Goal: Task Accomplishment & Management: Use online tool/utility

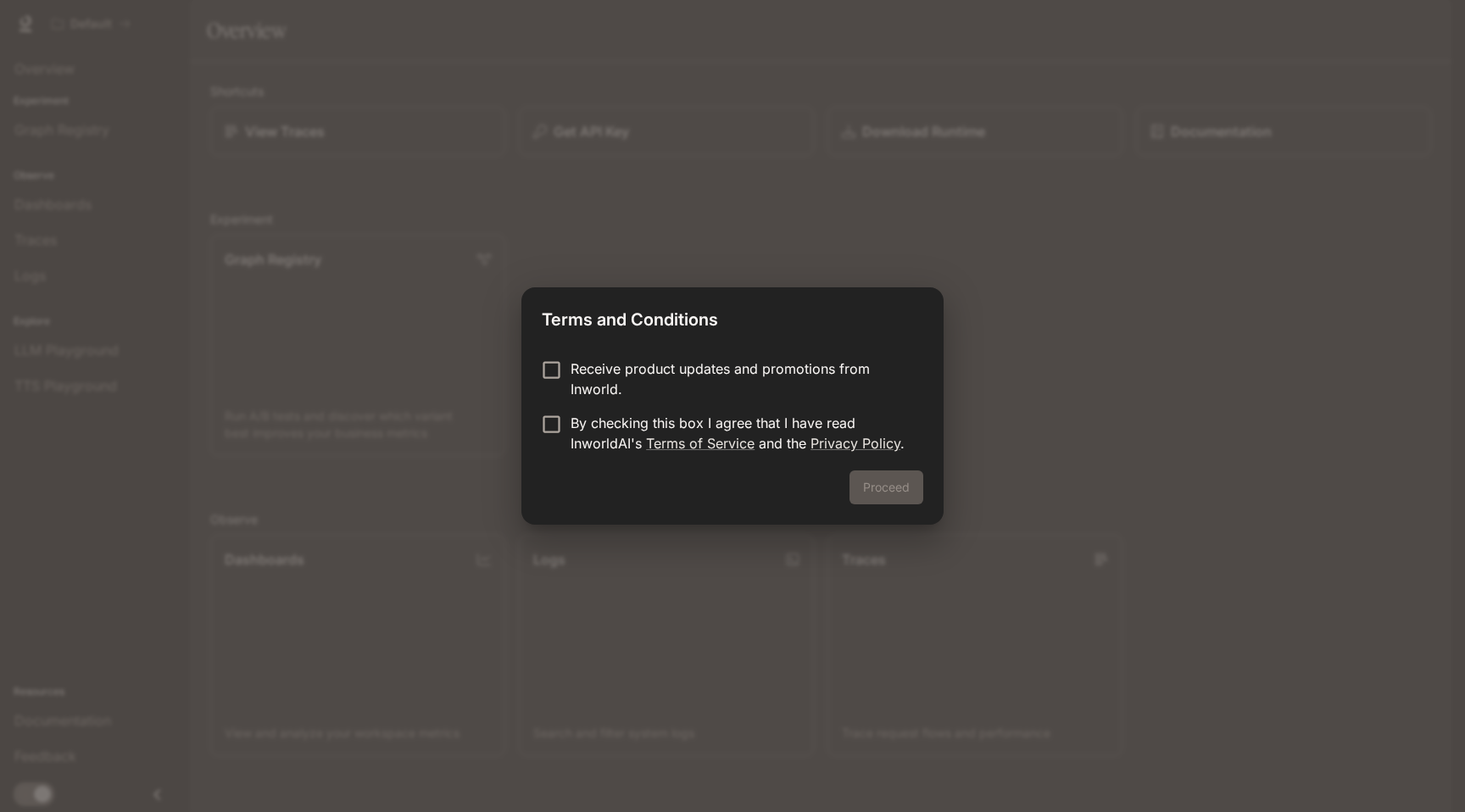
click at [892, 491] on div "Proceed" at bounding box center [732, 498] width 422 height 55
click at [533, 440] on label "By checking this box I agree that I have read InworldAI's Terms of Service and …" at bounding box center [721, 434] width 378 height 41
click at [898, 488] on button "Proceed" at bounding box center [886, 487] width 74 height 34
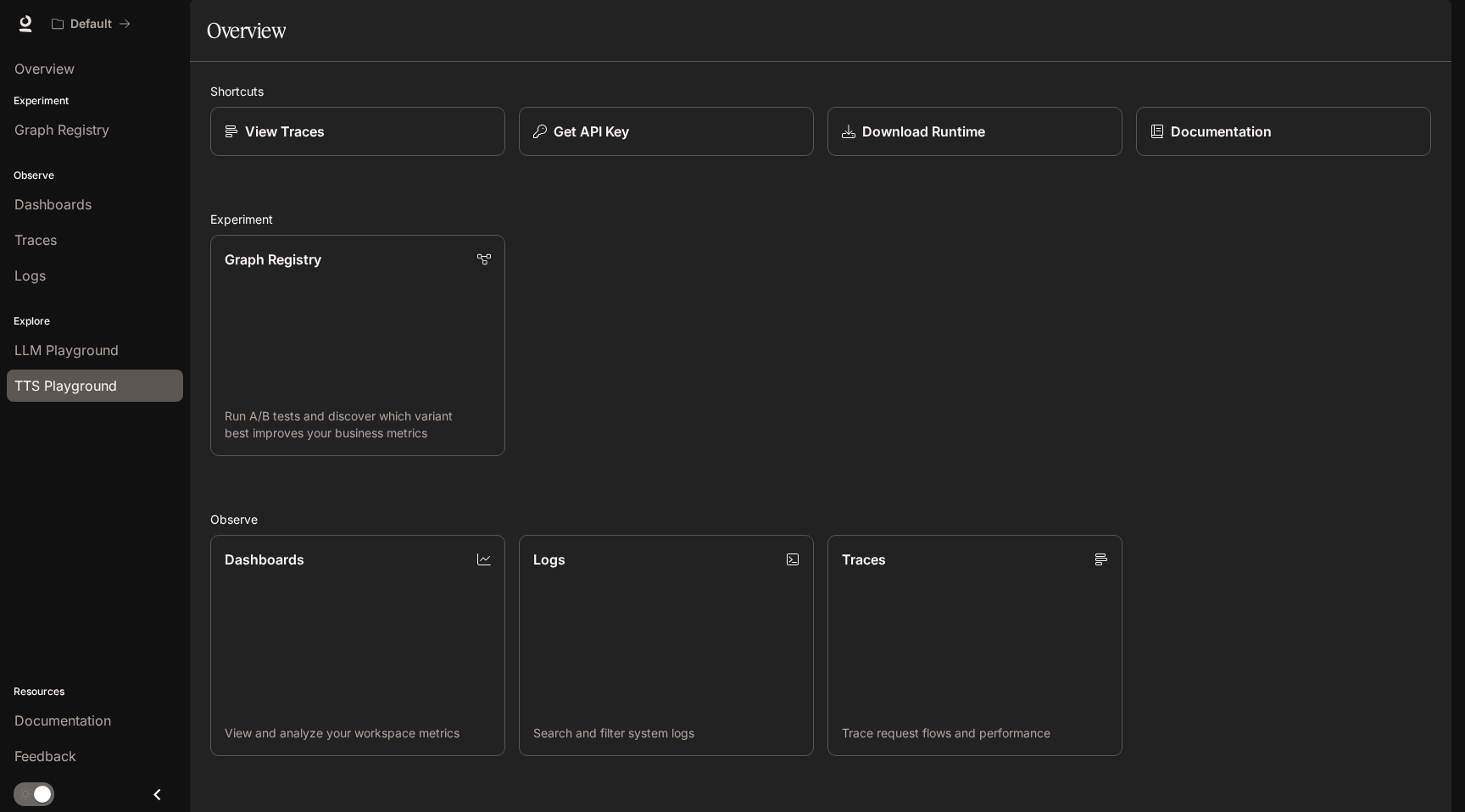
click at [45, 389] on span "TTS Playground" at bounding box center [66, 386] width 102 height 20
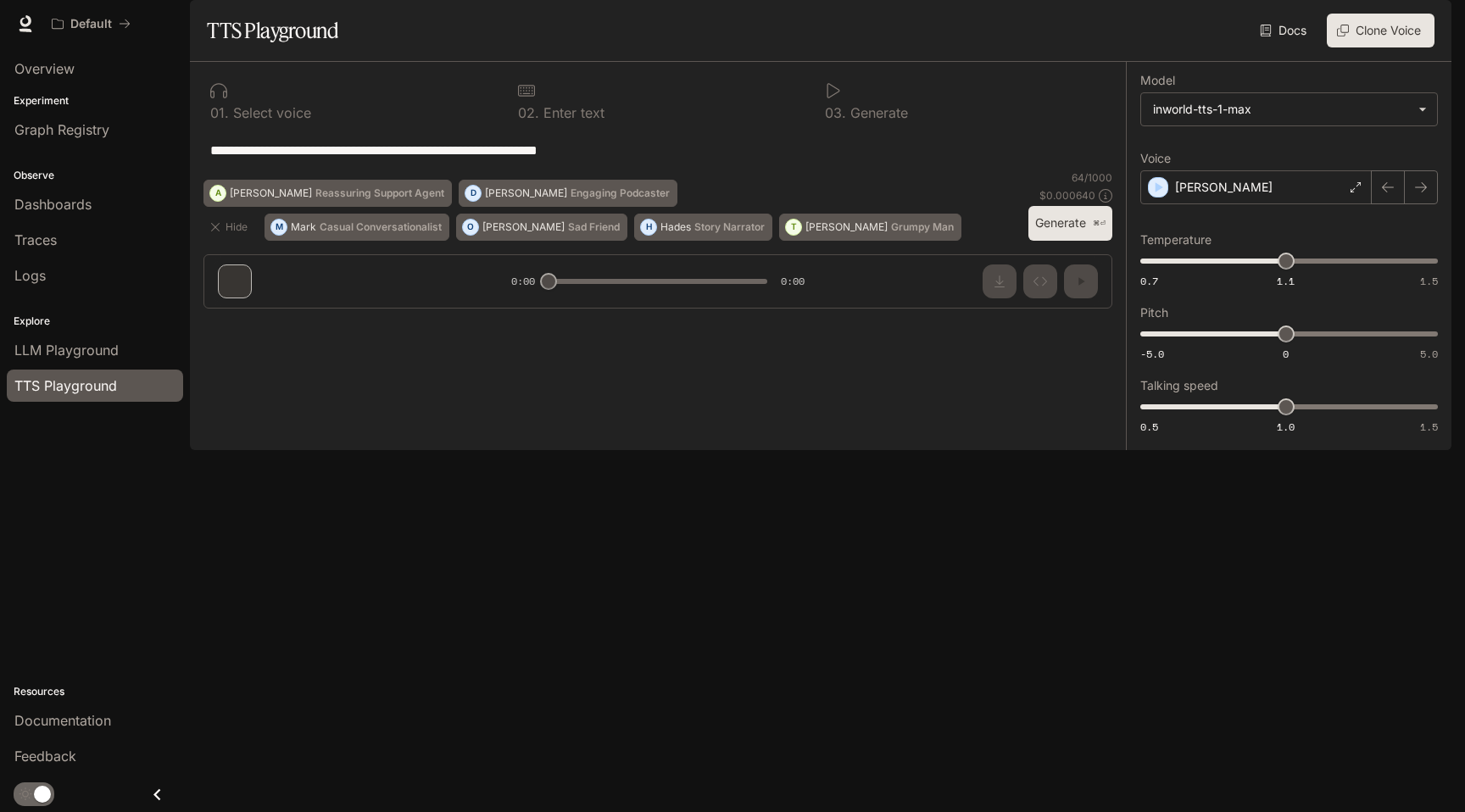
click at [1020, 241] on div "Hide M Mark Casual Conversationalist O Olivia Sad Friend H Hades Story Narrator…" at bounding box center [658, 205] width 909 height 71
click at [1042, 241] on button "Generate ⌘⏎" at bounding box center [1070, 223] width 84 height 35
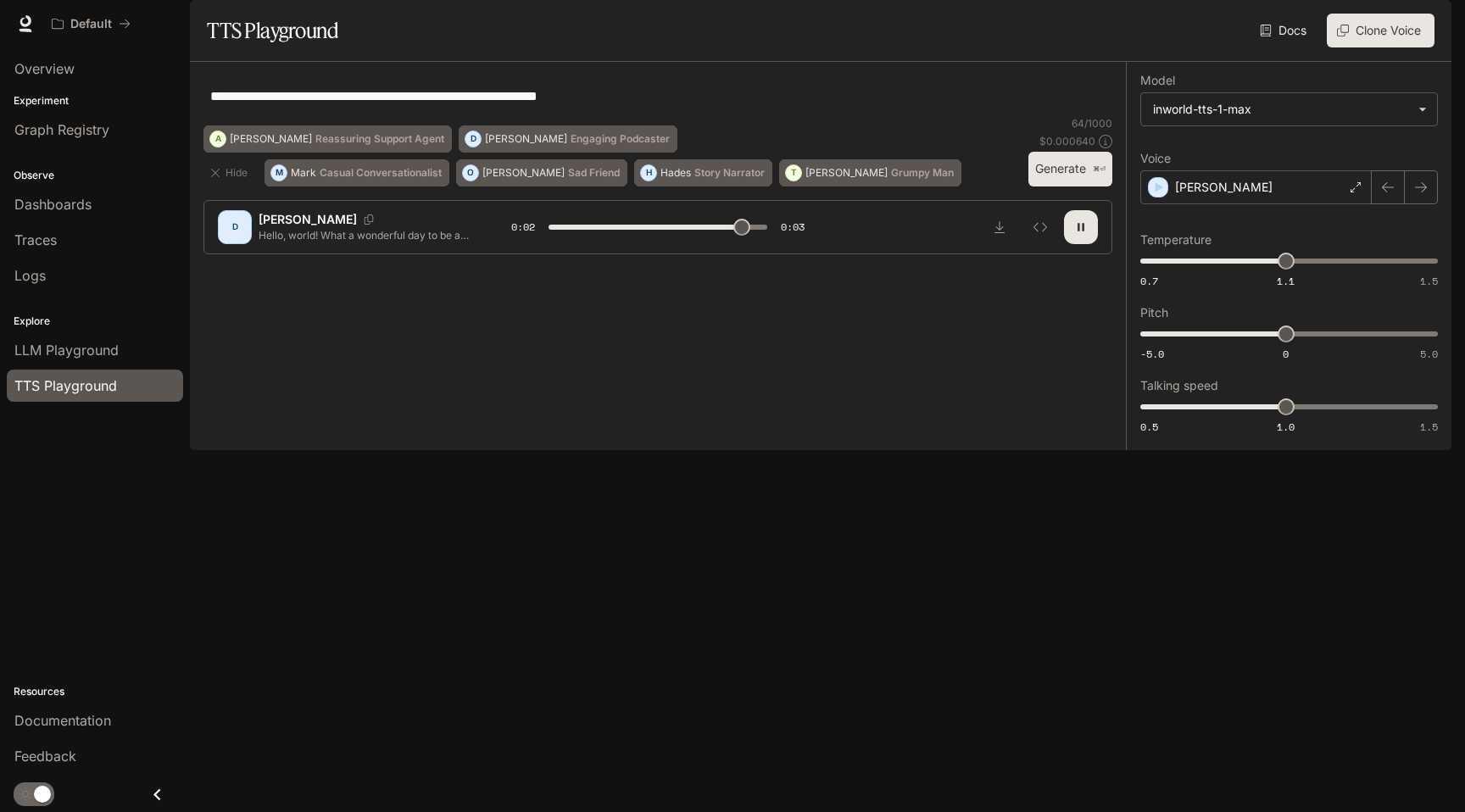
type input "*"
click at [1418, 26] on img "button" at bounding box center [1428, 24] width 24 height 24
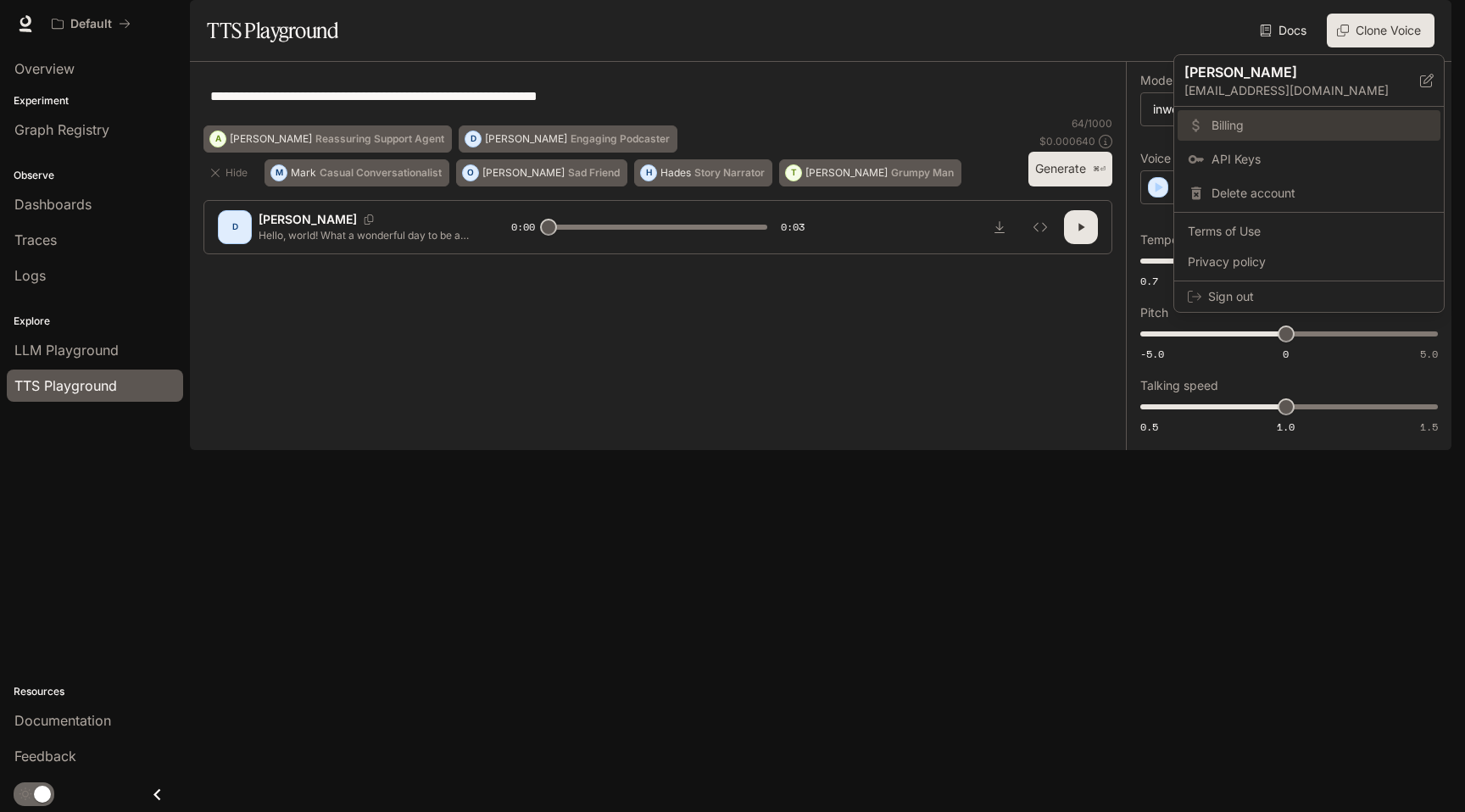
click at [1234, 130] on span "Billing" at bounding box center [1321, 125] width 219 height 17
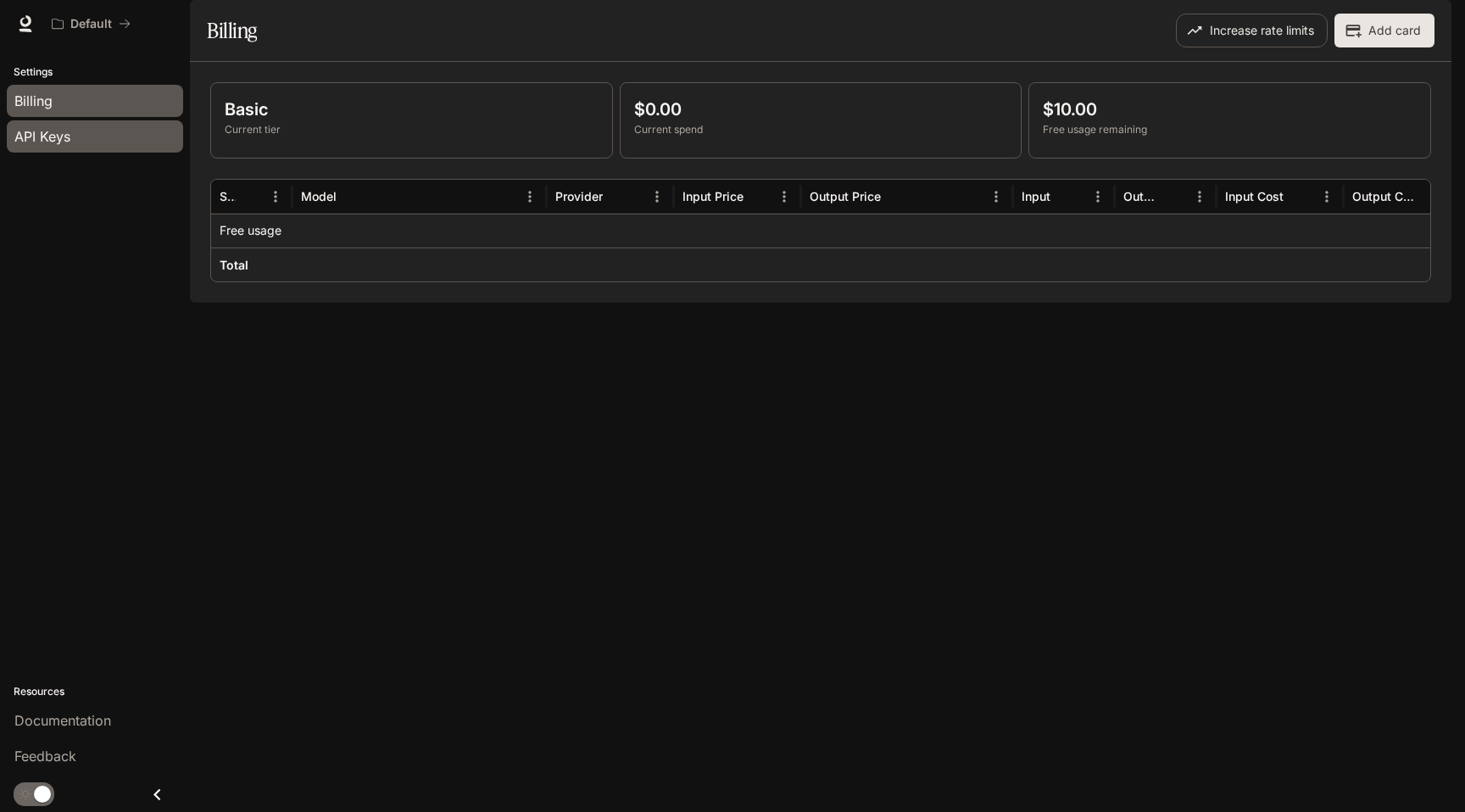
click at [87, 129] on div "API Keys" at bounding box center [95, 136] width 161 height 20
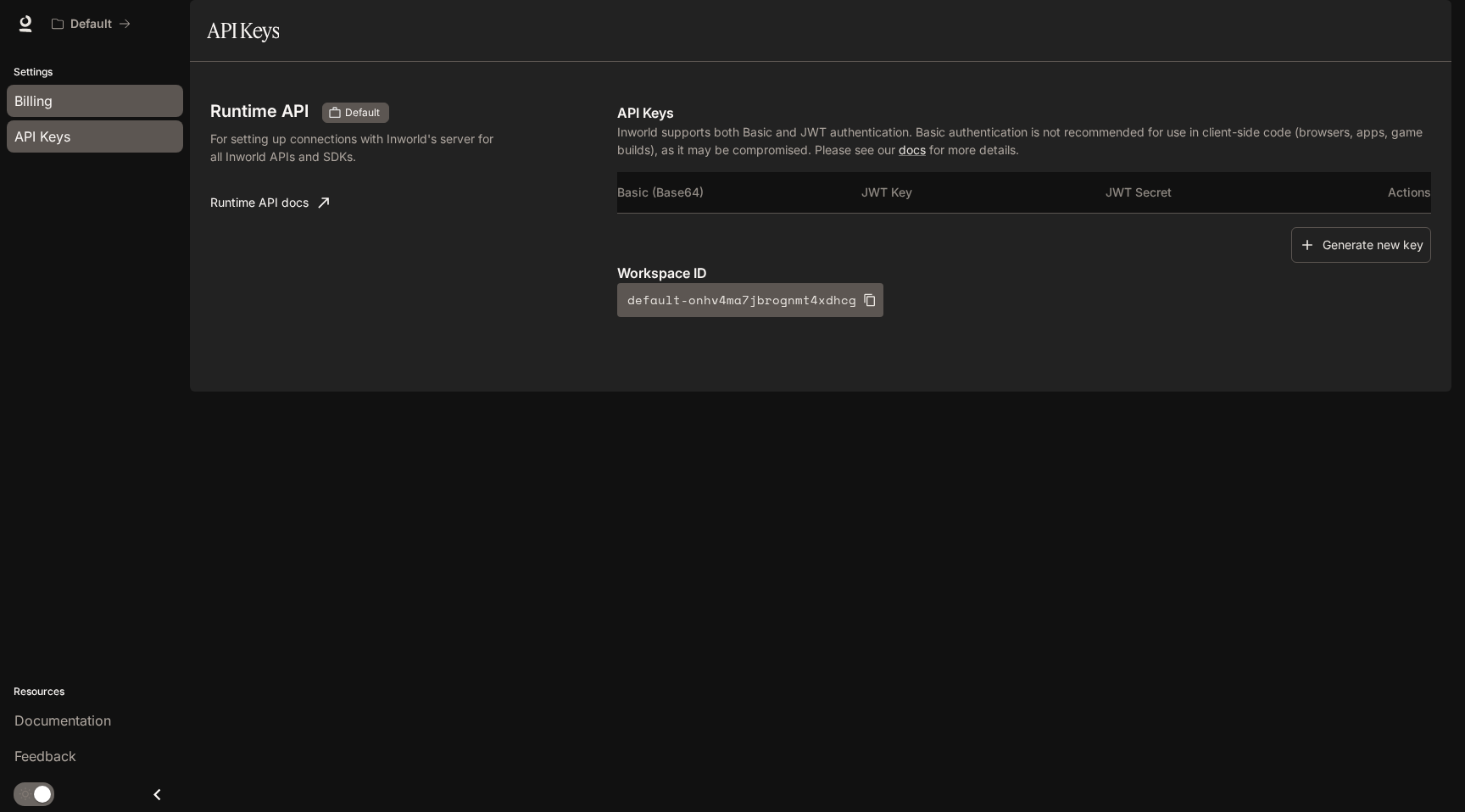
click at [49, 98] on span "Billing" at bounding box center [33, 101] width 38 height 20
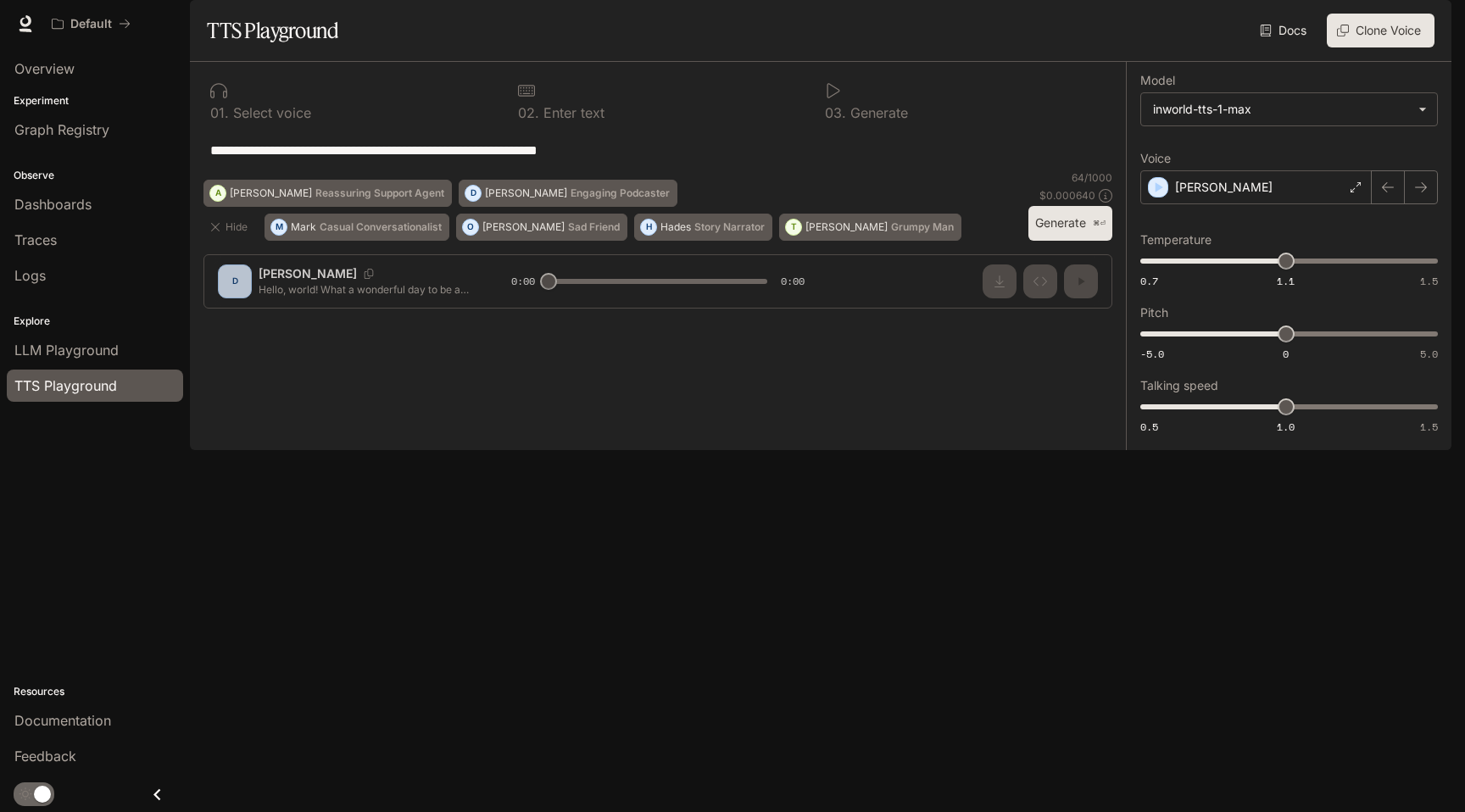
click at [117, 386] on div "TTS Playground" at bounding box center [95, 386] width 161 height 20
click at [1436, 20] on img "button" at bounding box center [1428, 24] width 24 height 24
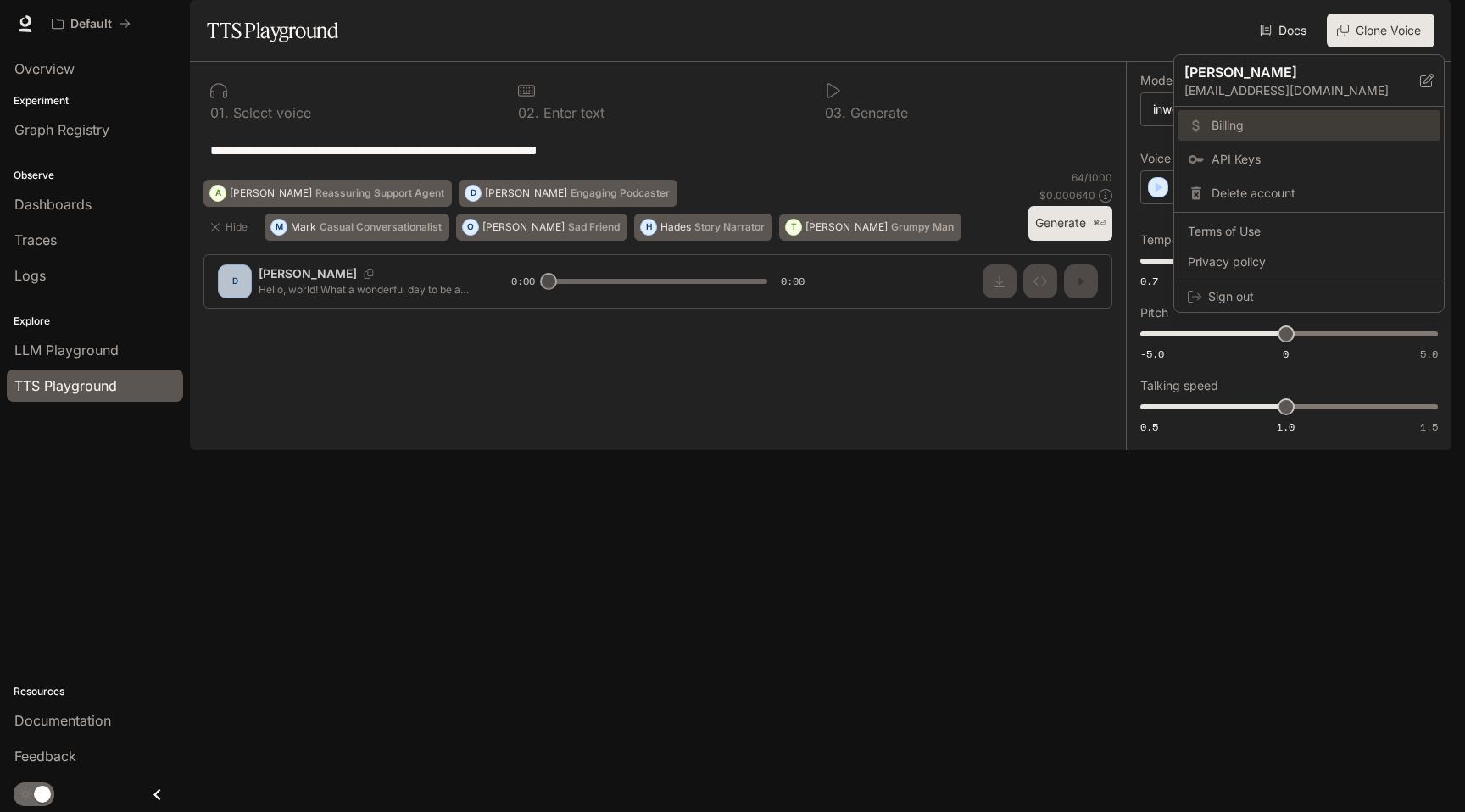
click at [1240, 130] on span "Billing" at bounding box center [1321, 125] width 219 height 17
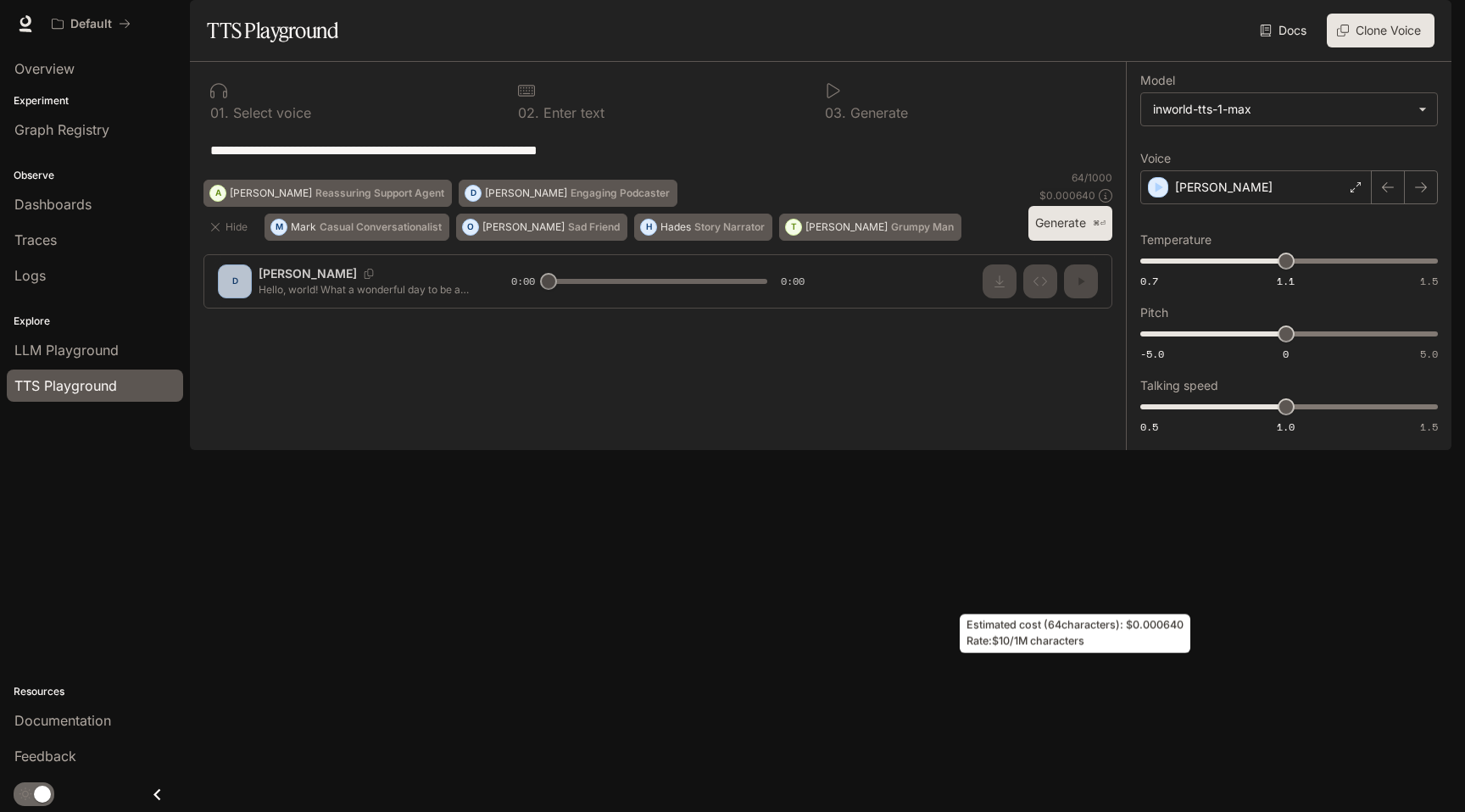
click at [1082, 203] on p "$ 0.000640" at bounding box center [1068, 195] width 56 height 14
click at [1087, 658] on div "Estimated cost ( 64 characters): $ 0.000640 Rate: $10/1M characters" at bounding box center [1075, 639] width 234 height 53
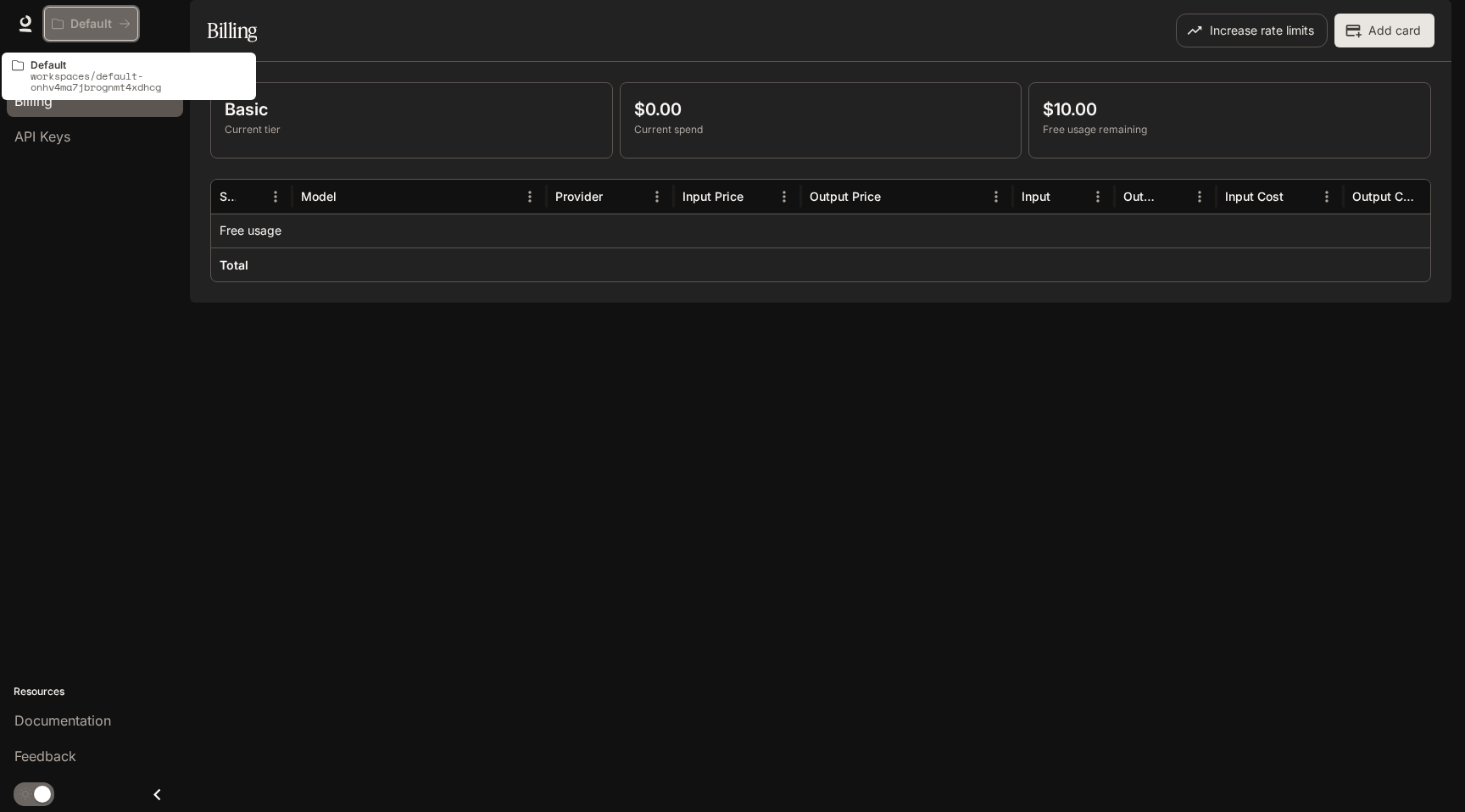
click at [100, 20] on p "Default" at bounding box center [91, 24] width 42 height 14
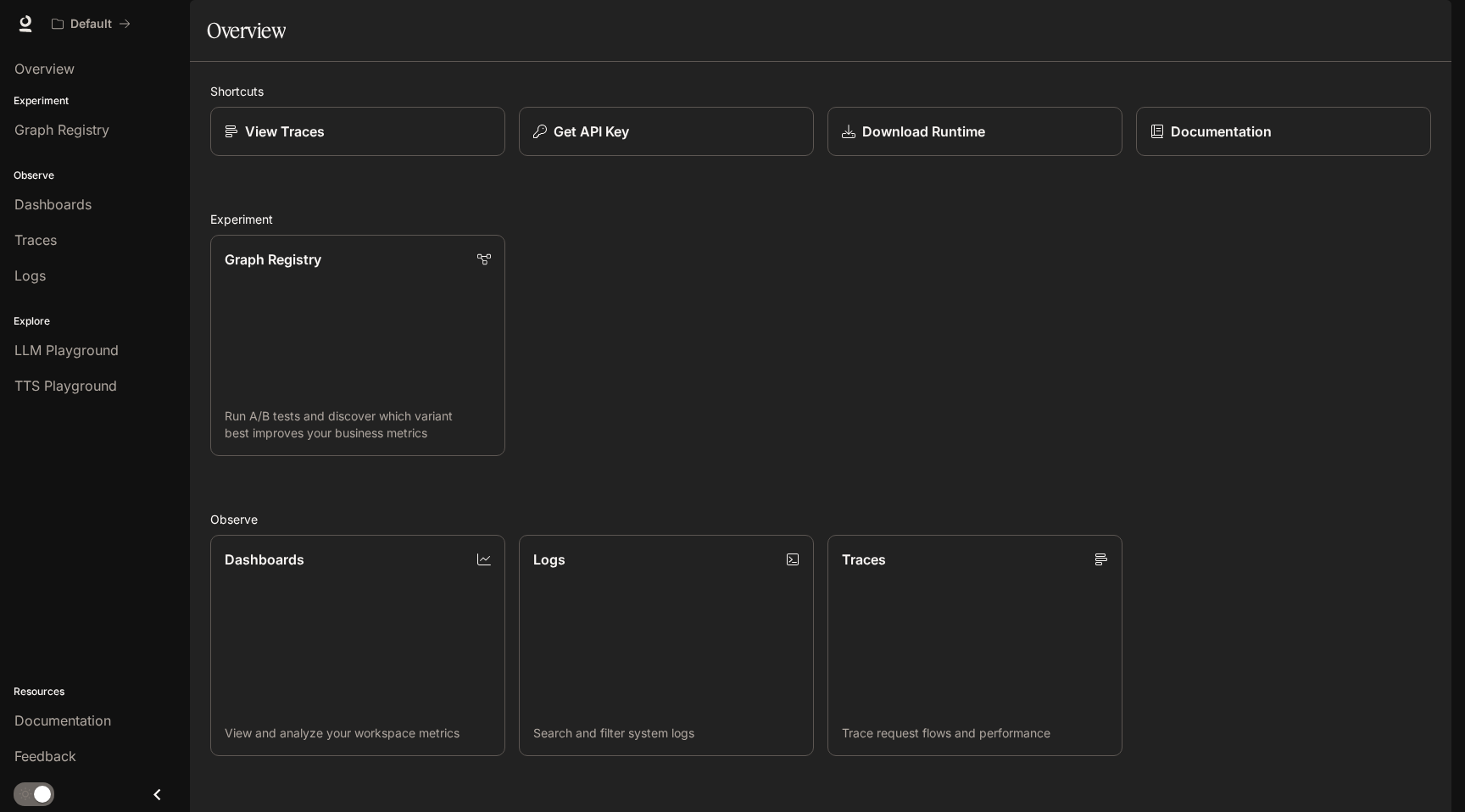
click at [1424, 22] on img "button" at bounding box center [1428, 24] width 24 height 24
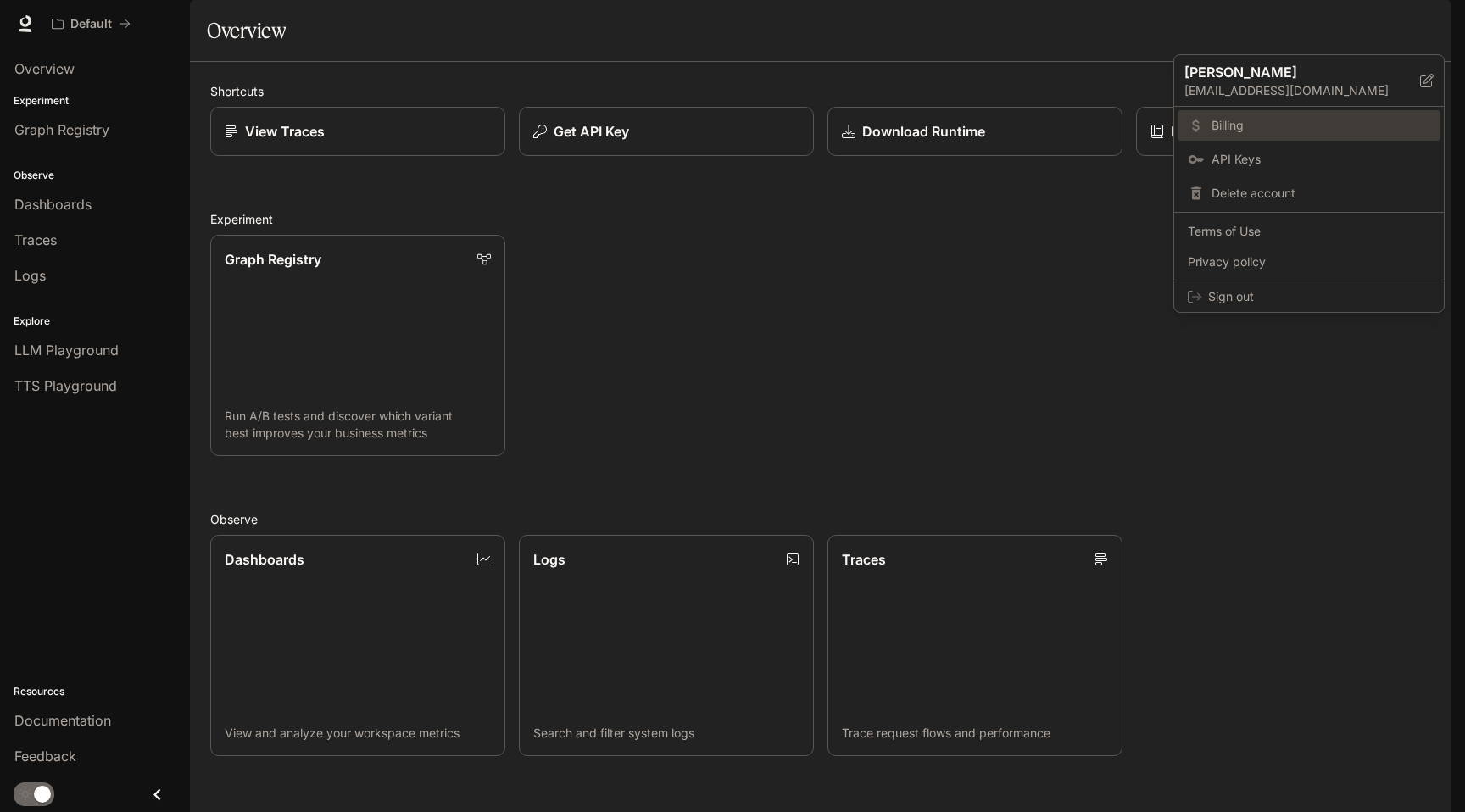
click at [1261, 125] on span "Billing" at bounding box center [1321, 125] width 219 height 17
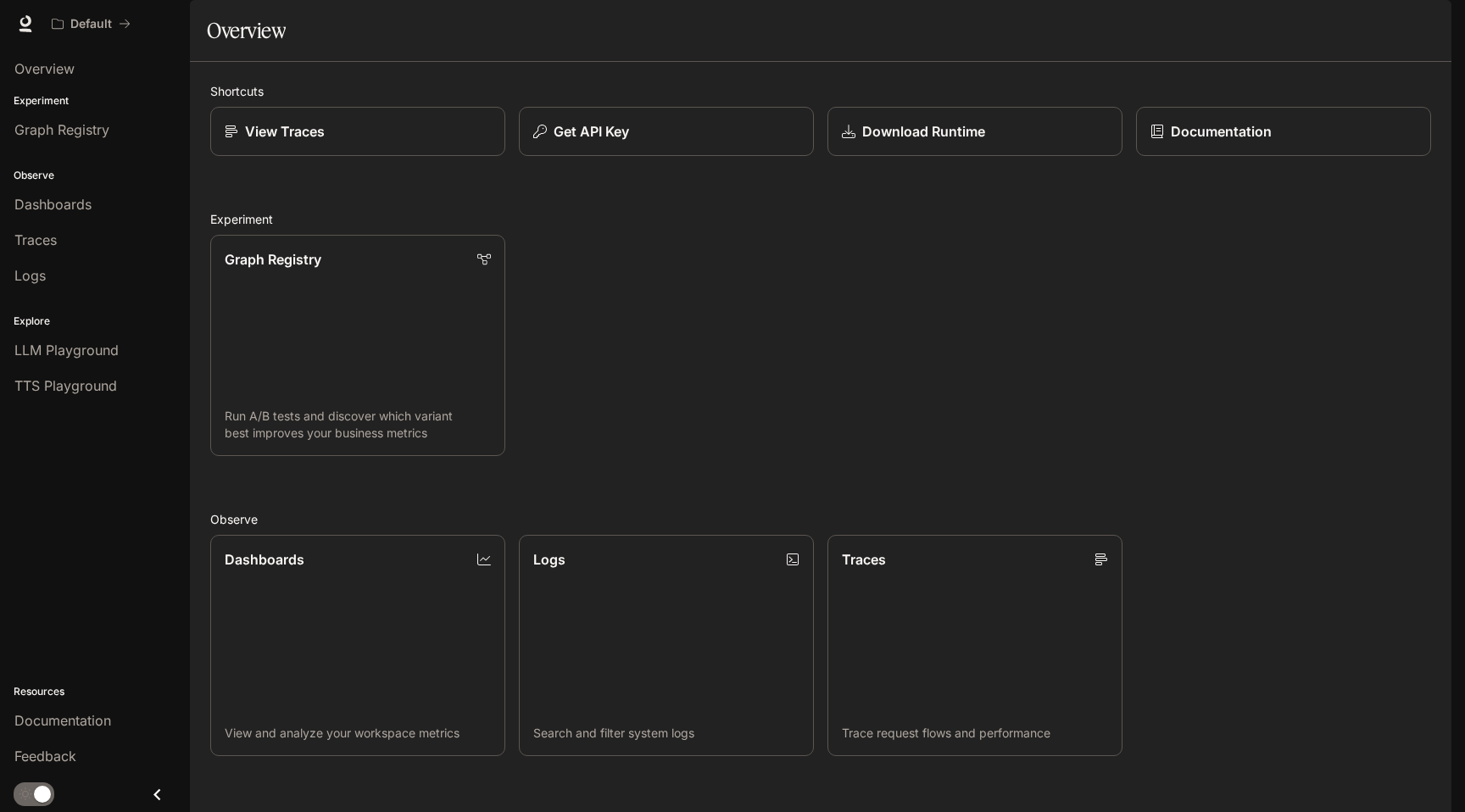
click at [80, 406] on div "Explore LLM Playground TTS Playground" at bounding box center [95, 351] width 190 height 110
click at [87, 395] on span "TTS Playground" at bounding box center [66, 386] width 102 height 20
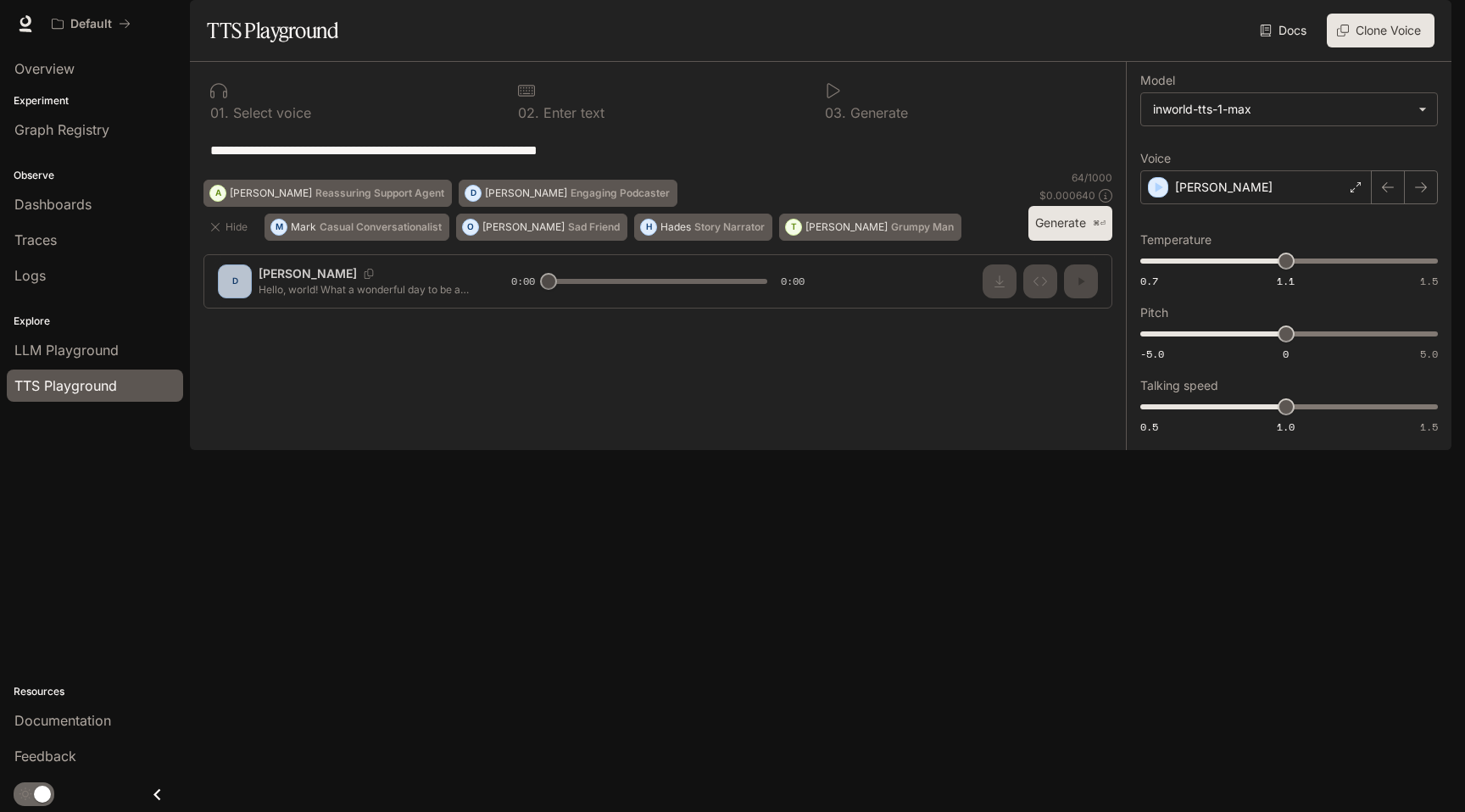
click at [1281, 48] on link "Docs" at bounding box center [1284, 31] width 57 height 34
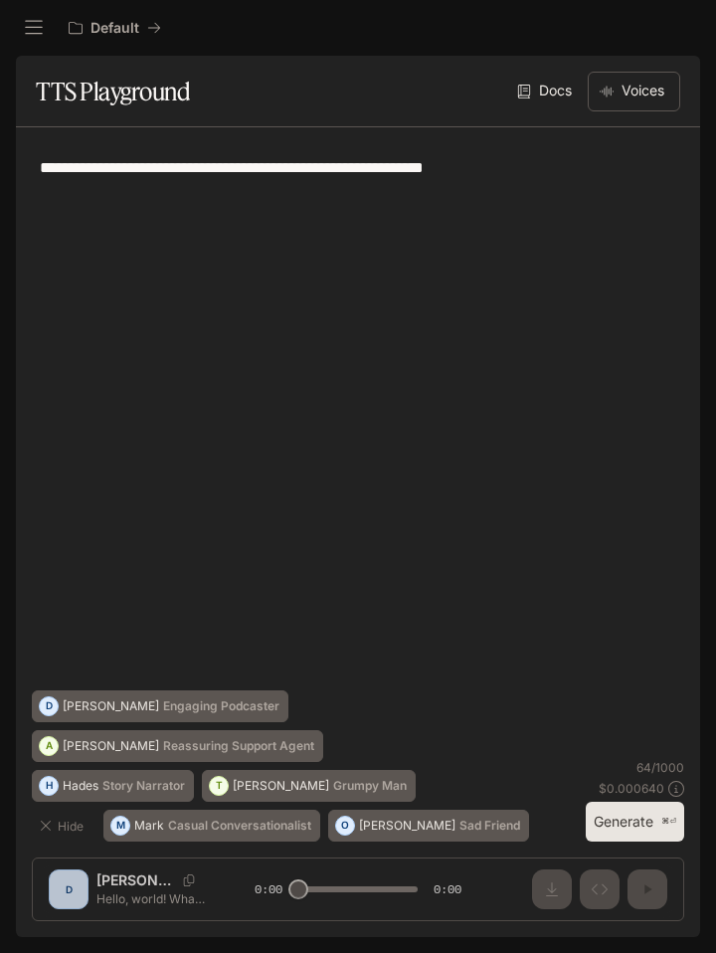
click at [543, 90] on link "Docs" at bounding box center [546, 92] width 67 height 40
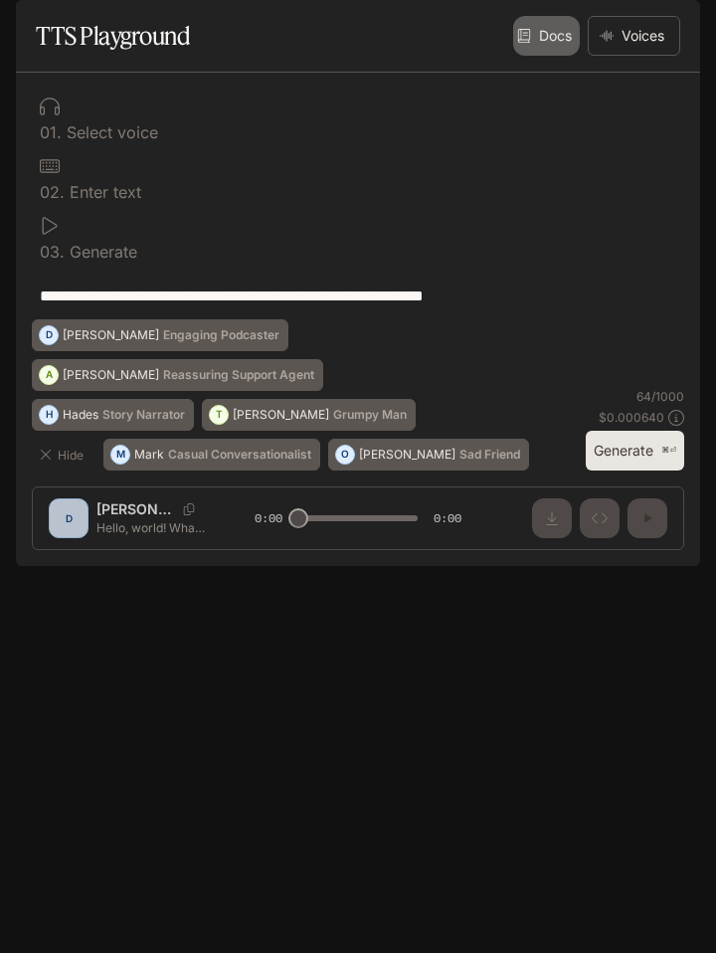
click at [540, 56] on link "Docs" at bounding box center [546, 36] width 67 height 40
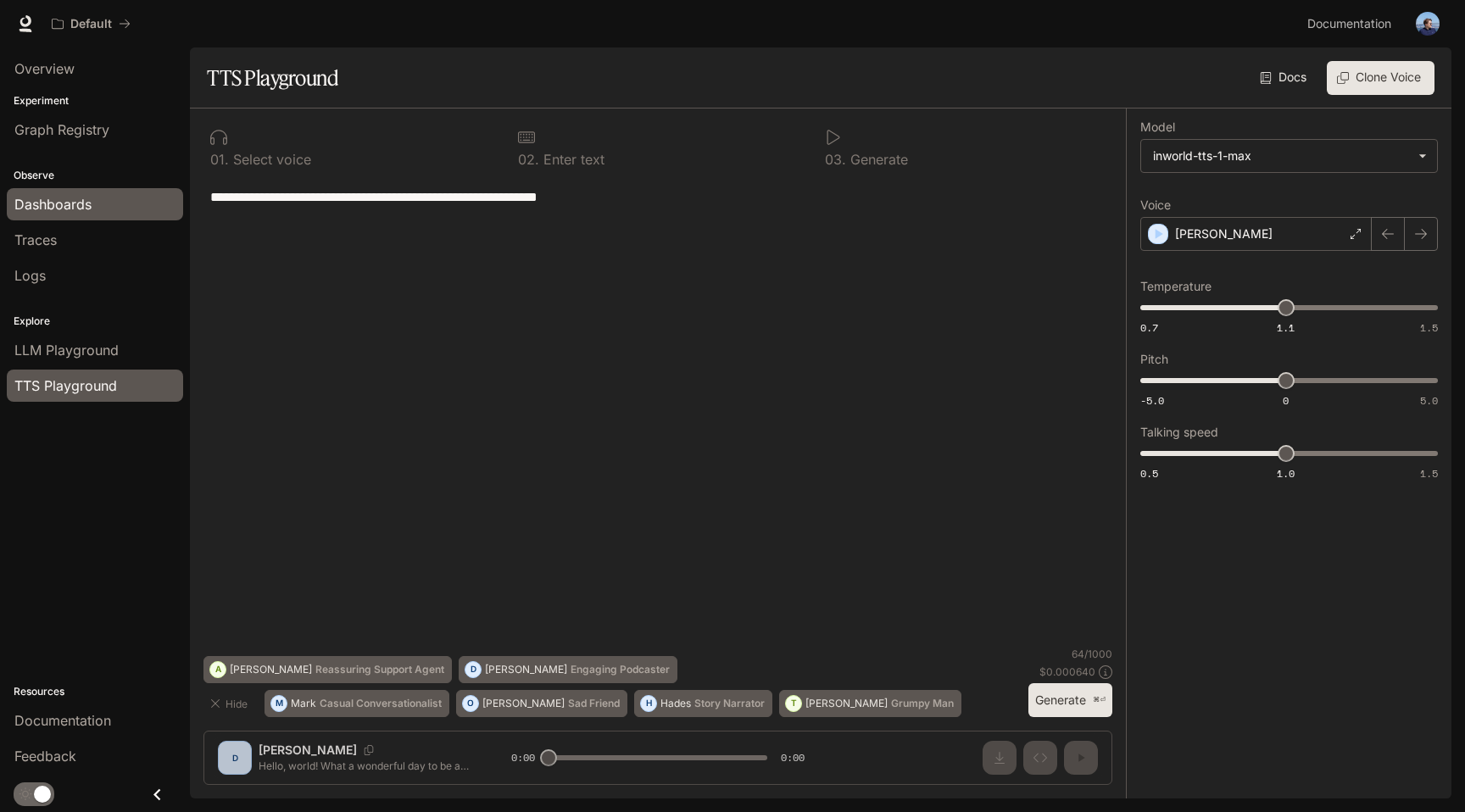
click at [66, 205] on span "Dashboards" at bounding box center [53, 204] width 78 height 20
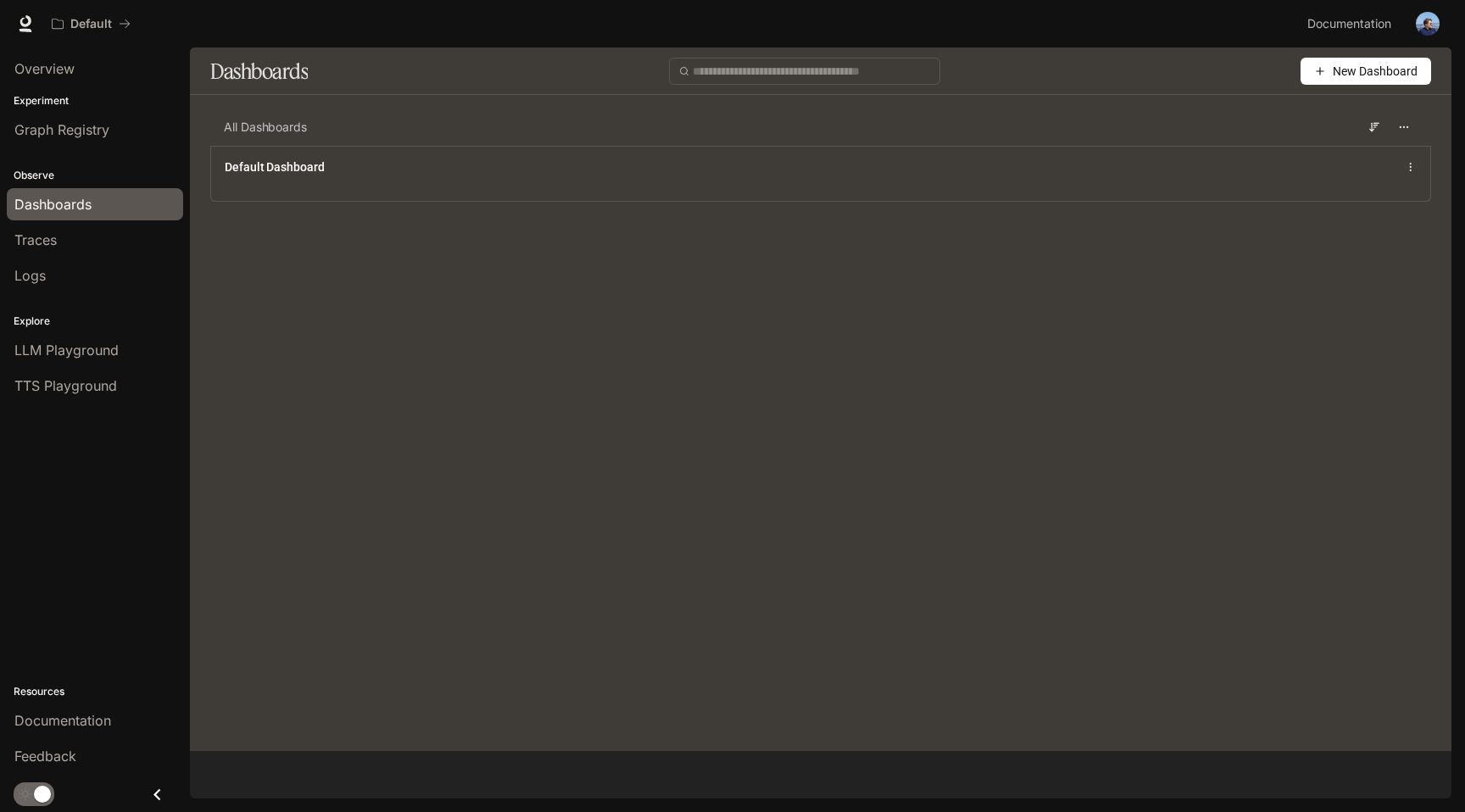
click at [69, 312] on div "Explore LLM Playground TTS Playground" at bounding box center [95, 351] width 190 height 110
click at [57, 266] on div "Logs" at bounding box center [95, 275] width 161 height 20
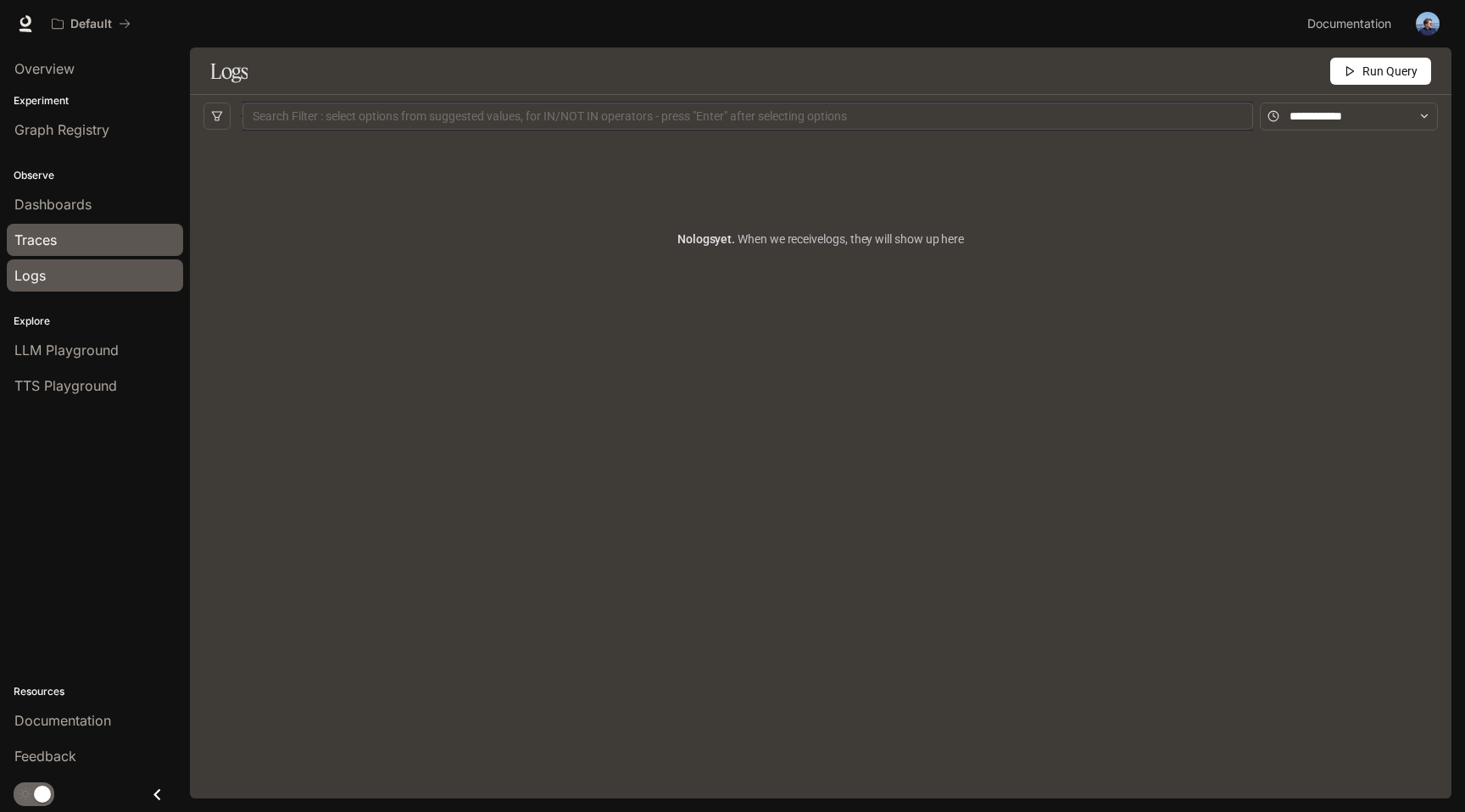
click at [73, 243] on div "Traces" at bounding box center [95, 240] width 161 height 20
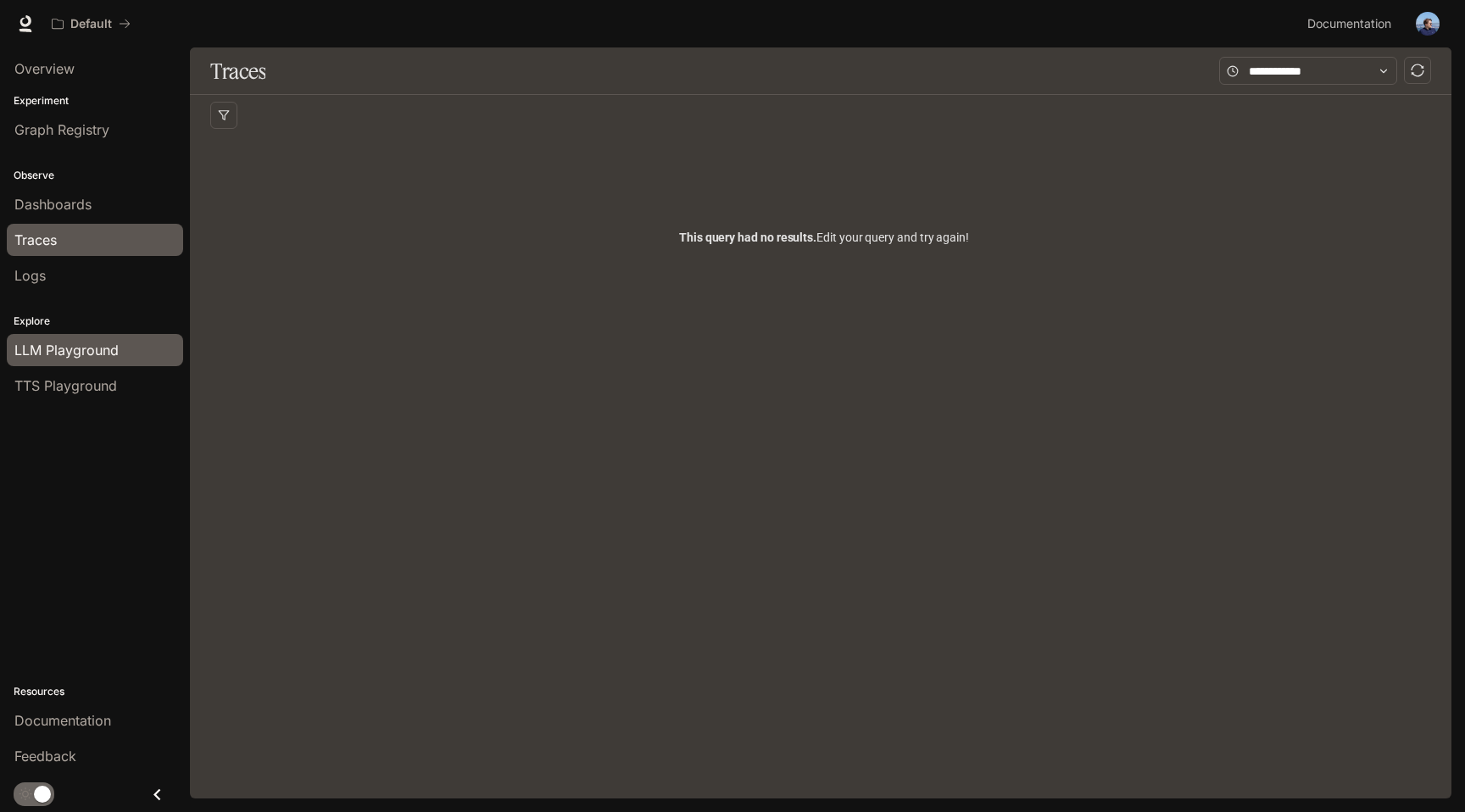
click at [69, 355] on span "LLM Playground" at bounding box center [66, 350] width 104 height 20
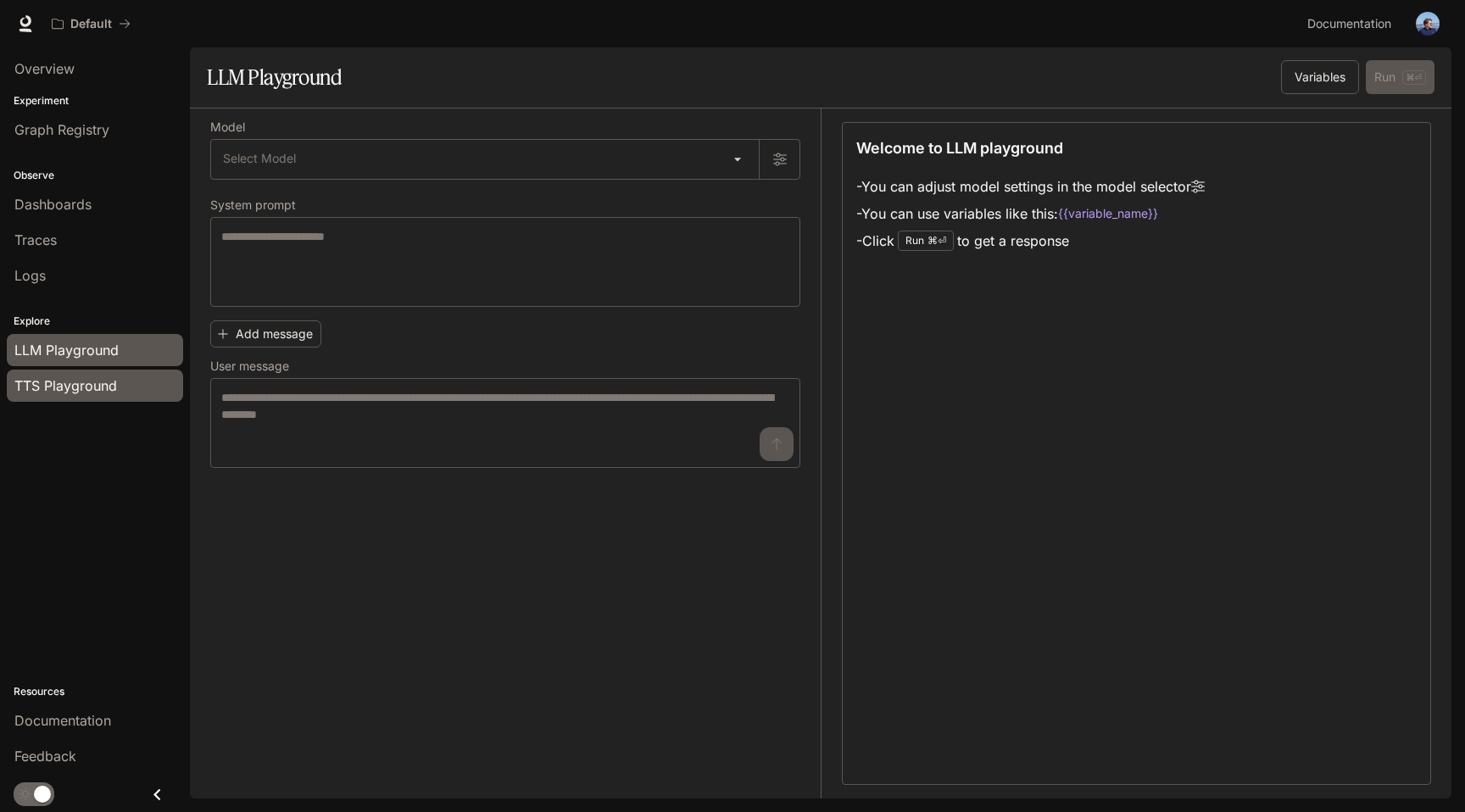
click at [77, 384] on span "TTS Playground" at bounding box center [66, 386] width 102 height 20
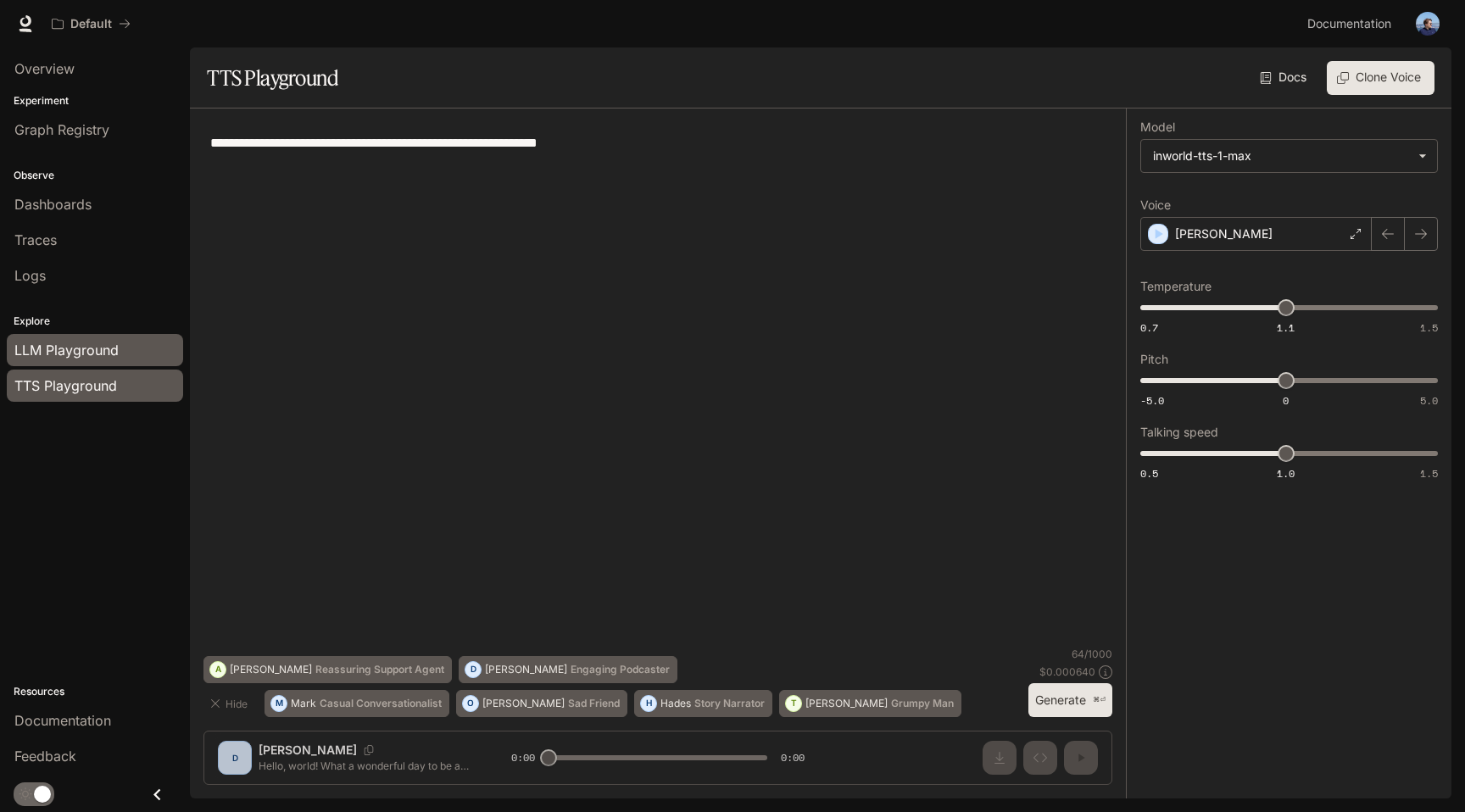
click at [77, 358] on span "LLM Playground" at bounding box center [66, 350] width 104 height 20
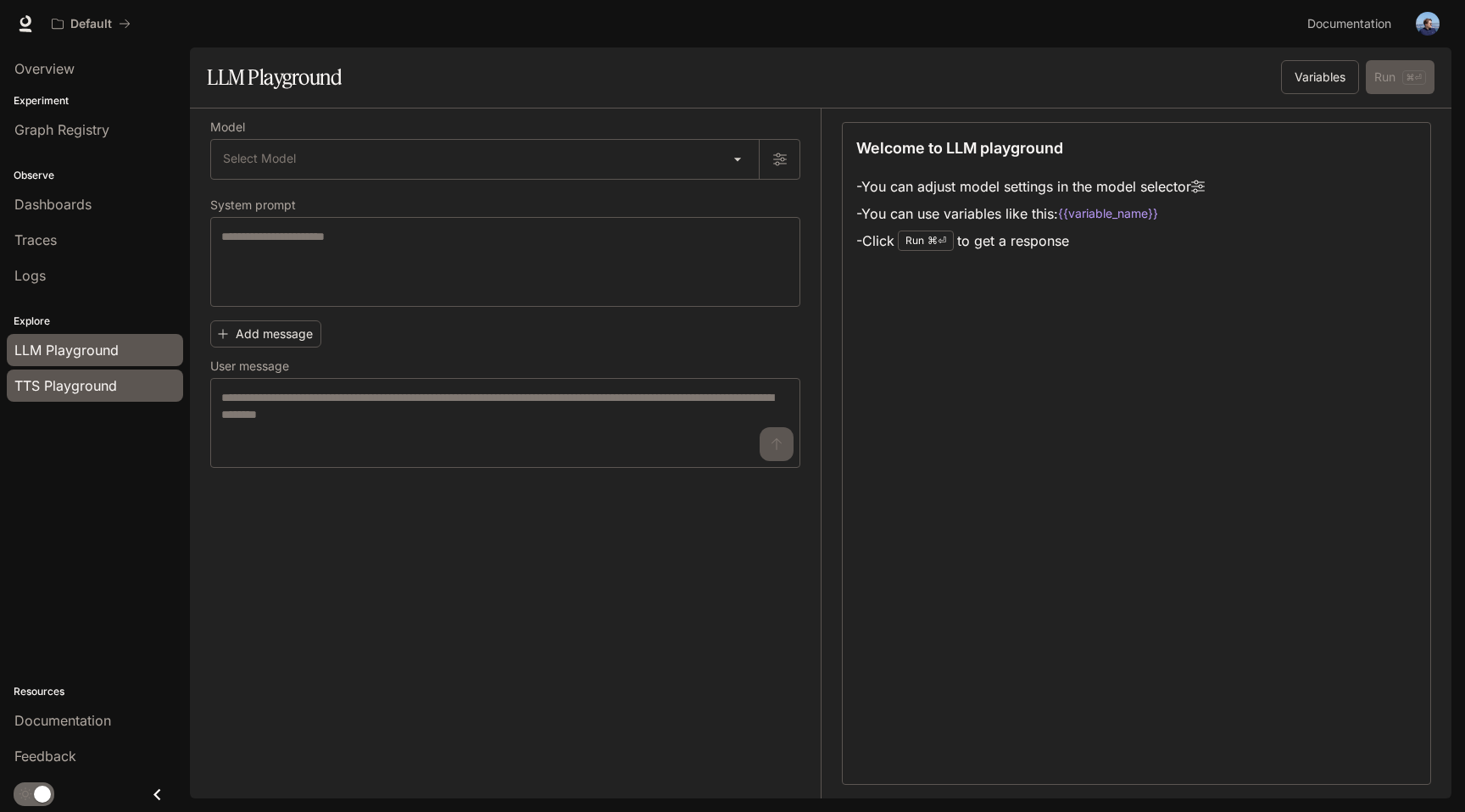
click at [77, 388] on span "TTS Playground" at bounding box center [66, 386] width 102 height 20
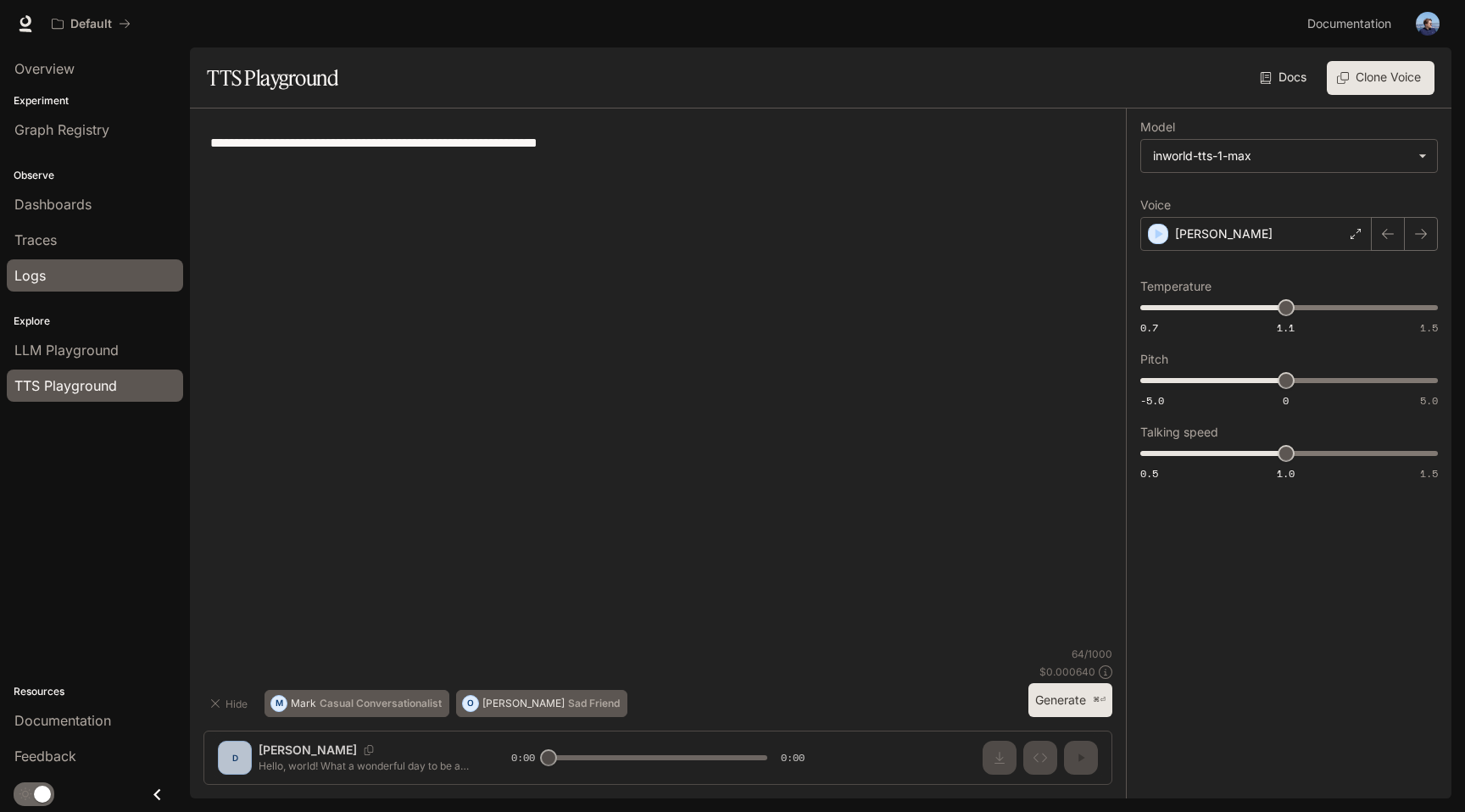
click at [70, 259] on link "Logs" at bounding box center [95, 275] width 176 height 32
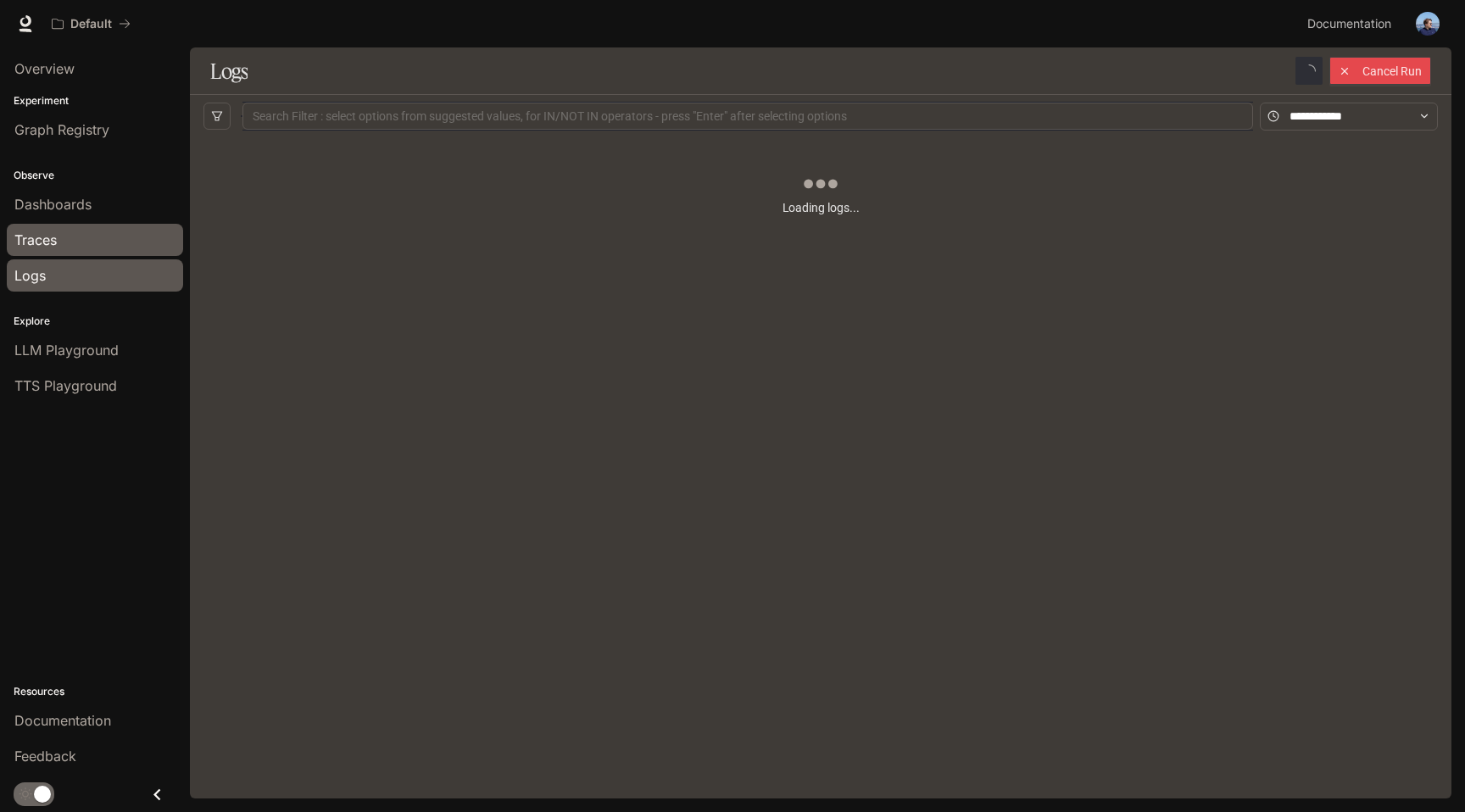
click at [70, 242] on div "Traces" at bounding box center [95, 240] width 161 height 20
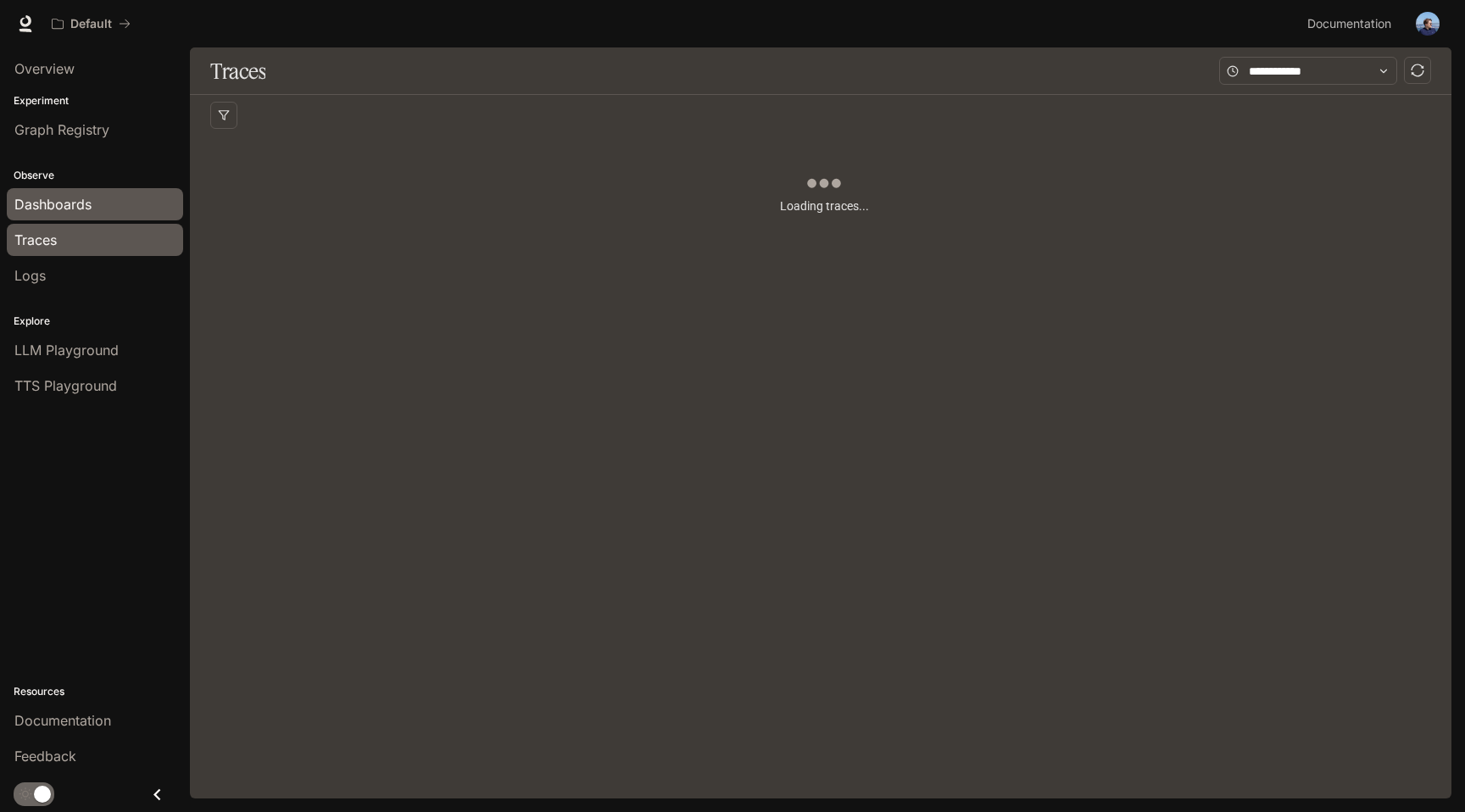
click at [78, 212] on span "Dashboards" at bounding box center [53, 204] width 78 height 20
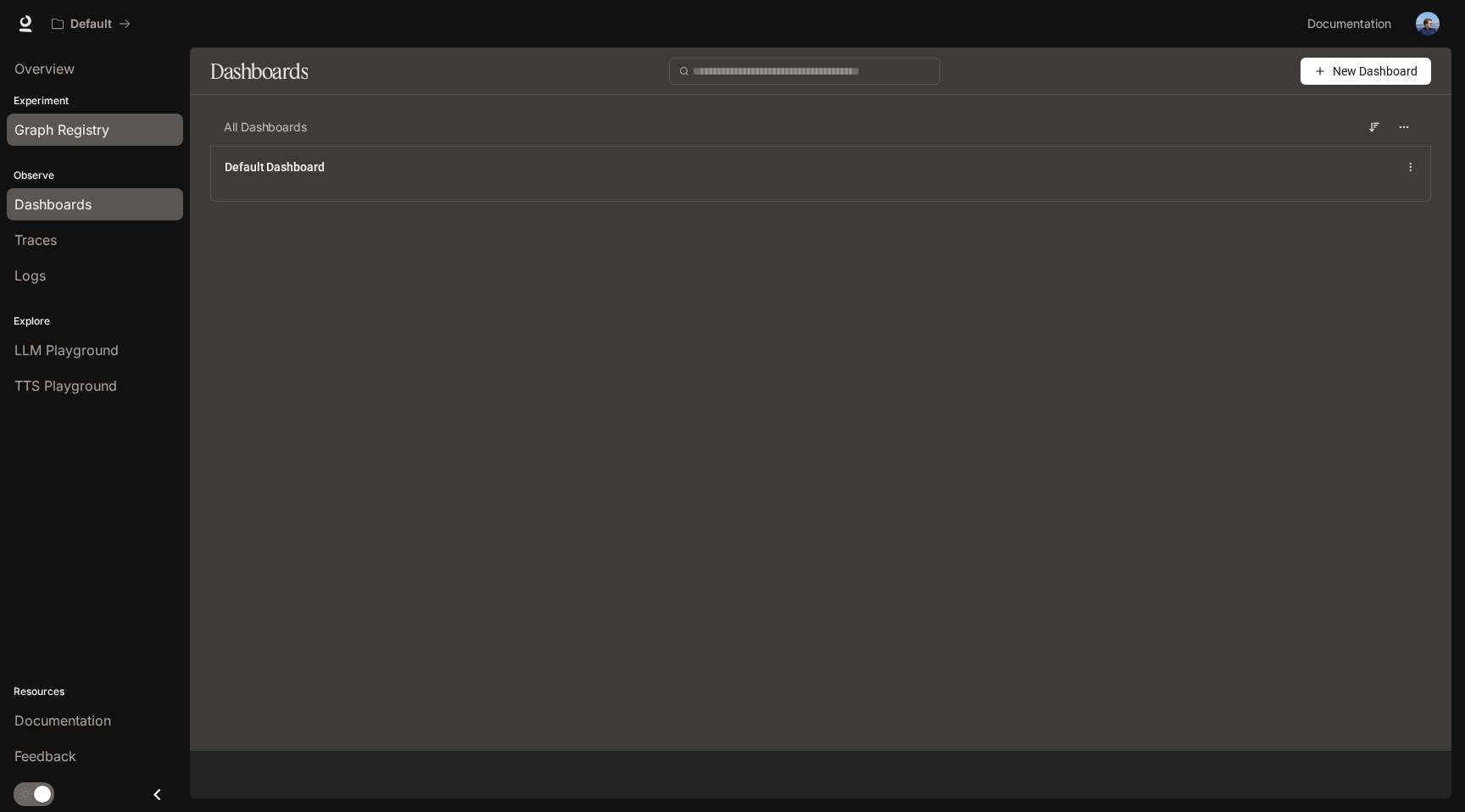
click at [44, 124] on span "Graph Registry" at bounding box center [61, 130] width 95 height 20
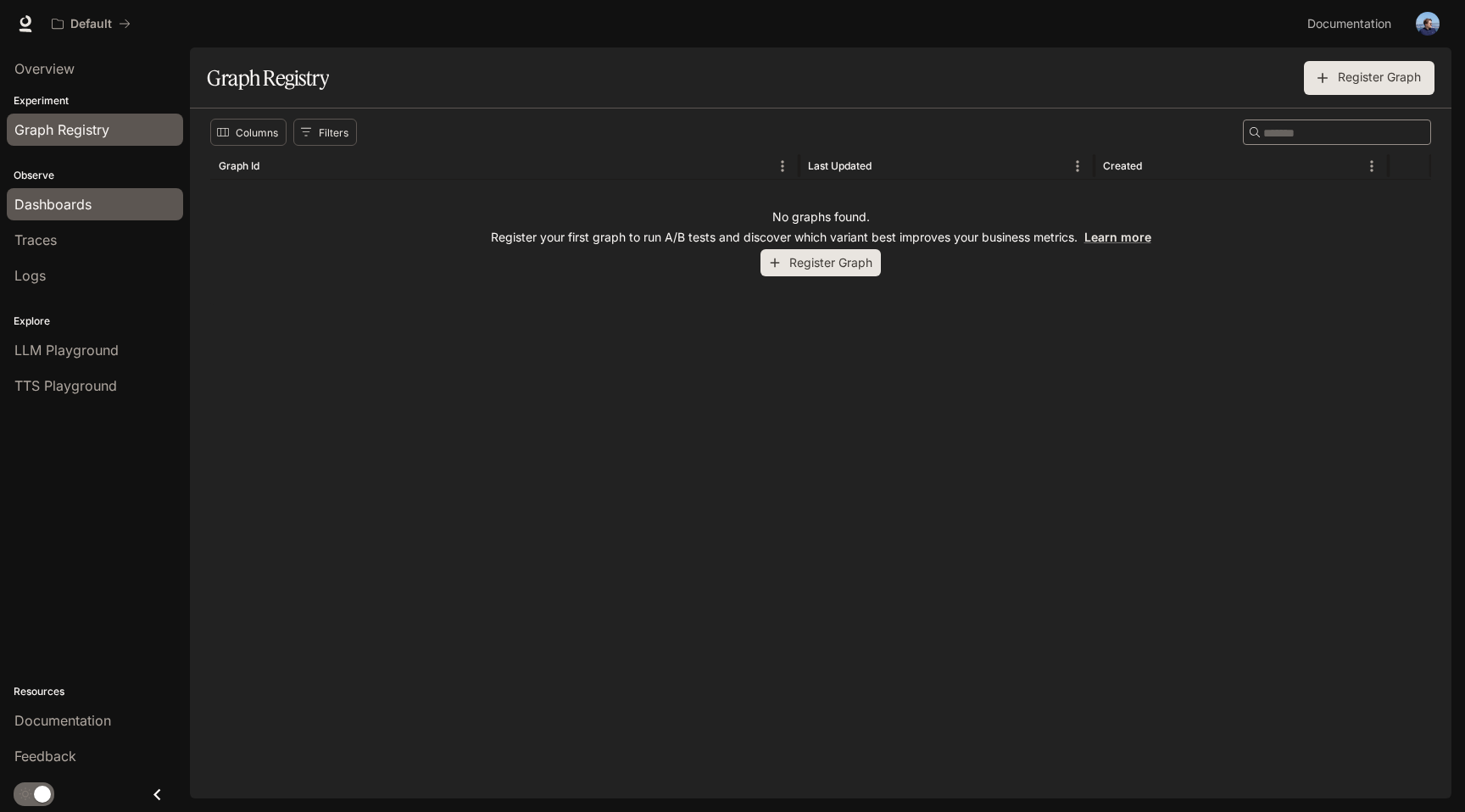
click at [38, 210] on span "Dashboards" at bounding box center [53, 204] width 78 height 20
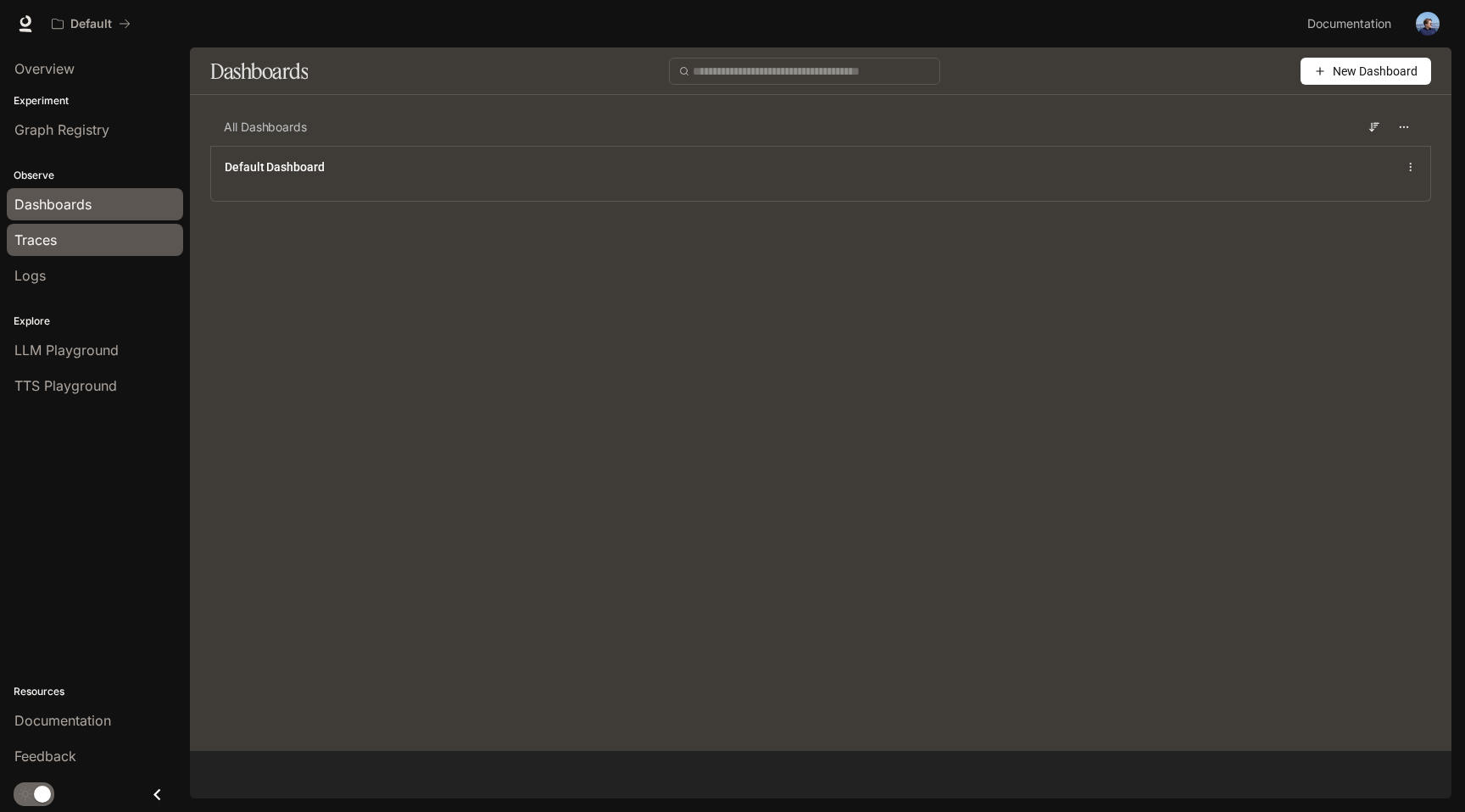
click at [54, 253] on link "Traces" at bounding box center [95, 240] width 176 height 32
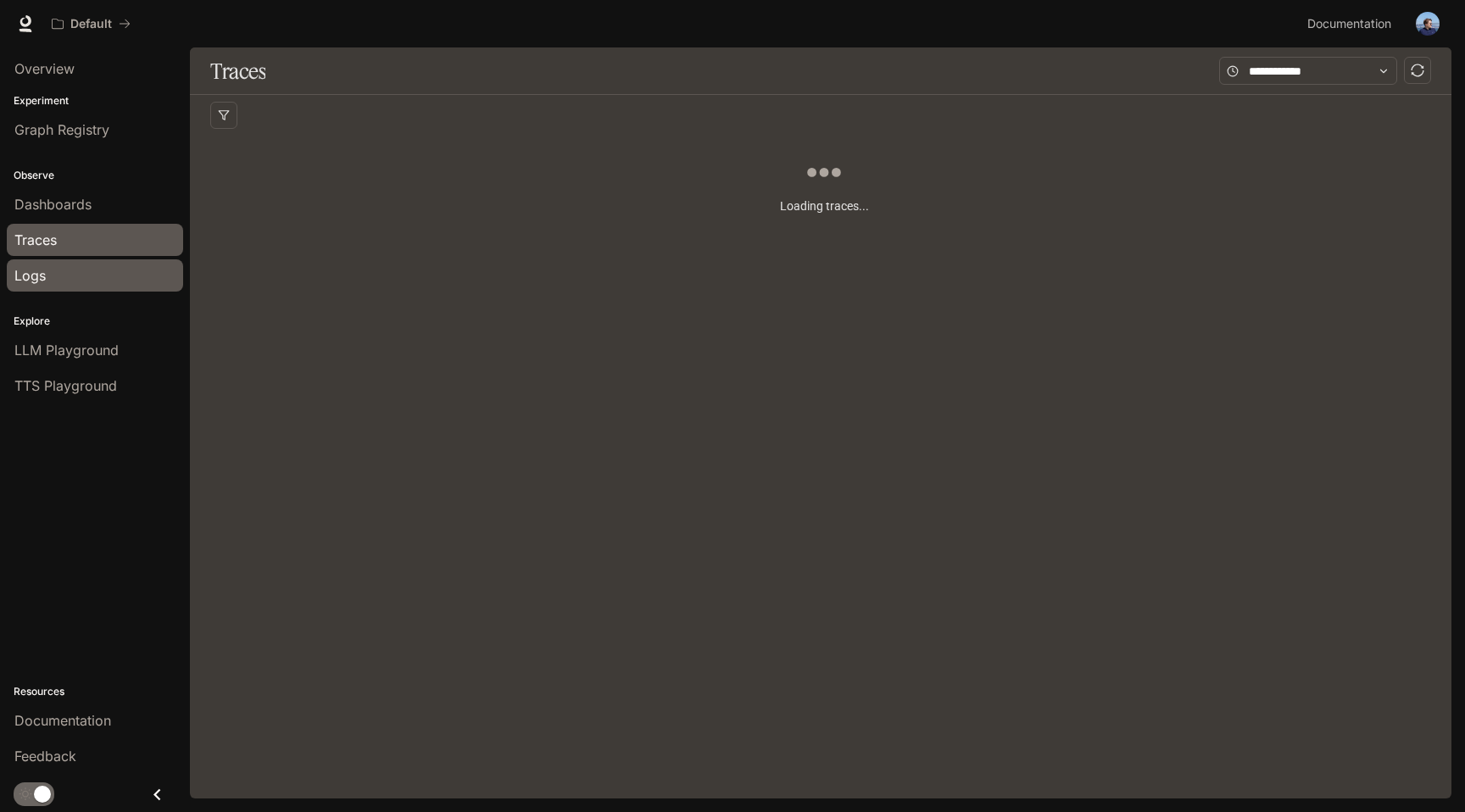
click at [54, 271] on div "Logs" at bounding box center [95, 275] width 161 height 20
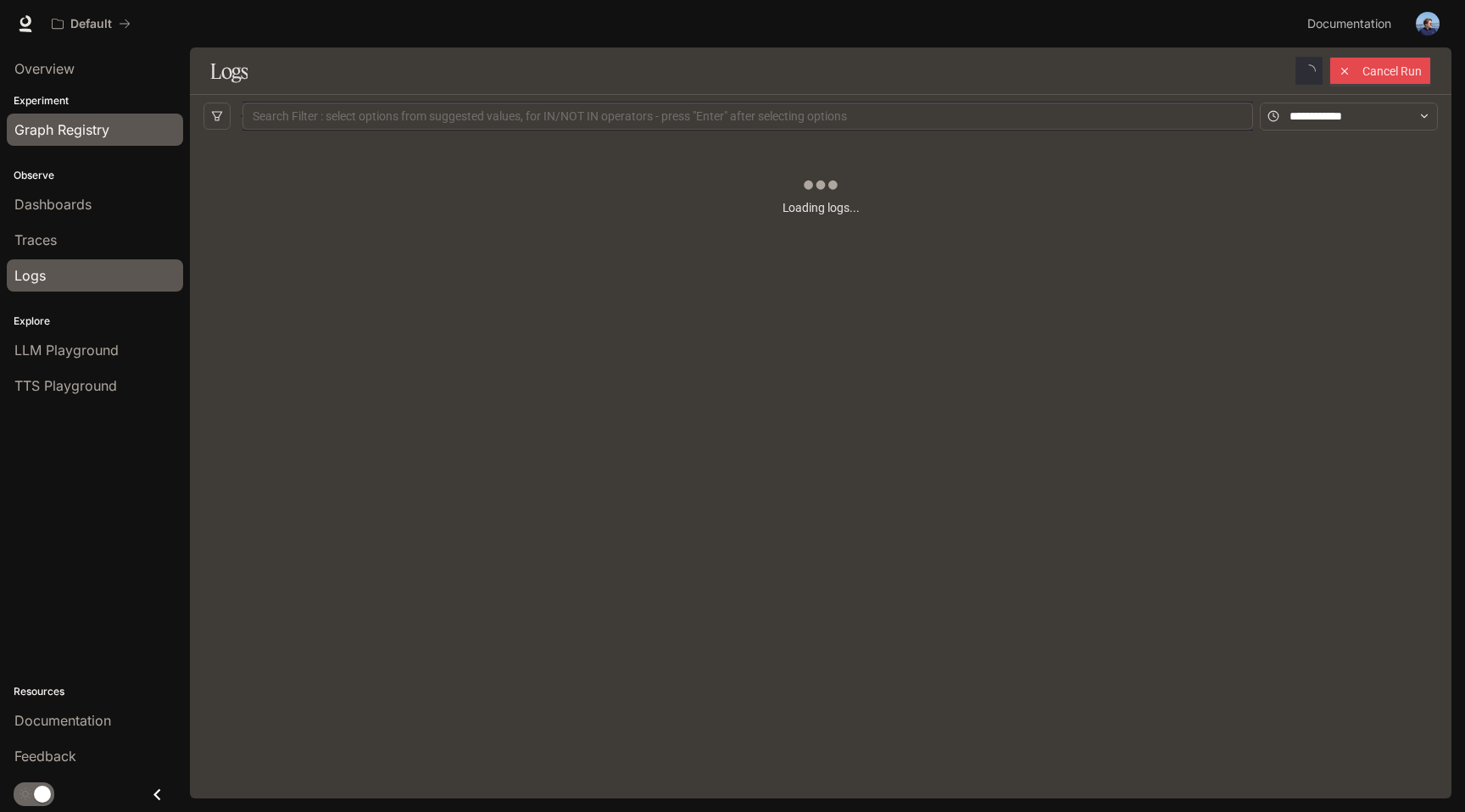
click at [63, 124] on span "Graph Registry" at bounding box center [61, 130] width 95 height 20
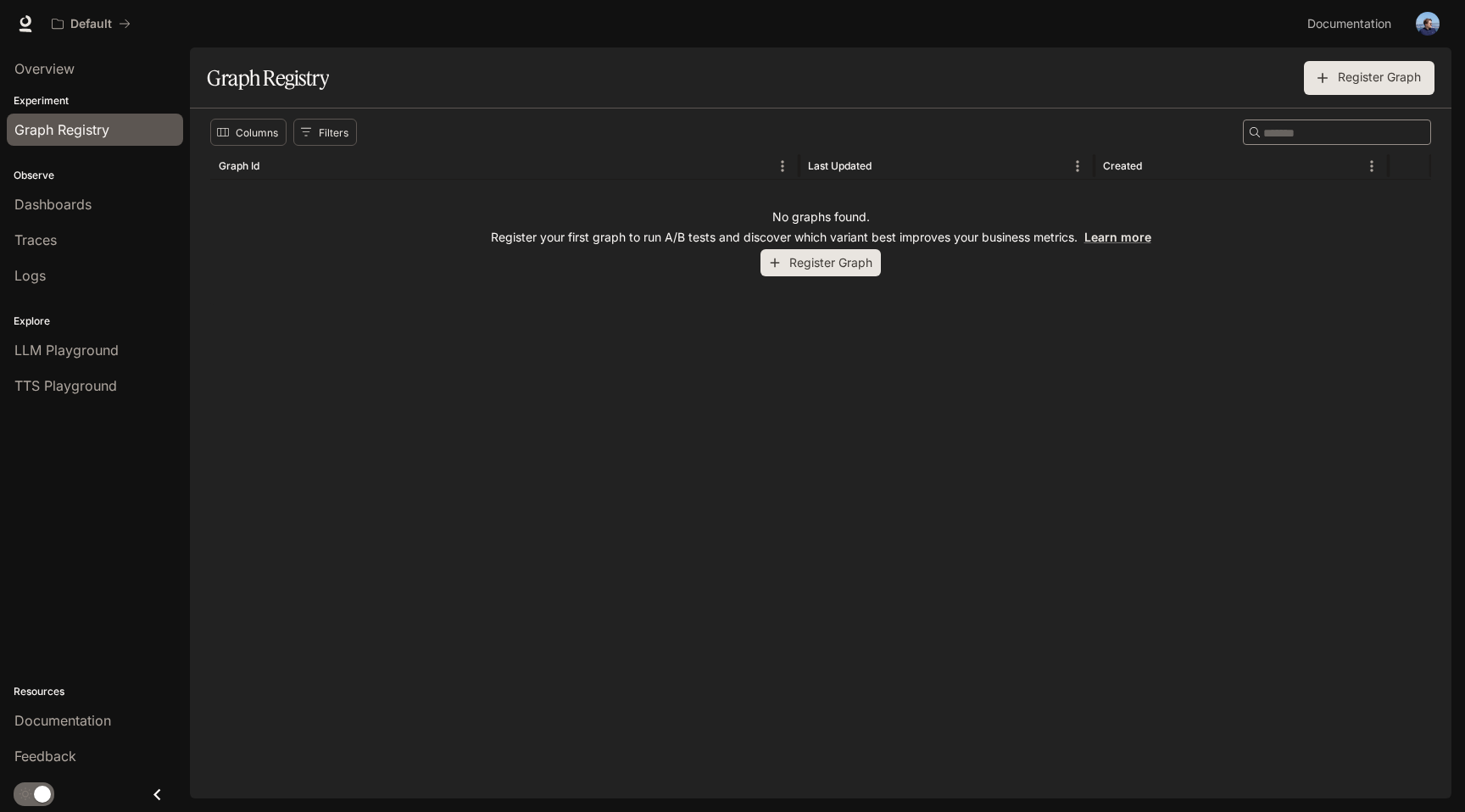
click at [609, 25] on img "button" at bounding box center [1428, 24] width 24 height 24
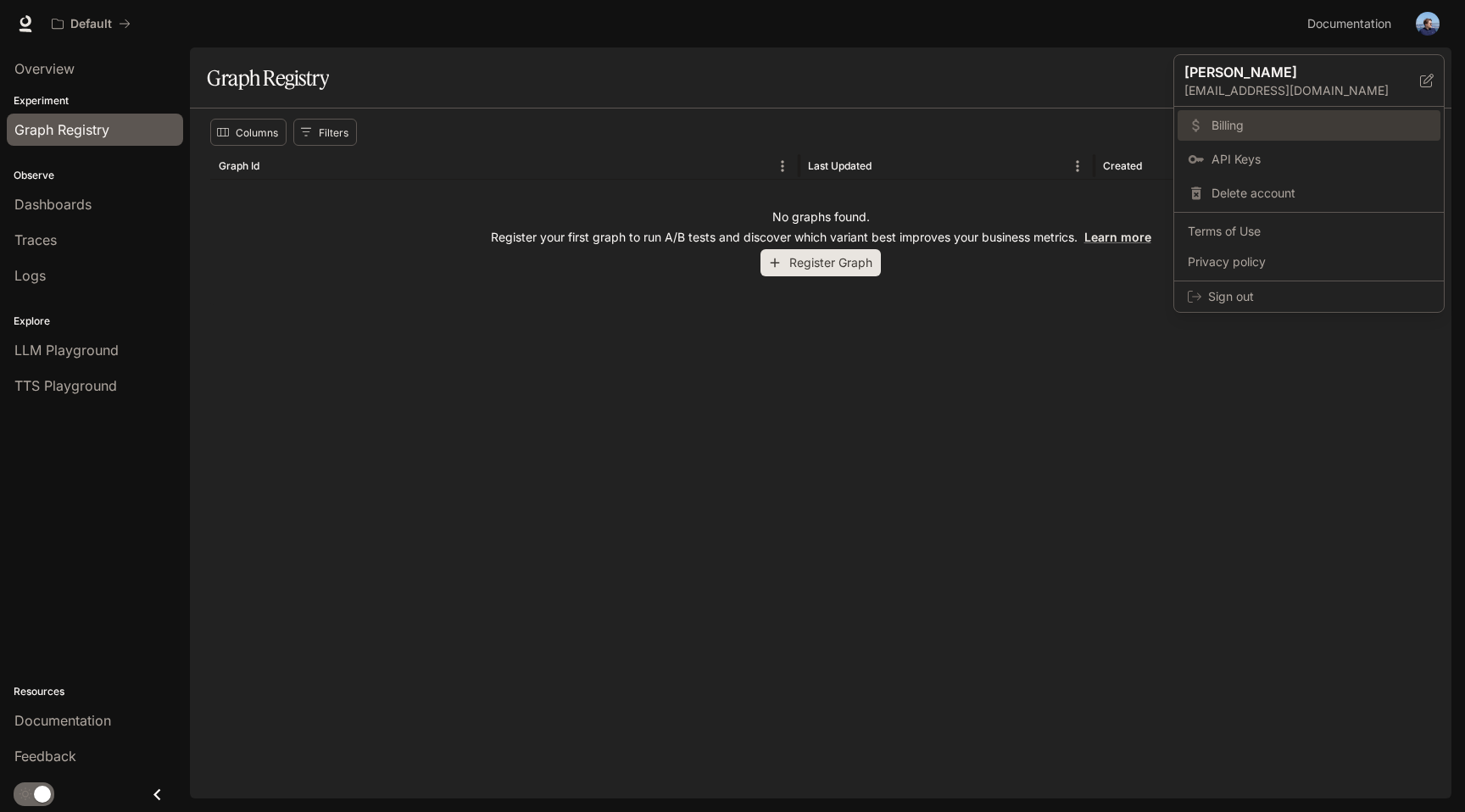
click at [609, 130] on span "Billing" at bounding box center [1321, 125] width 219 height 17
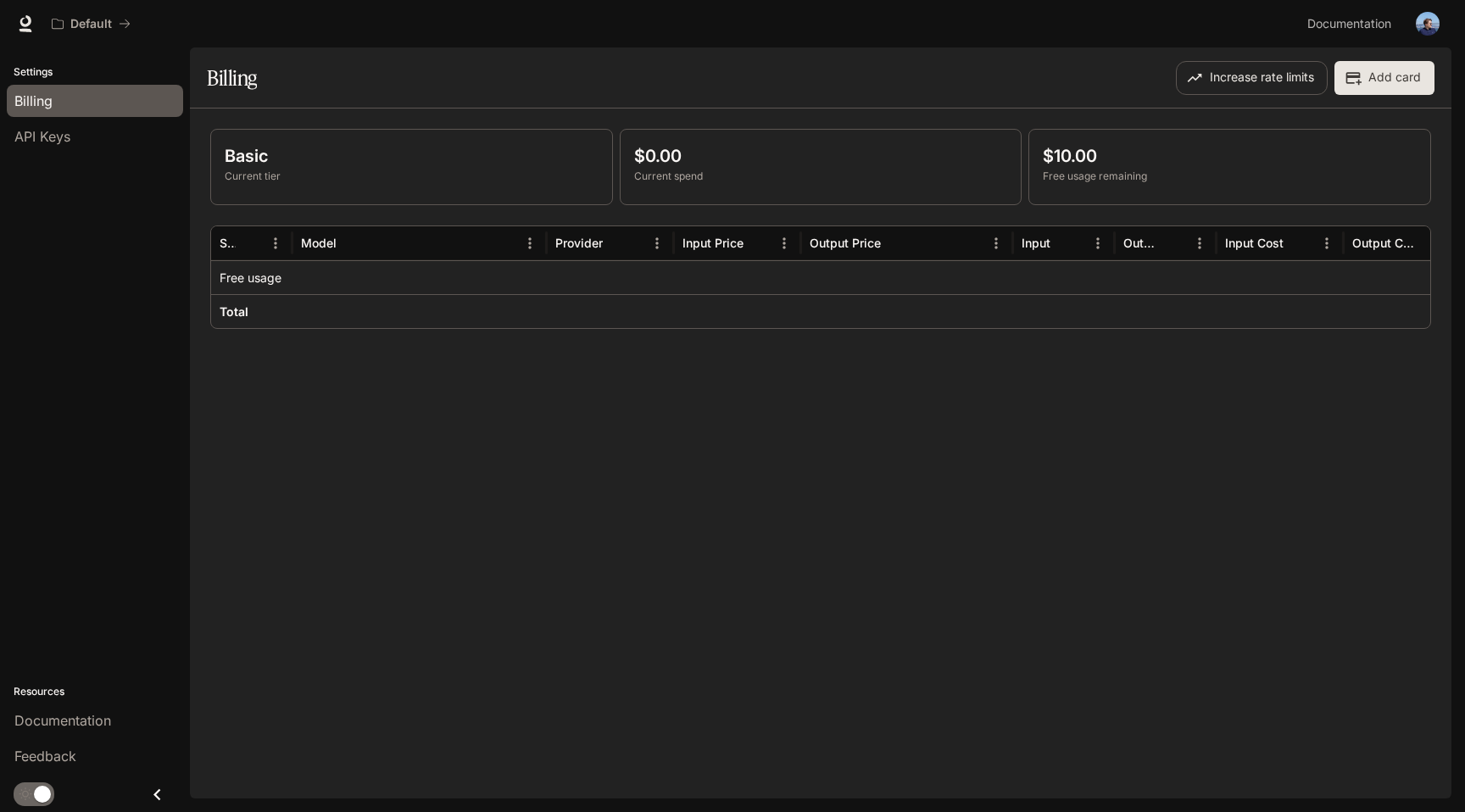
click at [277, 170] on p "Current tier" at bounding box center [412, 176] width 374 height 15
click at [609, 94] on section "Billing Increase rate limits Add card" at bounding box center [821, 78] width 1261 height 61
click at [609, 70] on button "Add card" at bounding box center [1384, 78] width 100 height 34
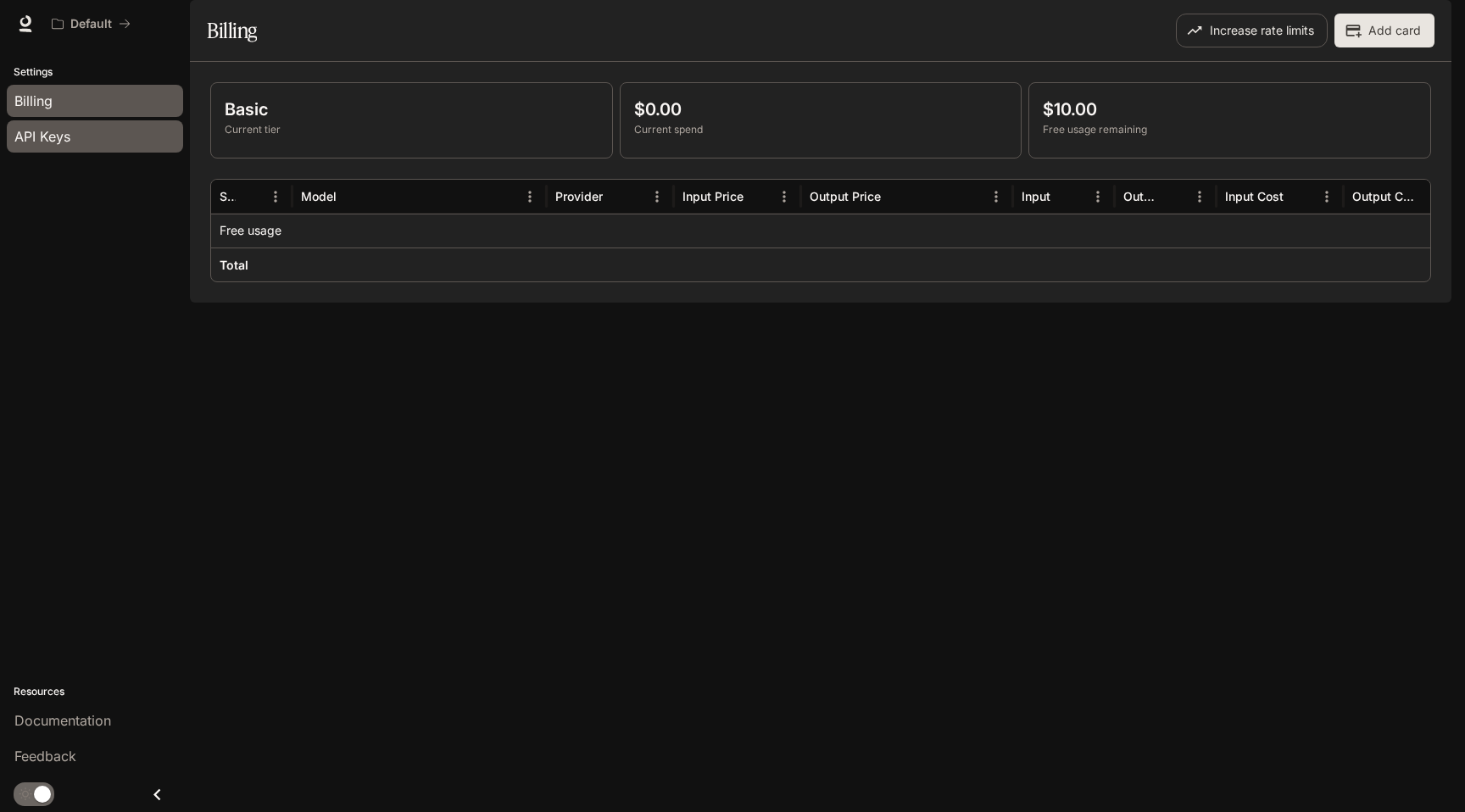
click at [78, 130] on div "API Keys" at bounding box center [95, 136] width 161 height 20
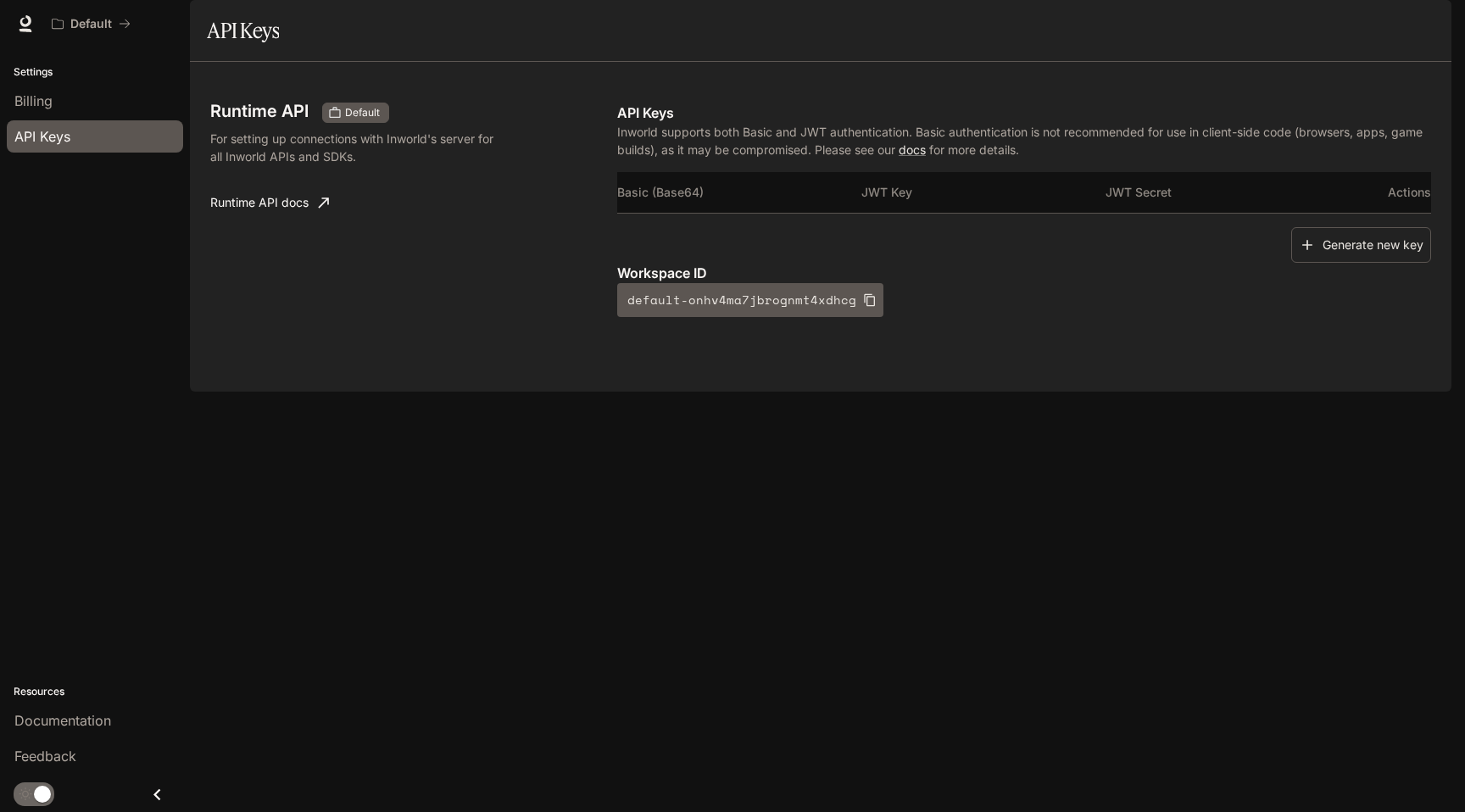
click at [1393, 213] on th "Actions" at bounding box center [1391, 193] width 82 height 41
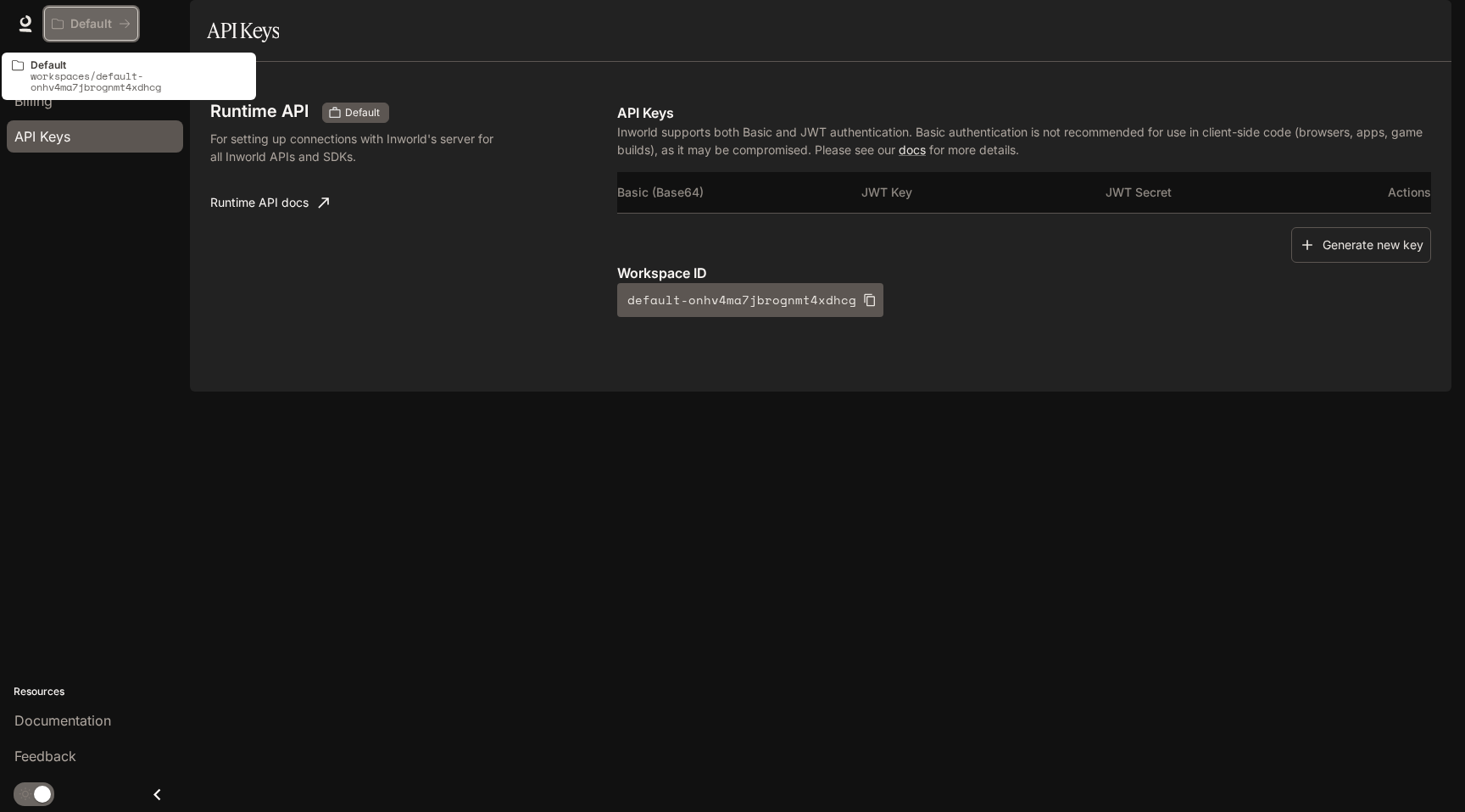
click at [73, 22] on p "Default" at bounding box center [91, 24] width 42 height 14
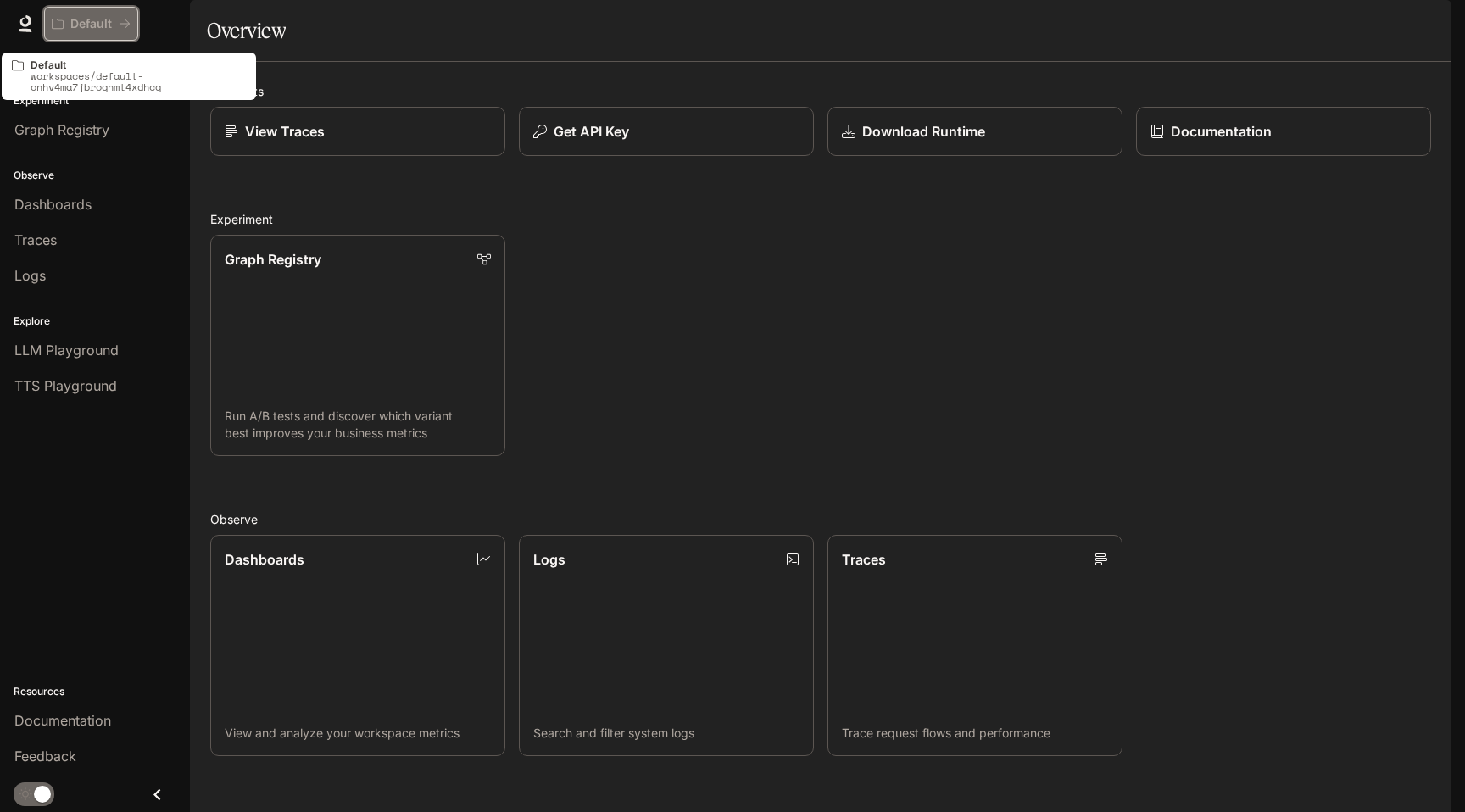
click at [130, 20] on button "Default" at bounding box center [91, 24] width 94 height 34
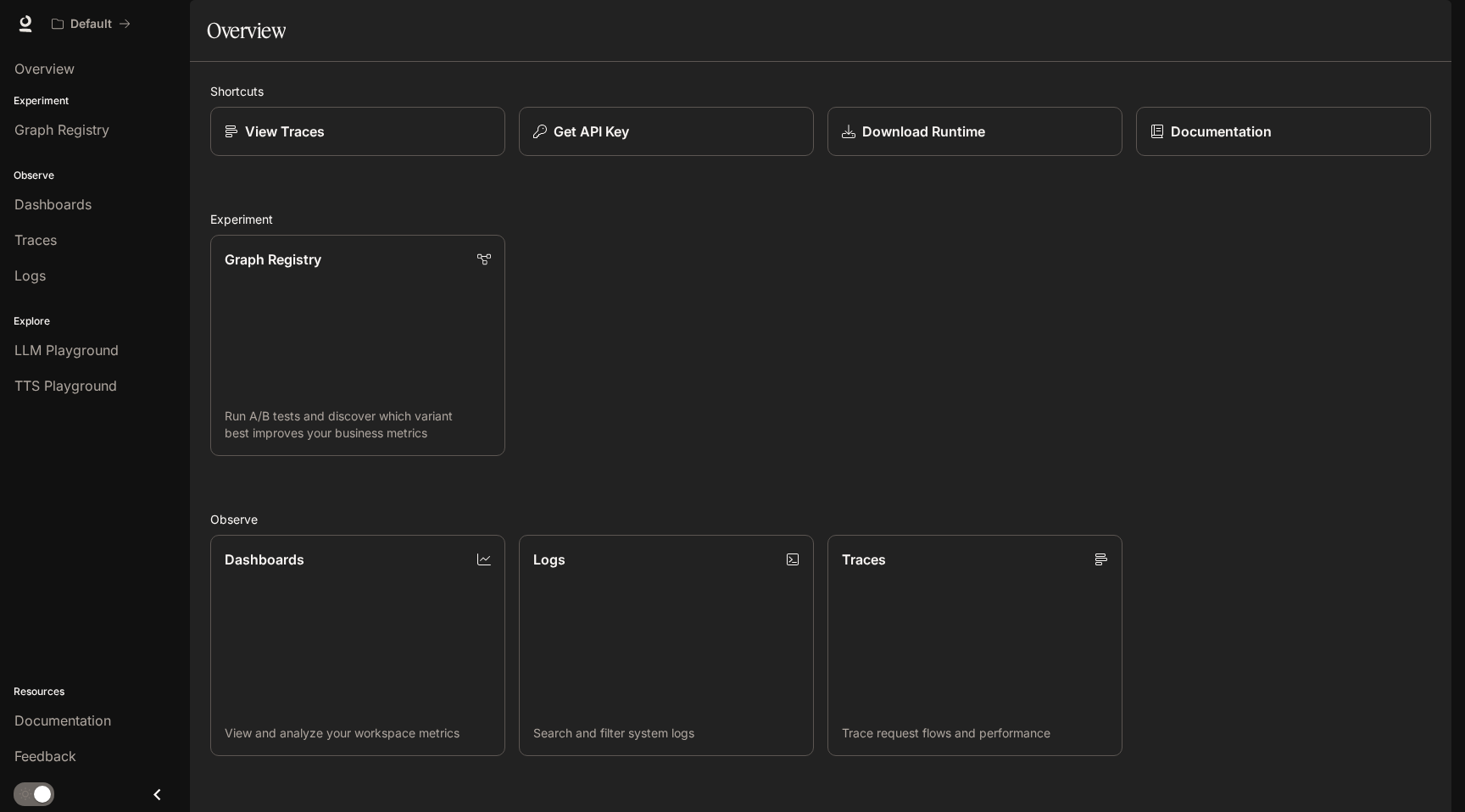
click at [11, 20] on div "Default Documentation Documentation" at bounding box center [732, 24] width 1465 height 48
click at [22, 20] on icon at bounding box center [26, 24] width 17 height 17
click at [89, 71] on p "workspaces/default-onhv4ma7jbrognmt4xdhcg" at bounding box center [138, 82] width 216 height 22
click at [1418, 28] on img "button" at bounding box center [1428, 24] width 24 height 24
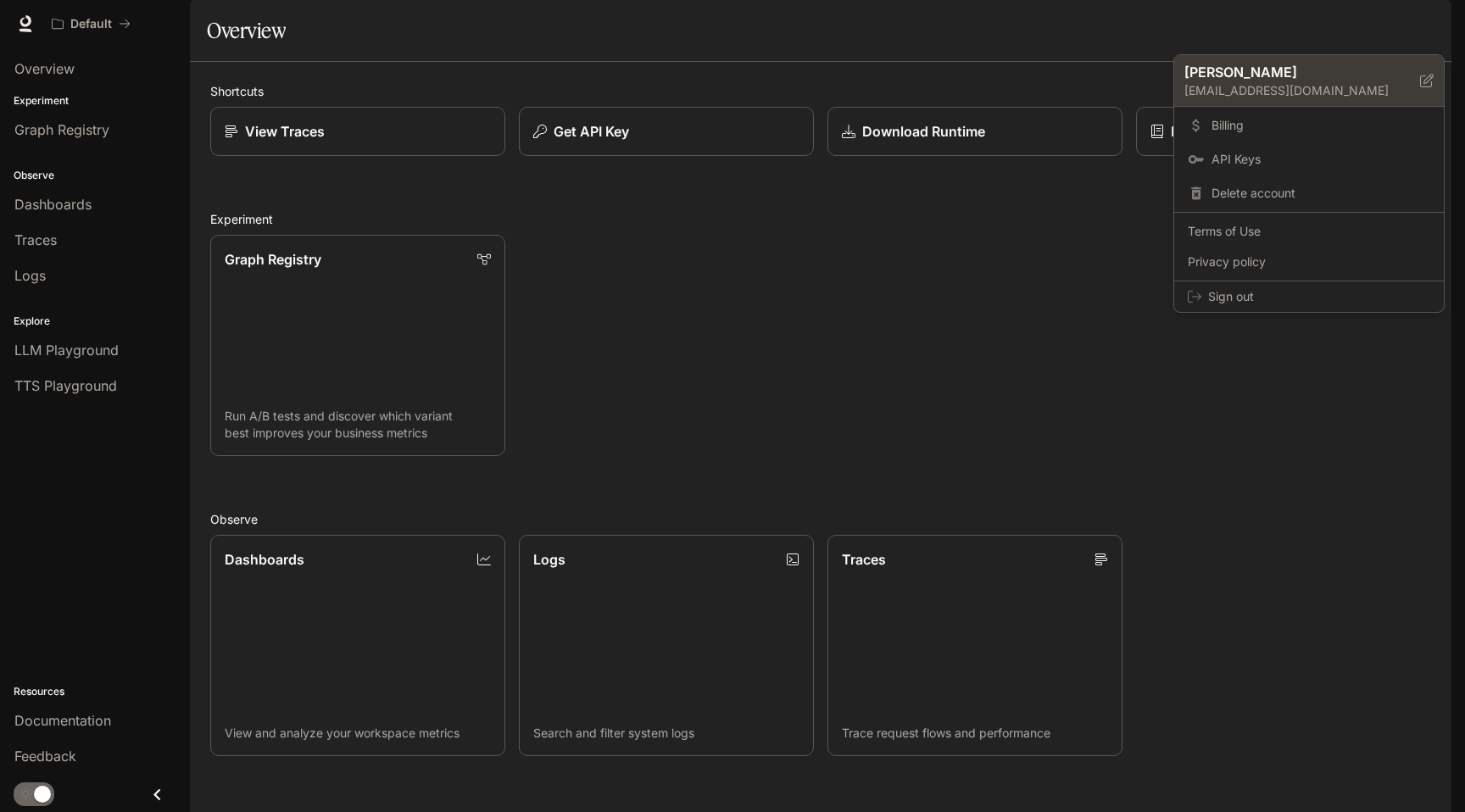
click at [1422, 81] on icon at bounding box center [1427, 81] width 14 height 14
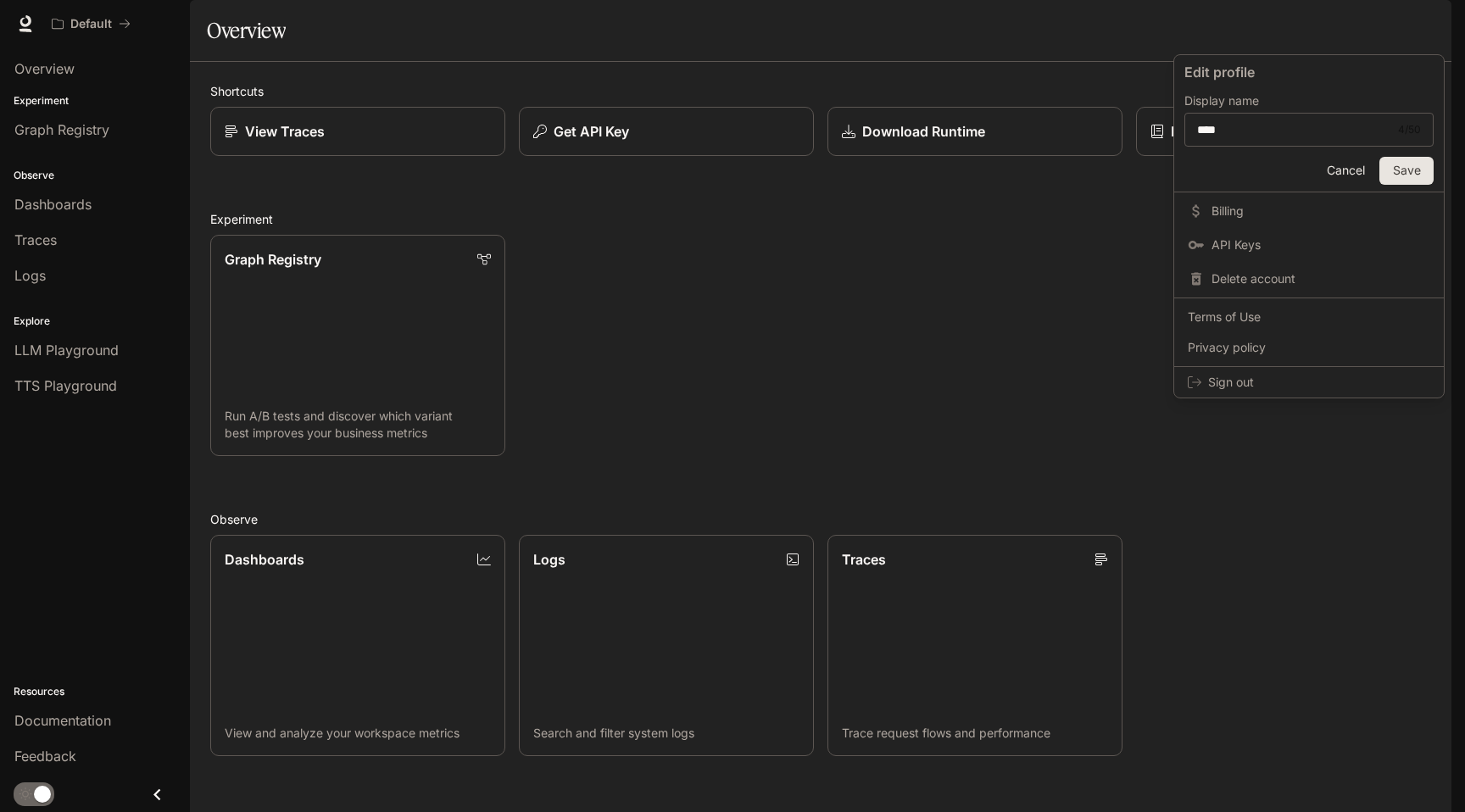
click at [1125, 337] on div at bounding box center [732, 406] width 1465 height 812
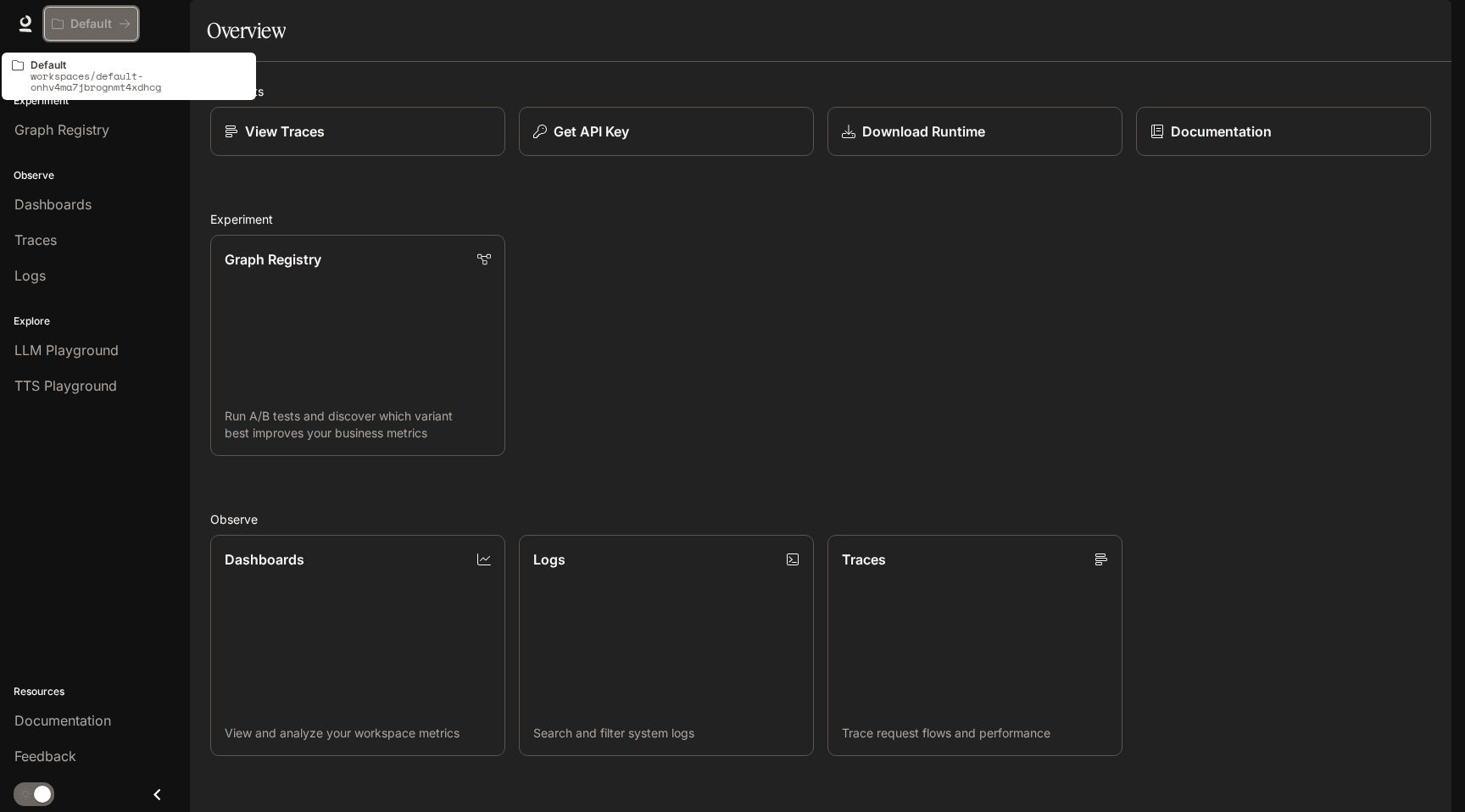
click at [44, 24] on button "Default" at bounding box center [91, 24] width 94 height 34
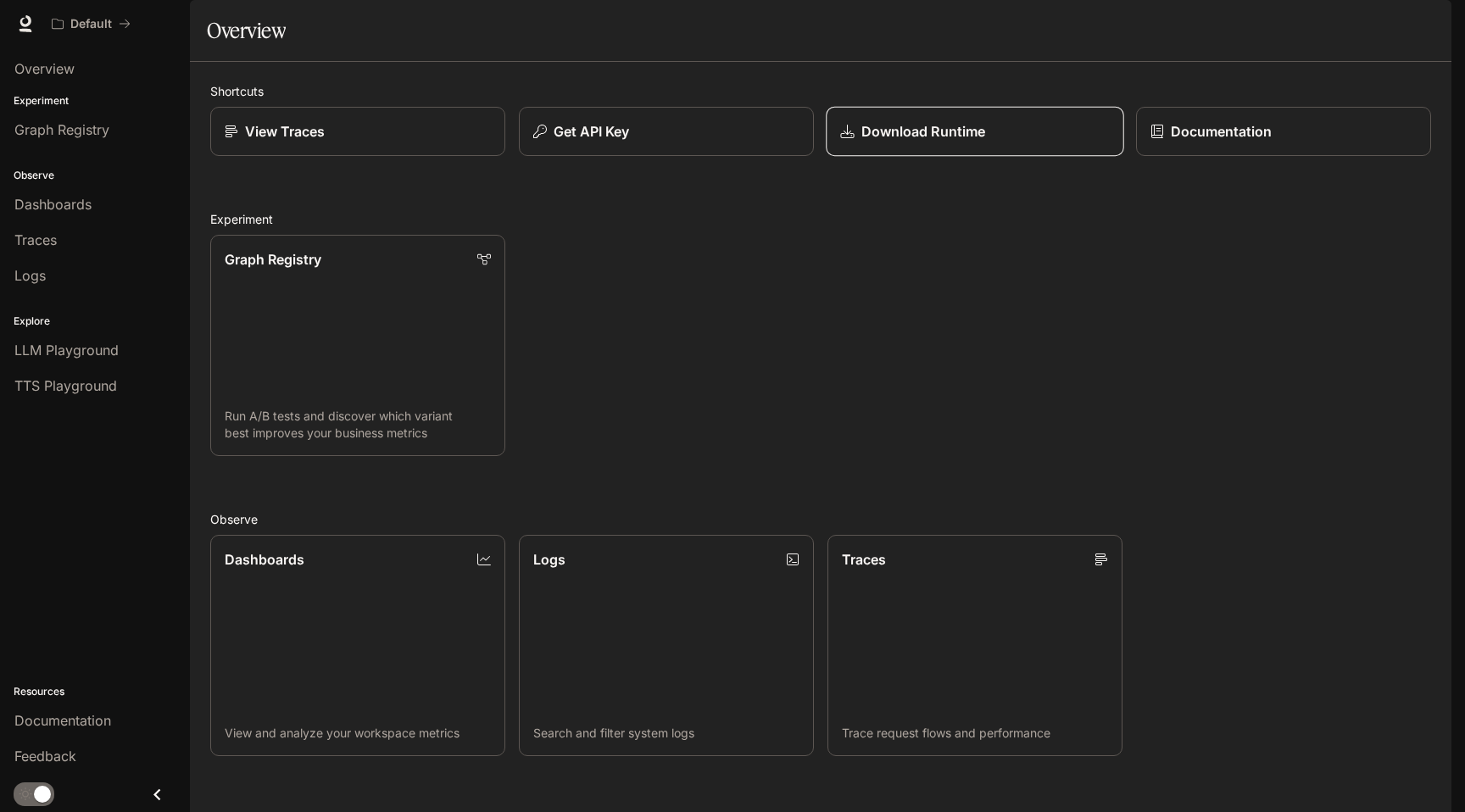
click at [942, 141] on p "Download Runtime" at bounding box center [923, 131] width 124 height 20
click at [78, 394] on span "TTS Playground" at bounding box center [66, 386] width 102 height 20
click at [125, 354] on div "LLM Playground" at bounding box center [95, 350] width 161 height 20
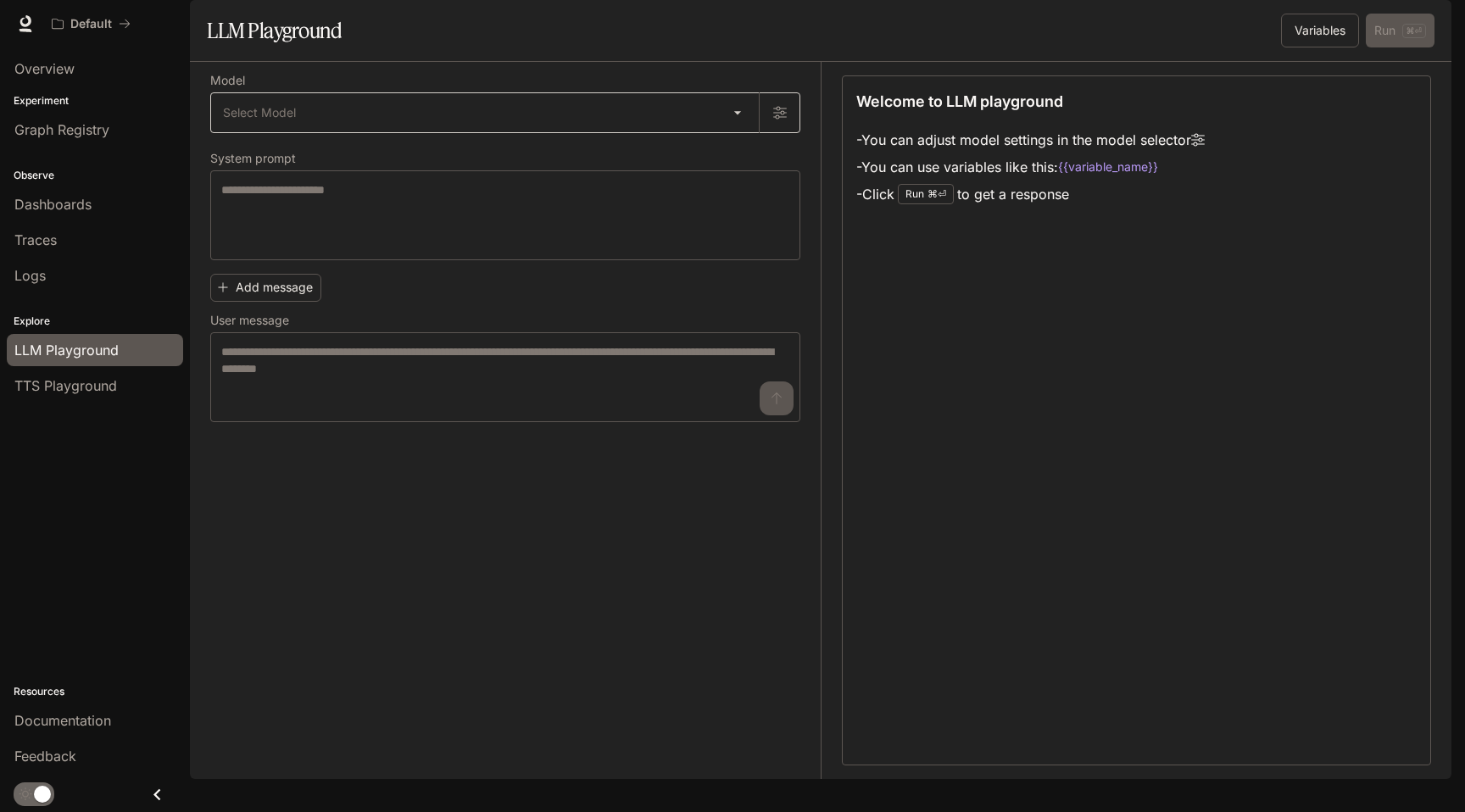
click at [413, 159] on body "Skip to main content Default Documentation Documentation Portal Overview Experi…" at bounding box center [732, 406] width 1465 height 812
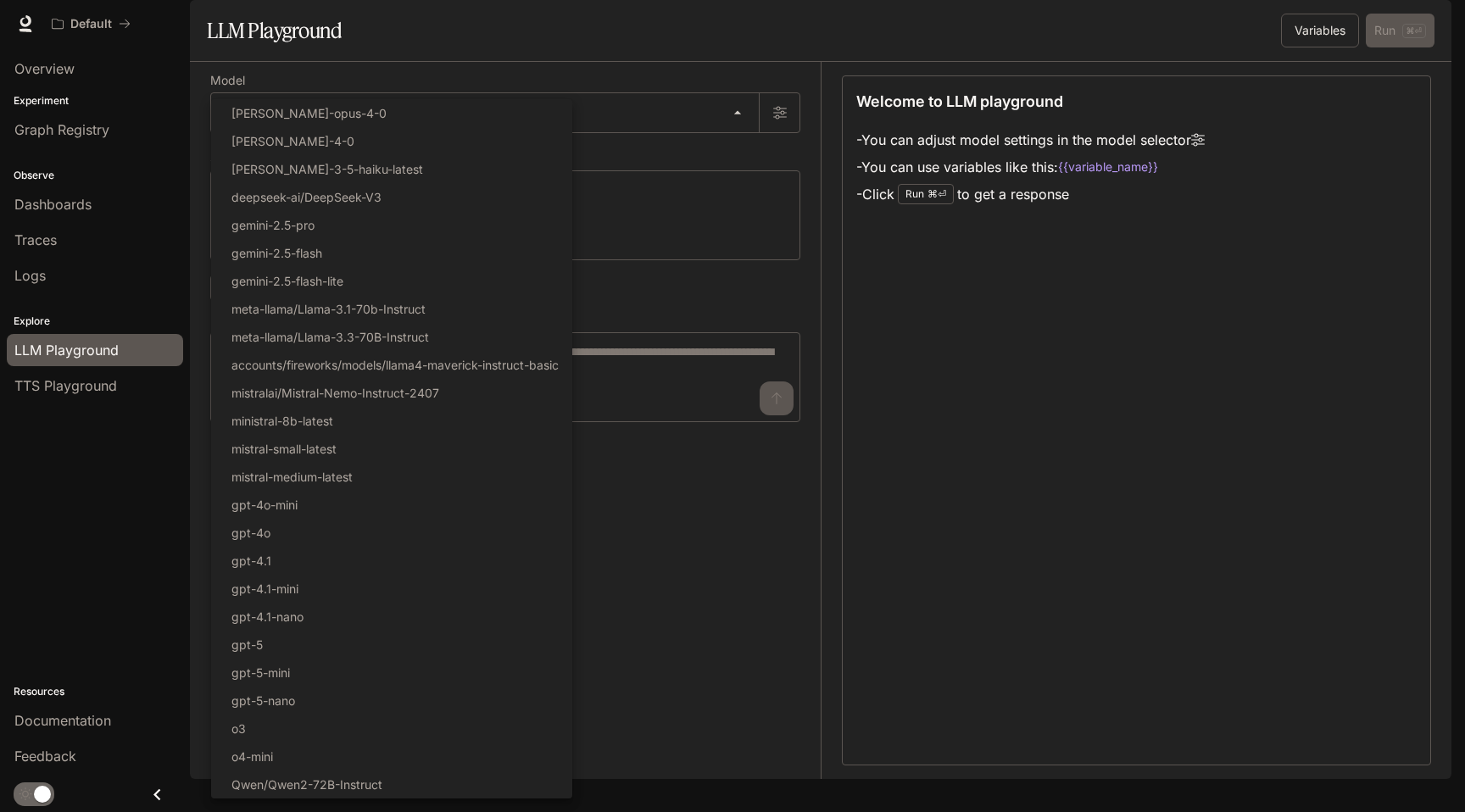
click at [741, 283] on div at bounding box center [732, 406] width 1465 height 812
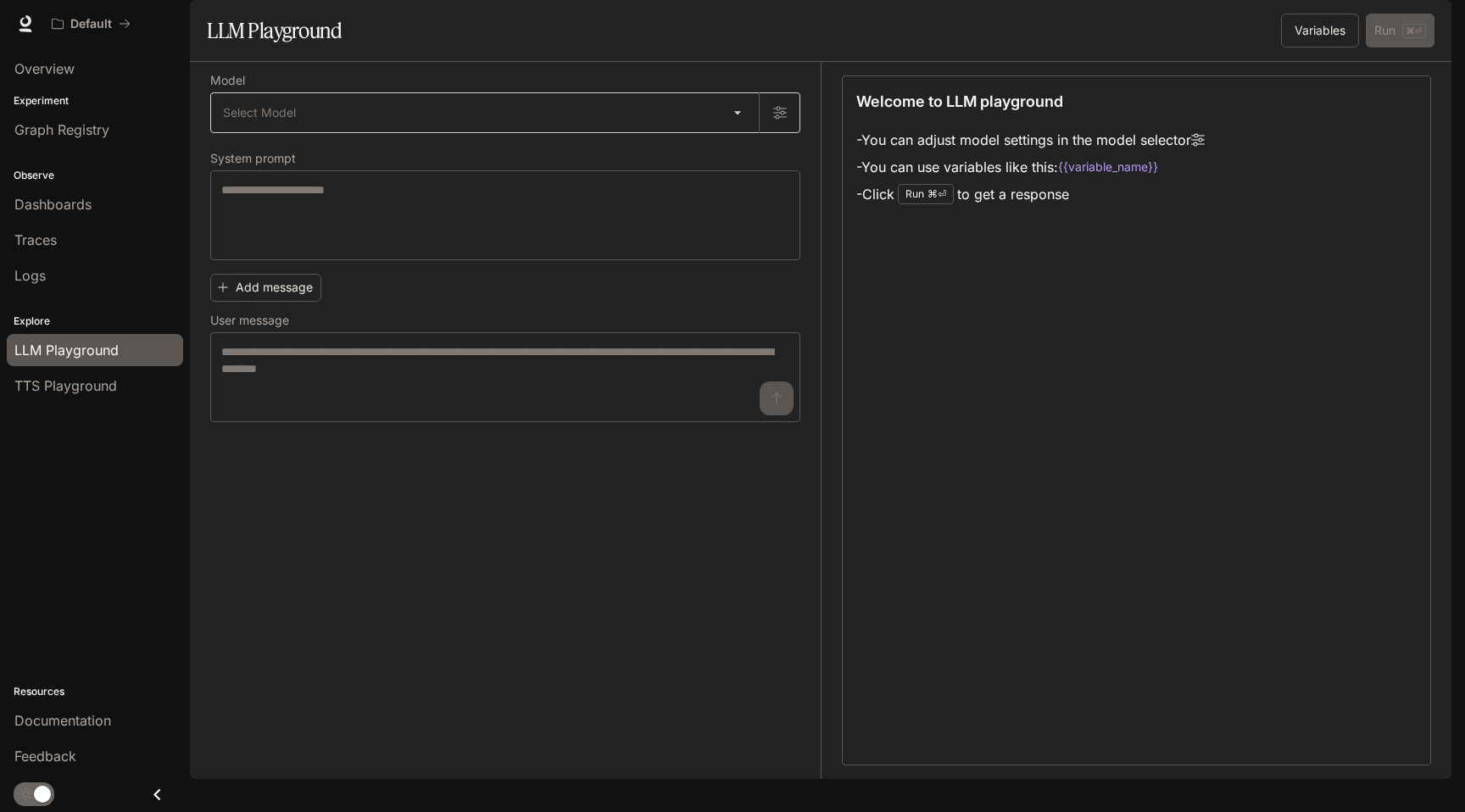
click at [355, 153] on body "Skip to main content Default Documentation Documentation Portal Overview Experi…" at bounding box center [732, 406] width 1465 height 812
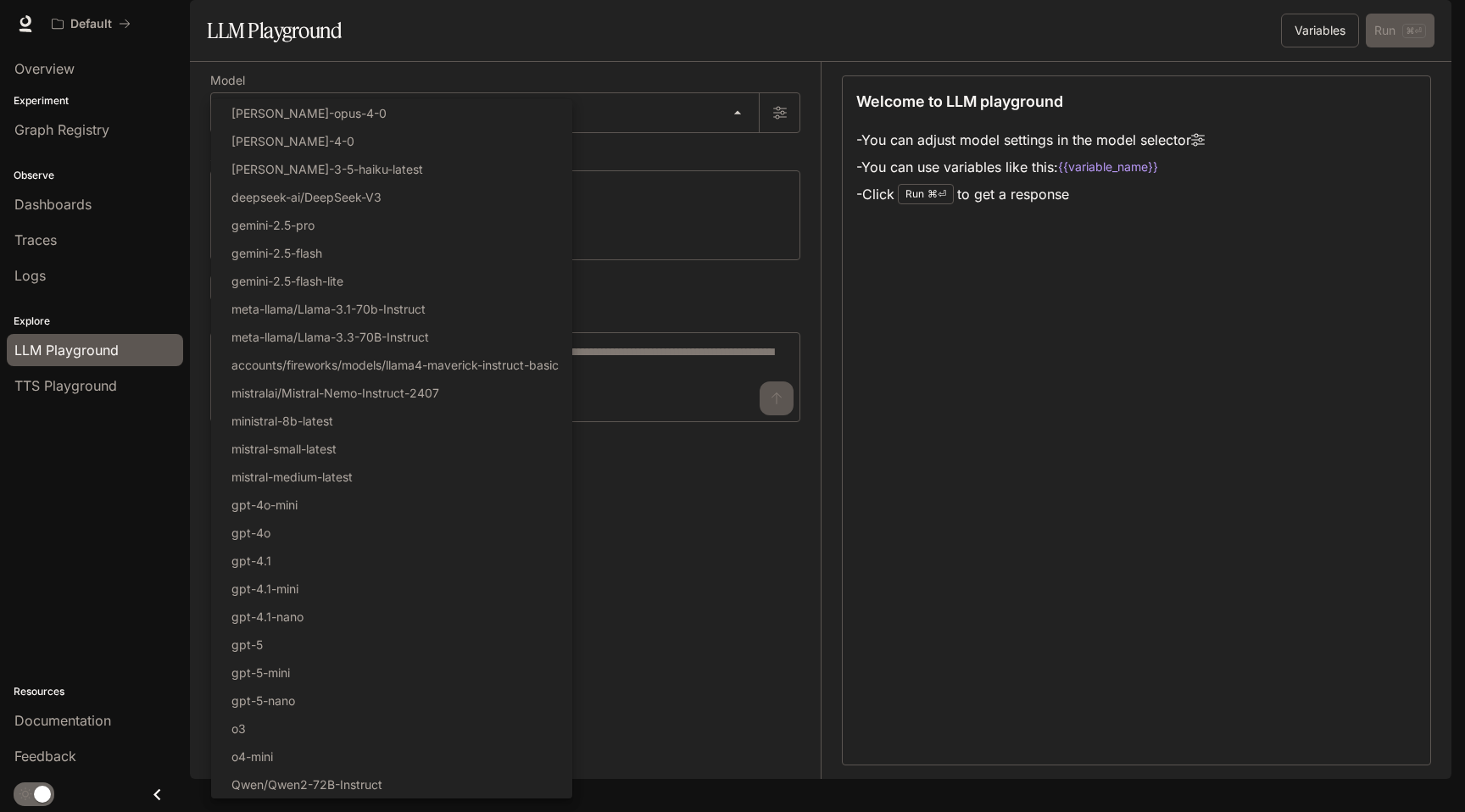
click at [761, 213] on div at bounding box center [732, 406] width 1465 height 812
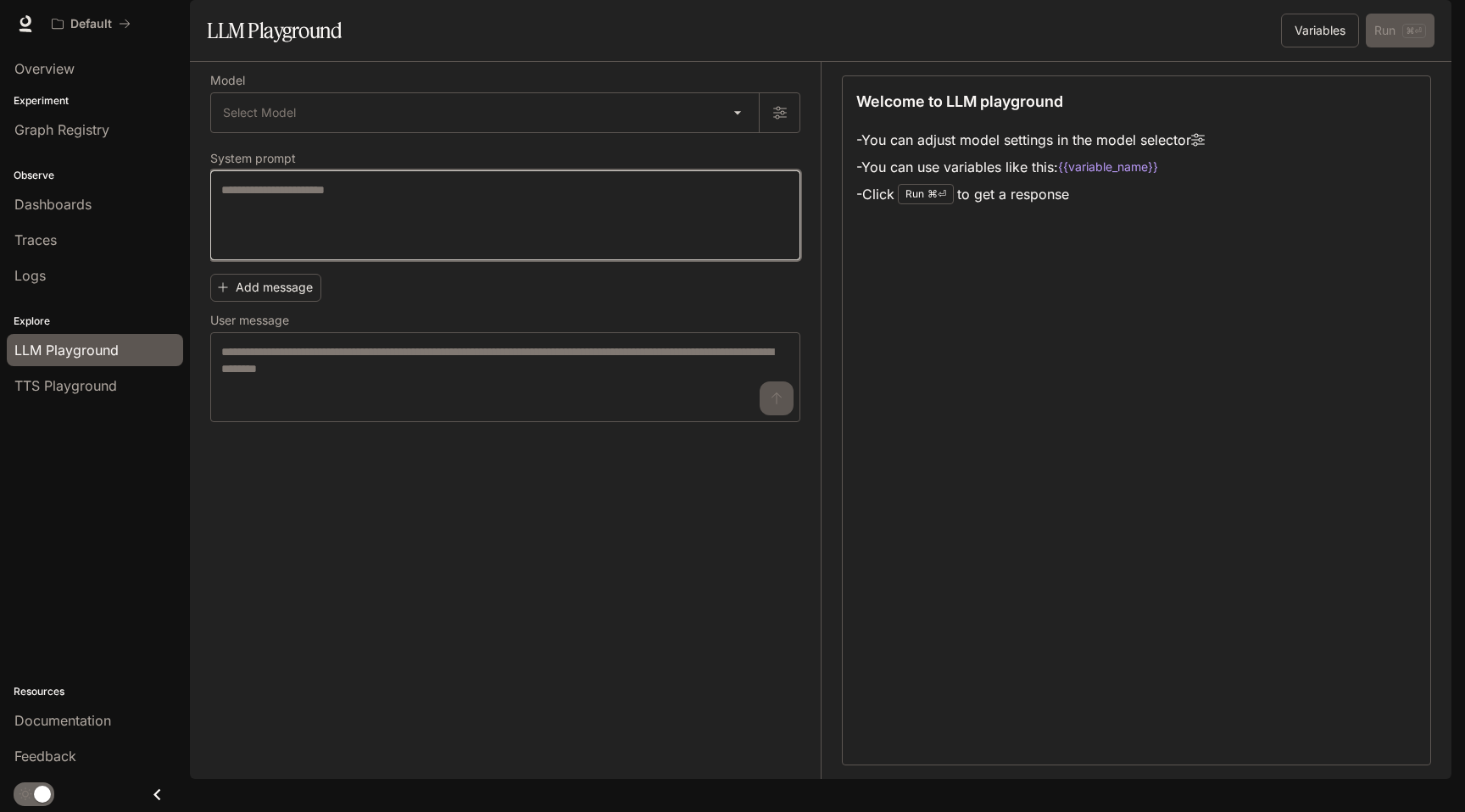
click at [478, 250] on textarea at bounding box center [505, 216] width 568 height 68
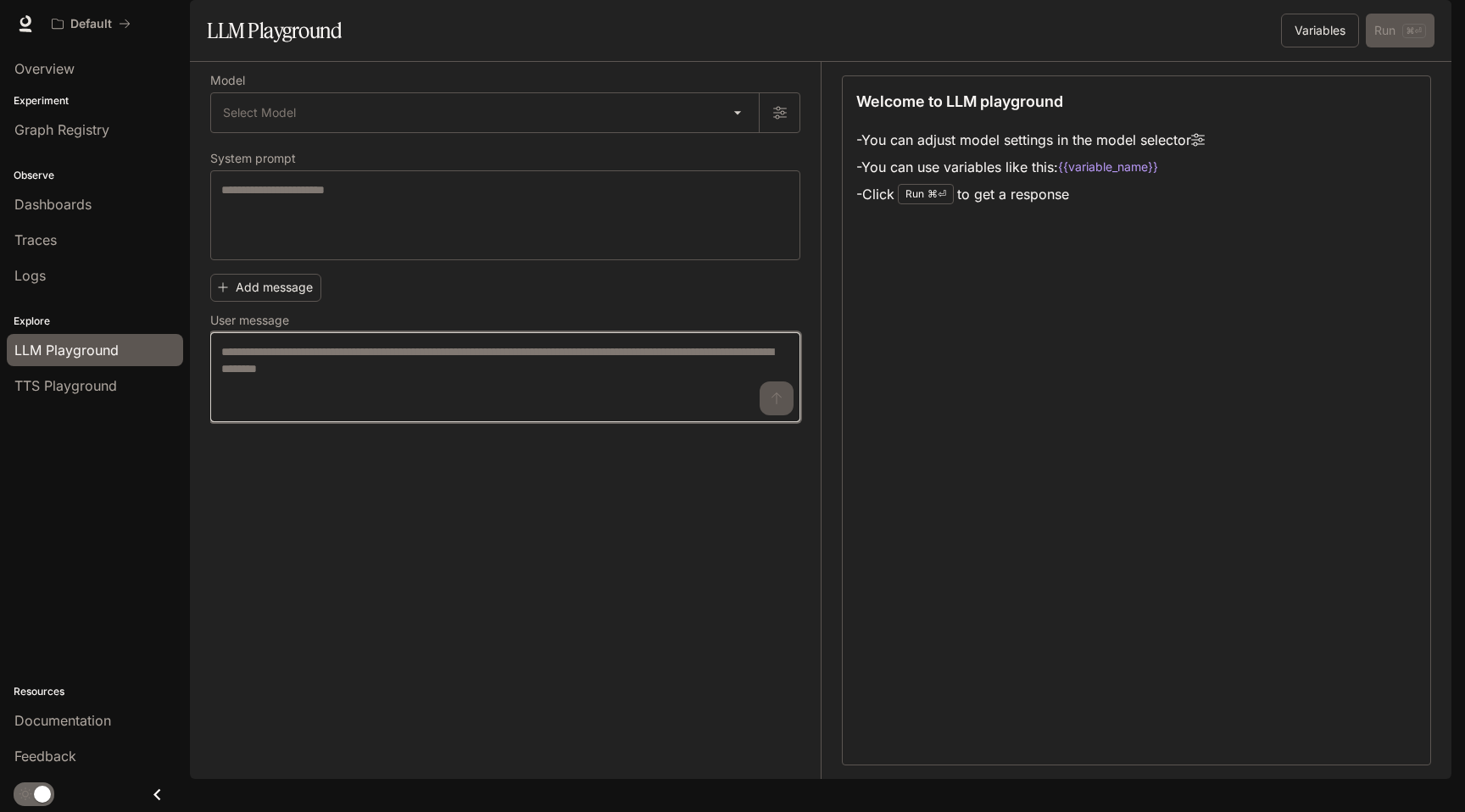
click at [646, 412] on textarea at bounding box center [505, 377] width 568 height 68
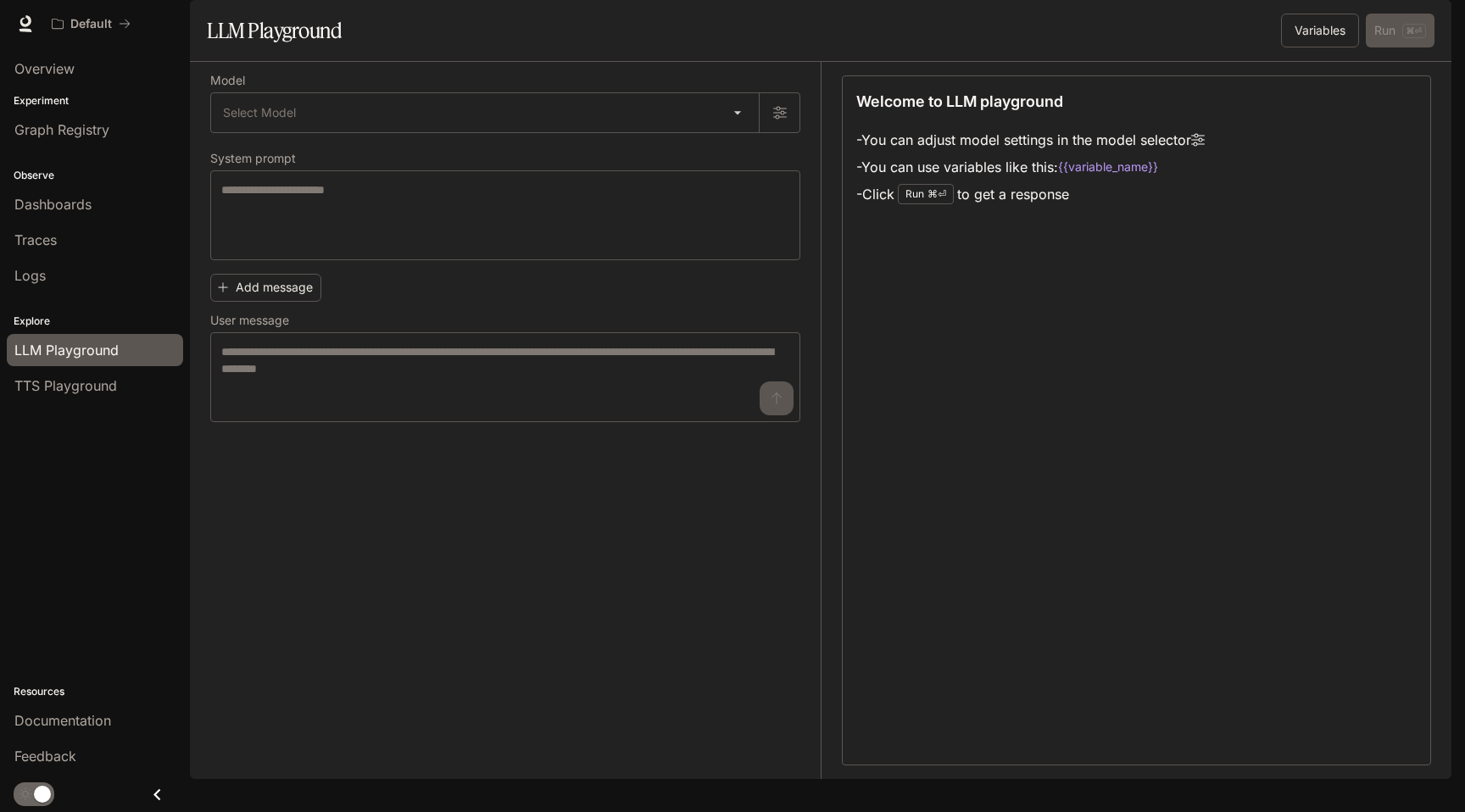
click at [908, 378] on div "Welcome to LLM playground - You can adjust model settings in the model selector…" at bounding box center [1136, 421] width 589 height 690
click at [966, 208] on li "- Click Run ⌘⏎ to get a response" at bounding box center [1030, 194] width 349 height 27
click at [297, 169] on body "Skip to main content Default Documentation Documentation Portal Overview Experi…" at bounding box center [732, 406] width 1465 height 812
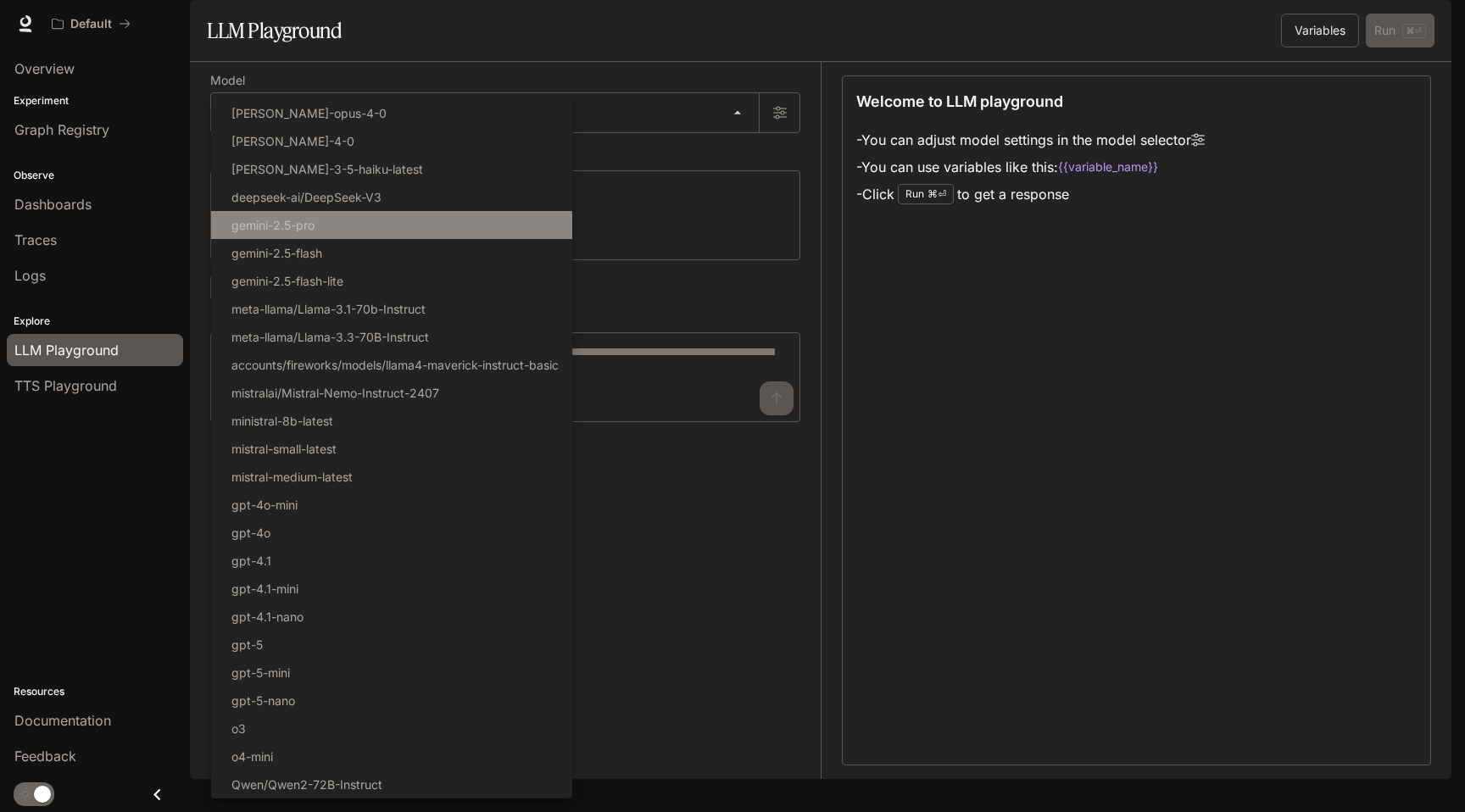
click at [320, 233] on li "gemini-2.5-pro" at bounding box center [392, 225] width 361 height 28
type input "**********"
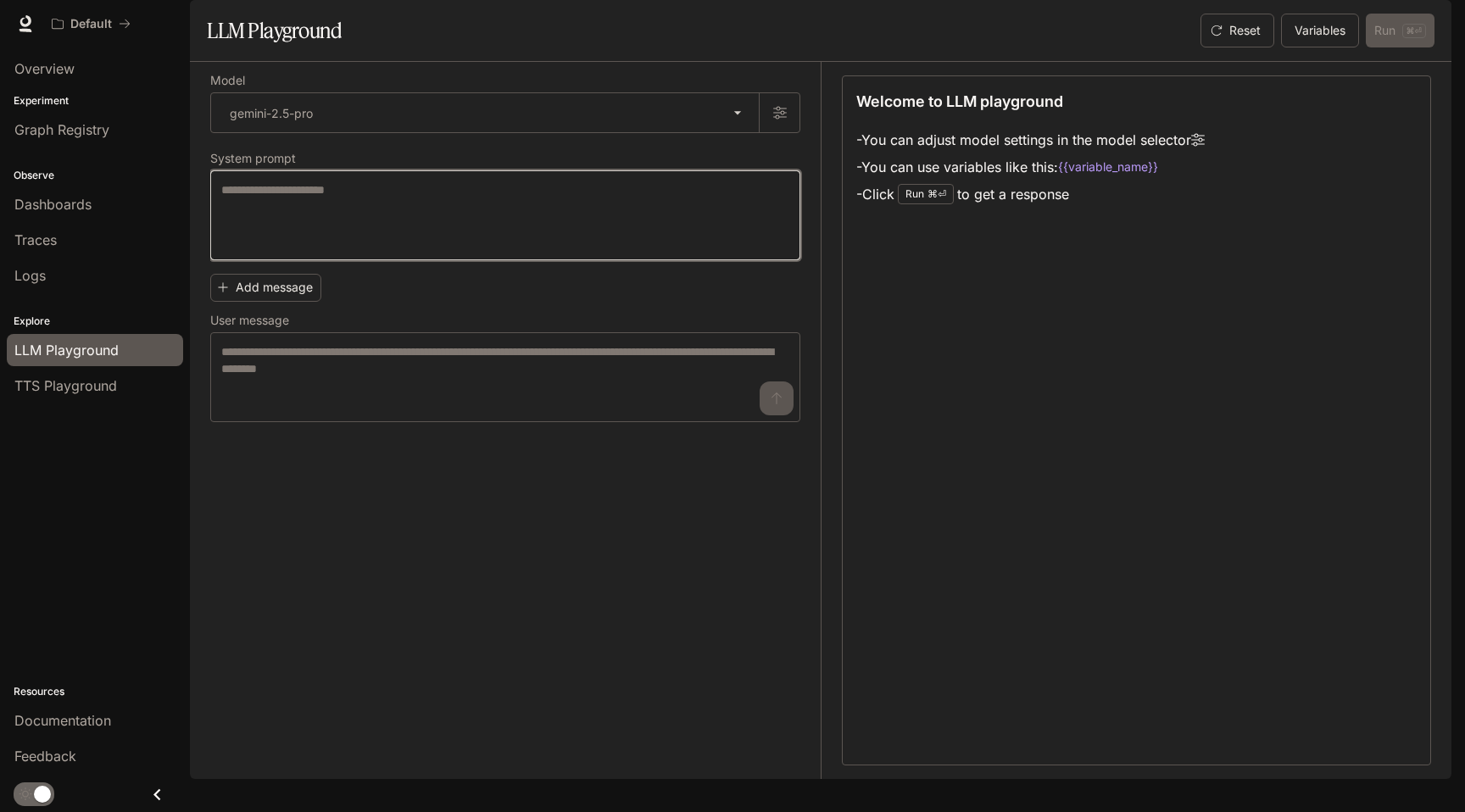
click at [481, 243] on textarea at bounding box center [505, 216] width 568 height 68
type textarea "**"
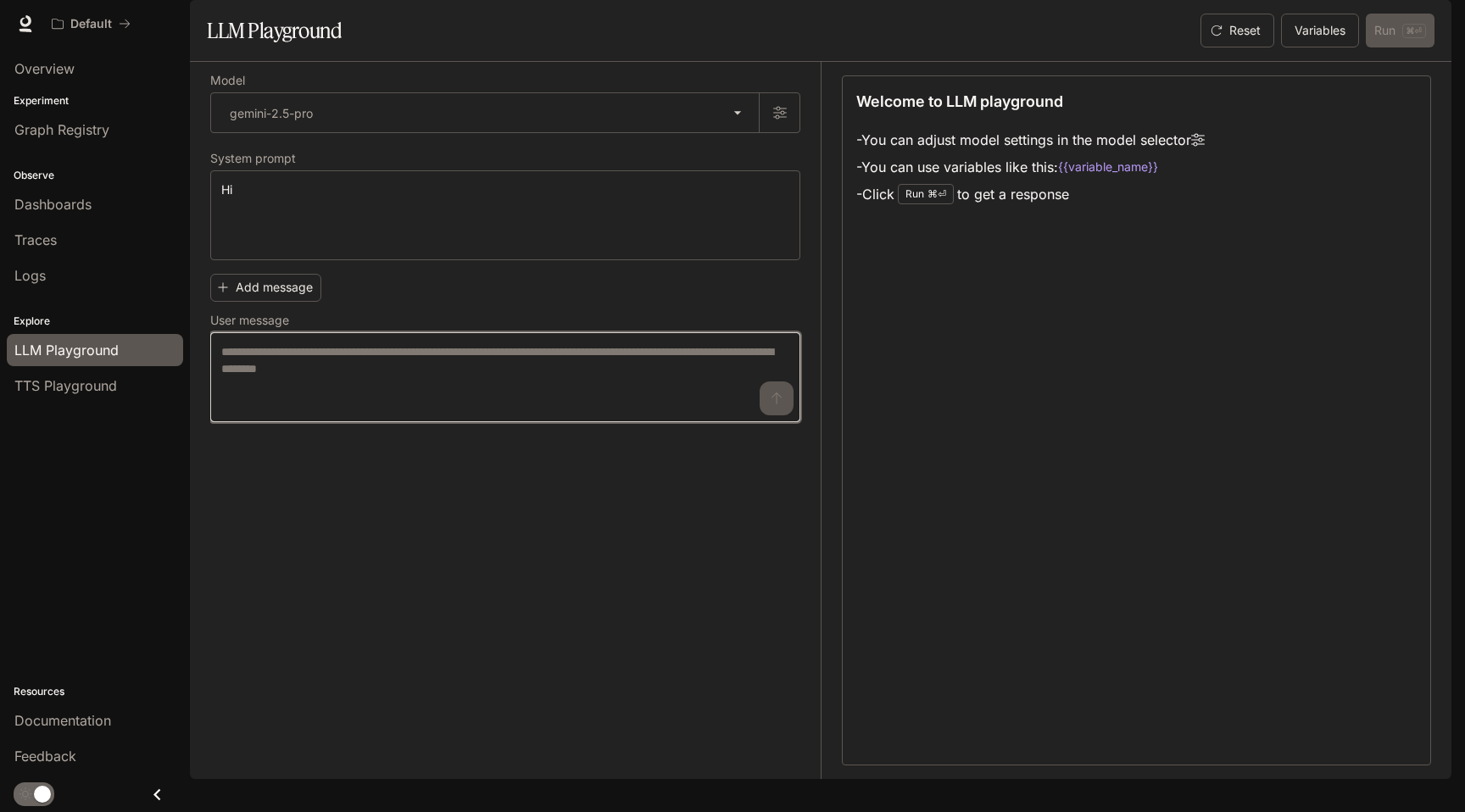
click at [317, 412] on textarea at bounding box center [505, 377] width 568 height 68
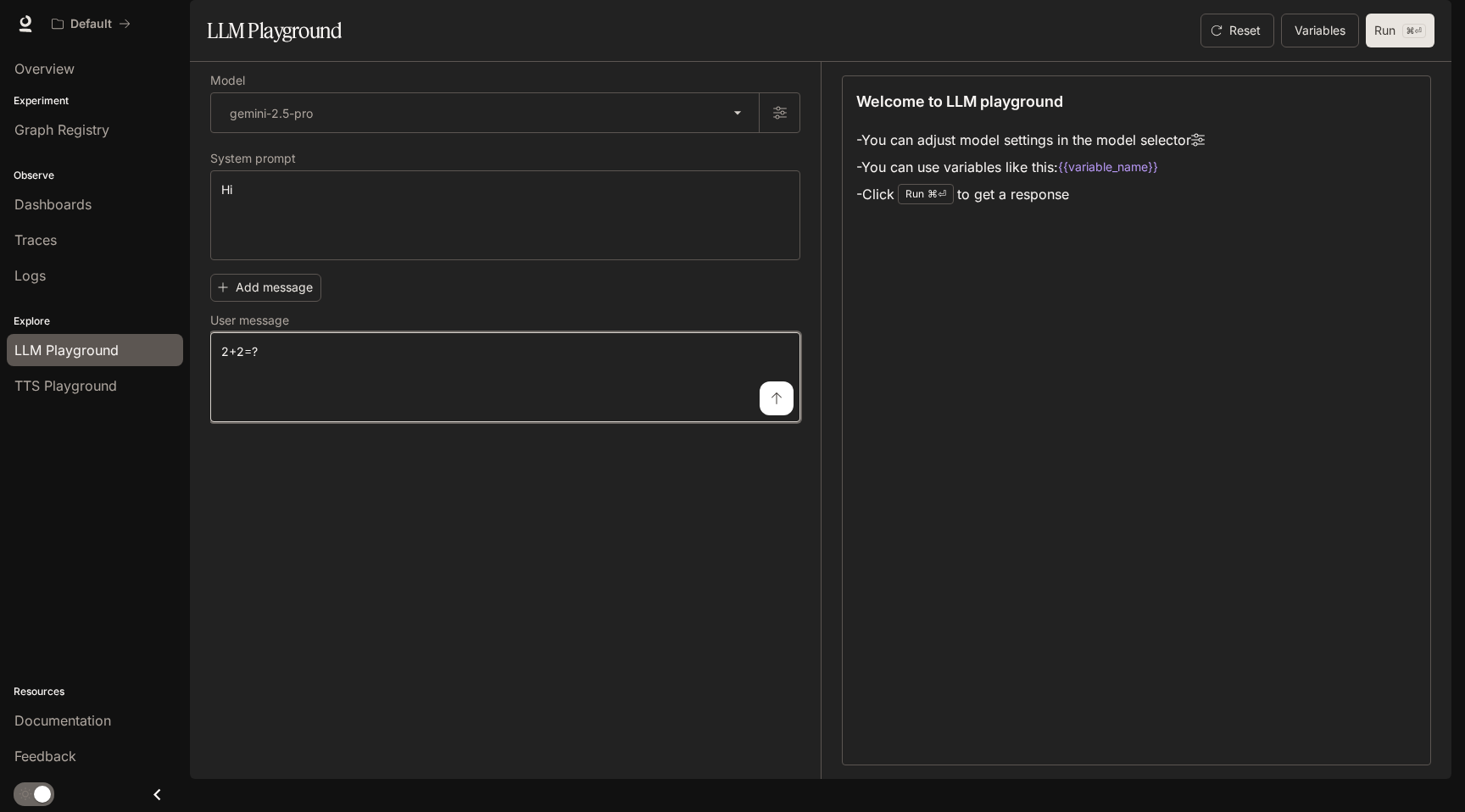
type textarea "*****"
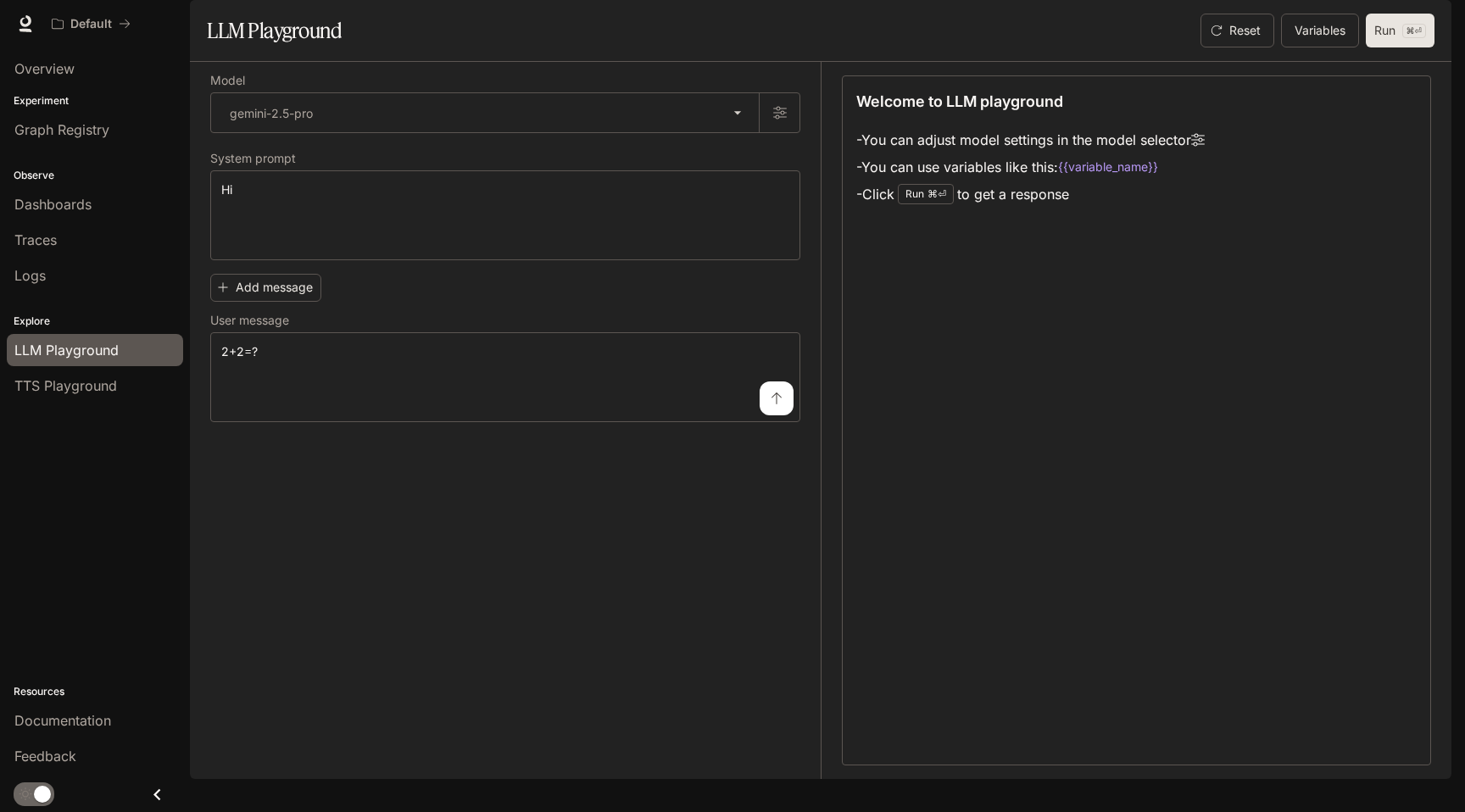
click at [1411, 48] on button "Run ⌘⏎" at bounding box center [1400, 31] width 69 height 34
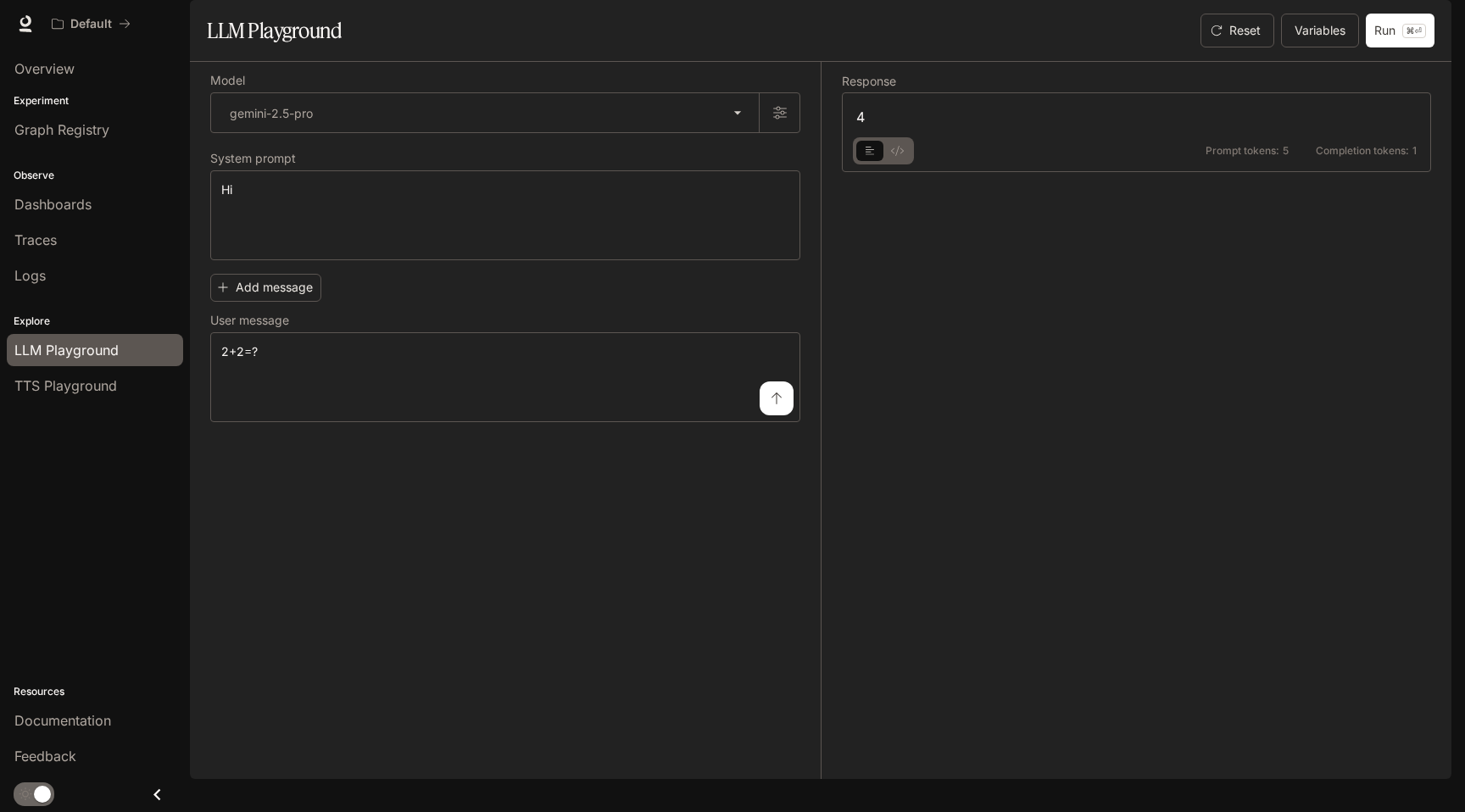
click at [898, 156] on icon "basic tabs example" at bounding box center [897, 151] width 13 height 10
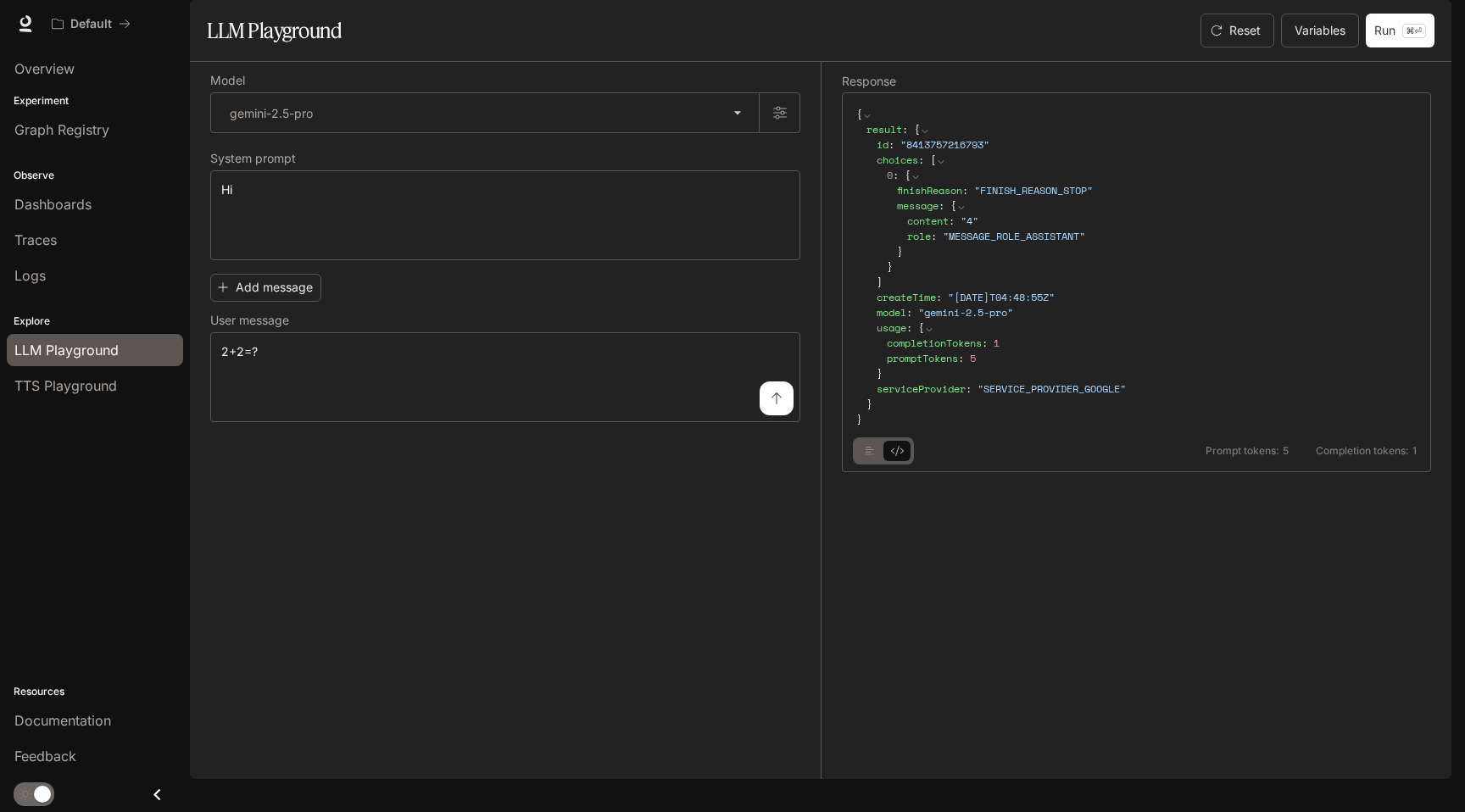
click at [863, 464] on button "basic tabs example" at bounding box center [870, 451] width 27 height 27
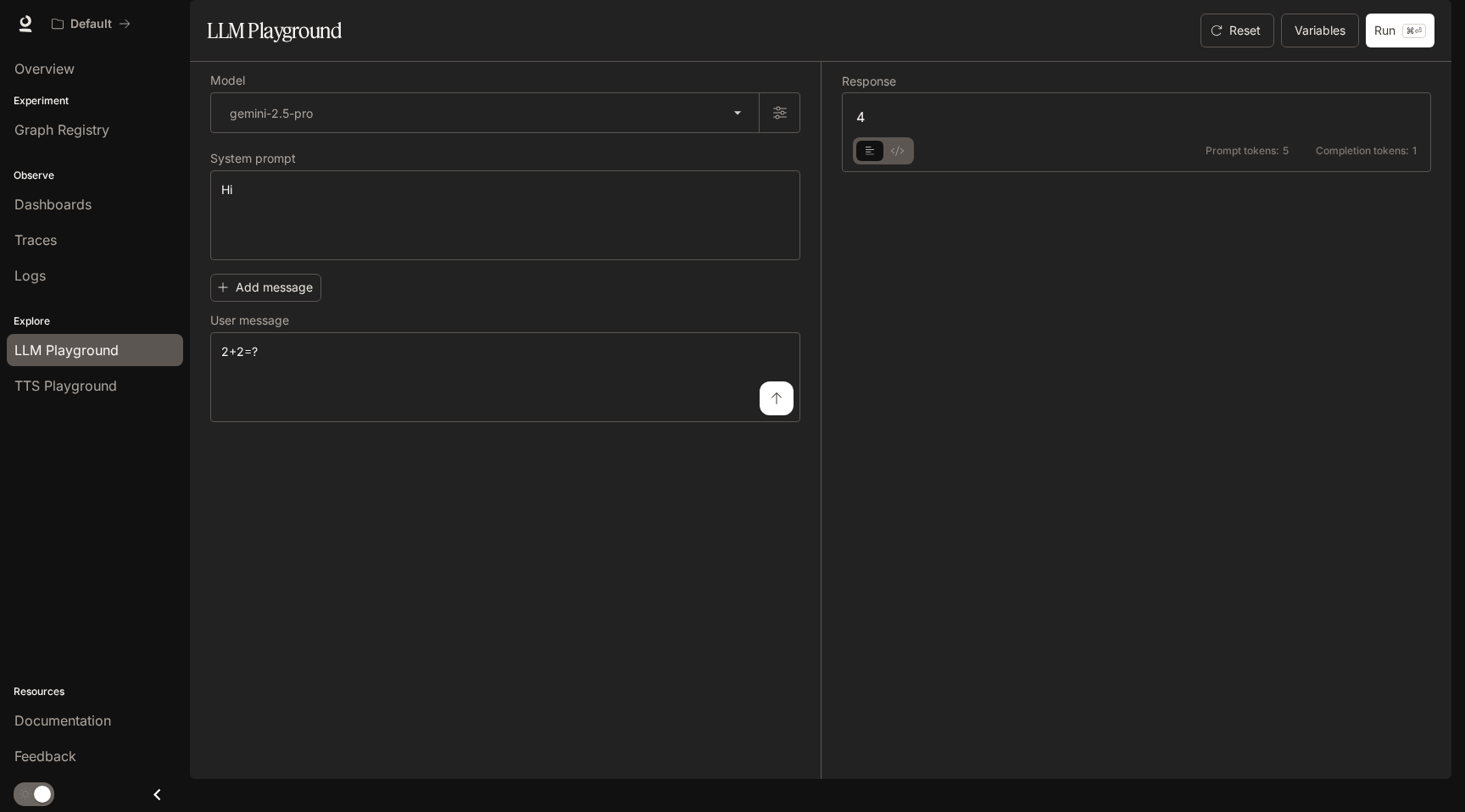
click at [1421, 26] on img "button" at bounding box center [1428, 24] width 24 height 24
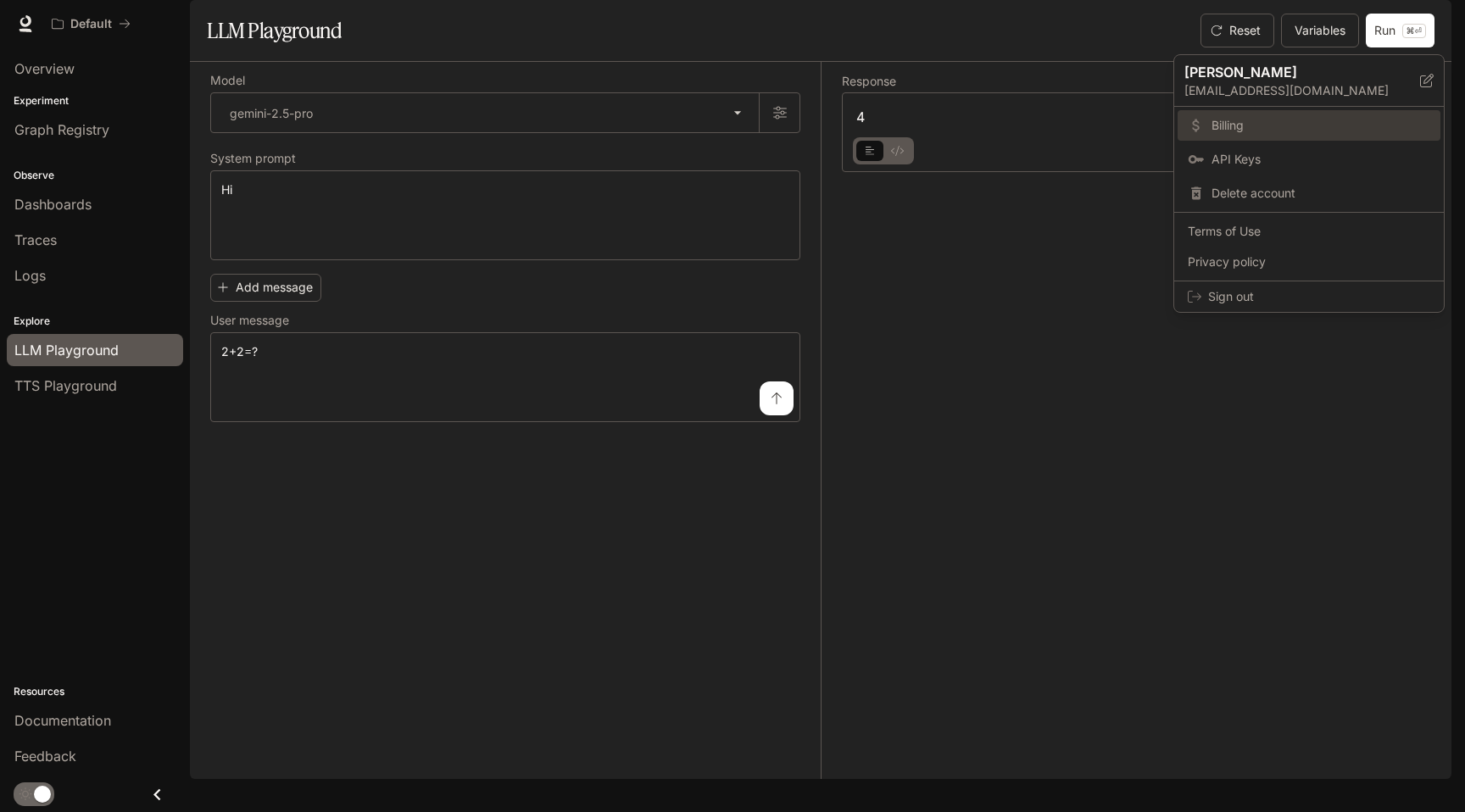
click at [1237, 132] on span "Billing" at bounding box center [1321, 125] width 219 height 17
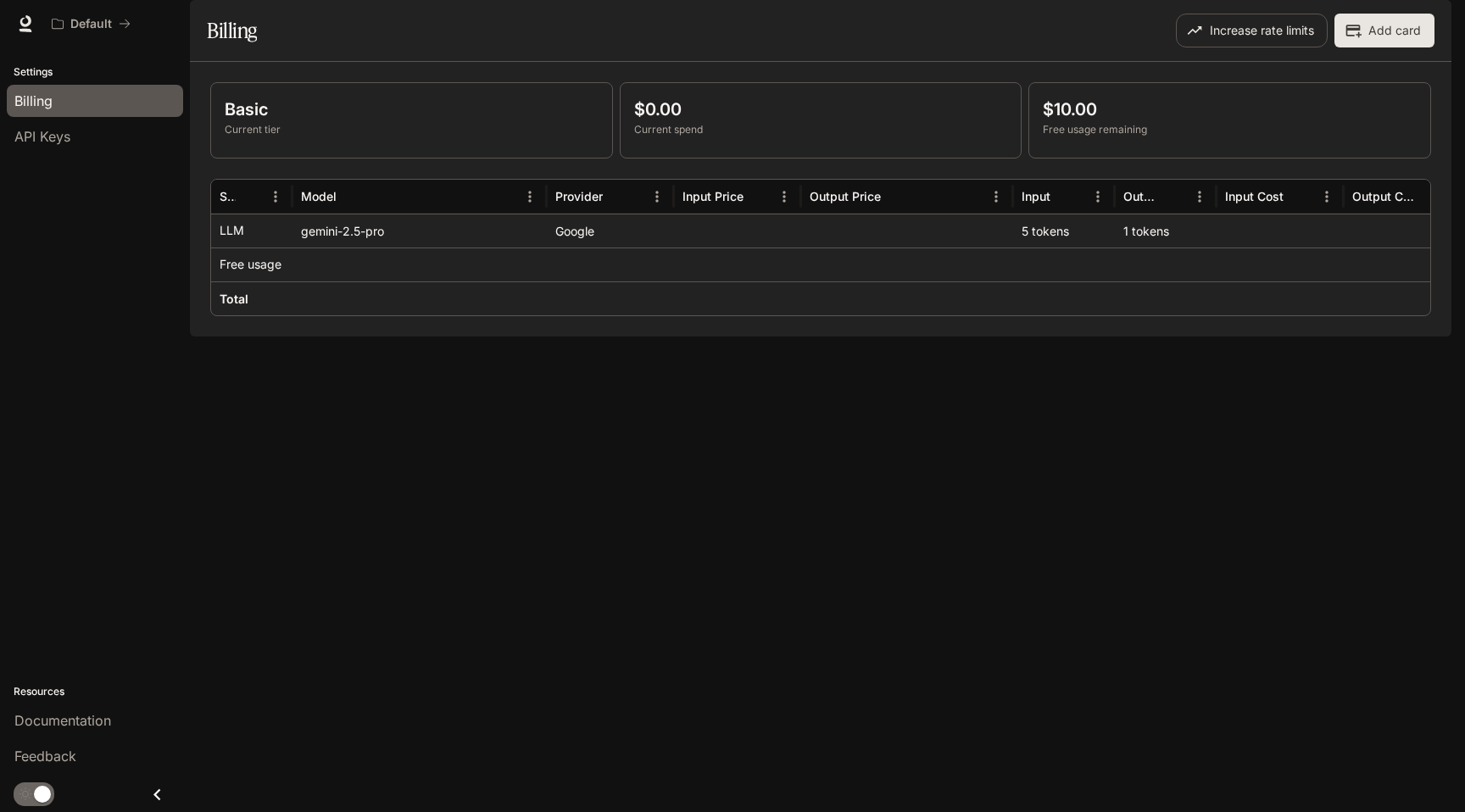
scroll to position [0, 168]
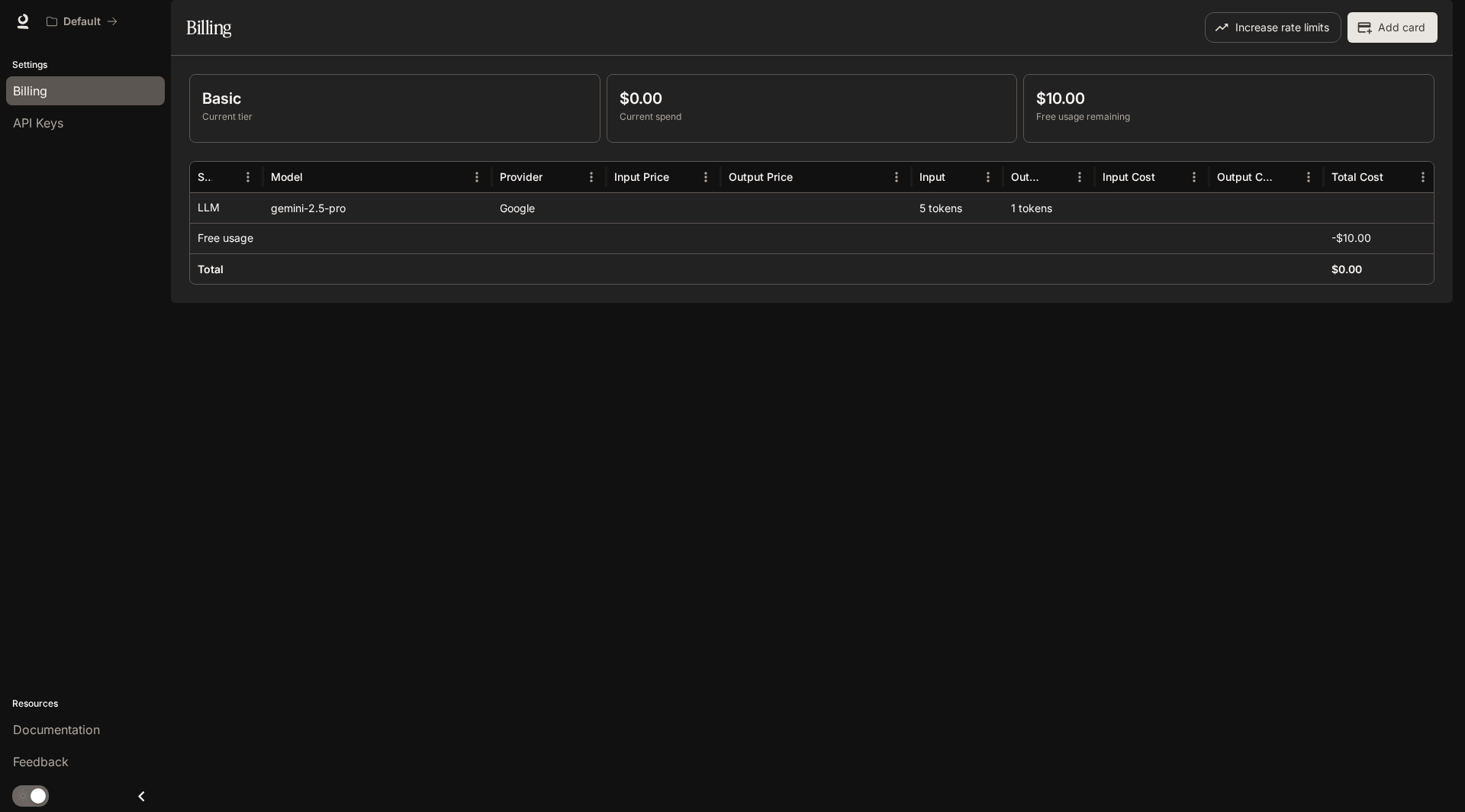
scroll to position [0, 4]
